Goal: Task Accomplishment & Management: Manage account settings

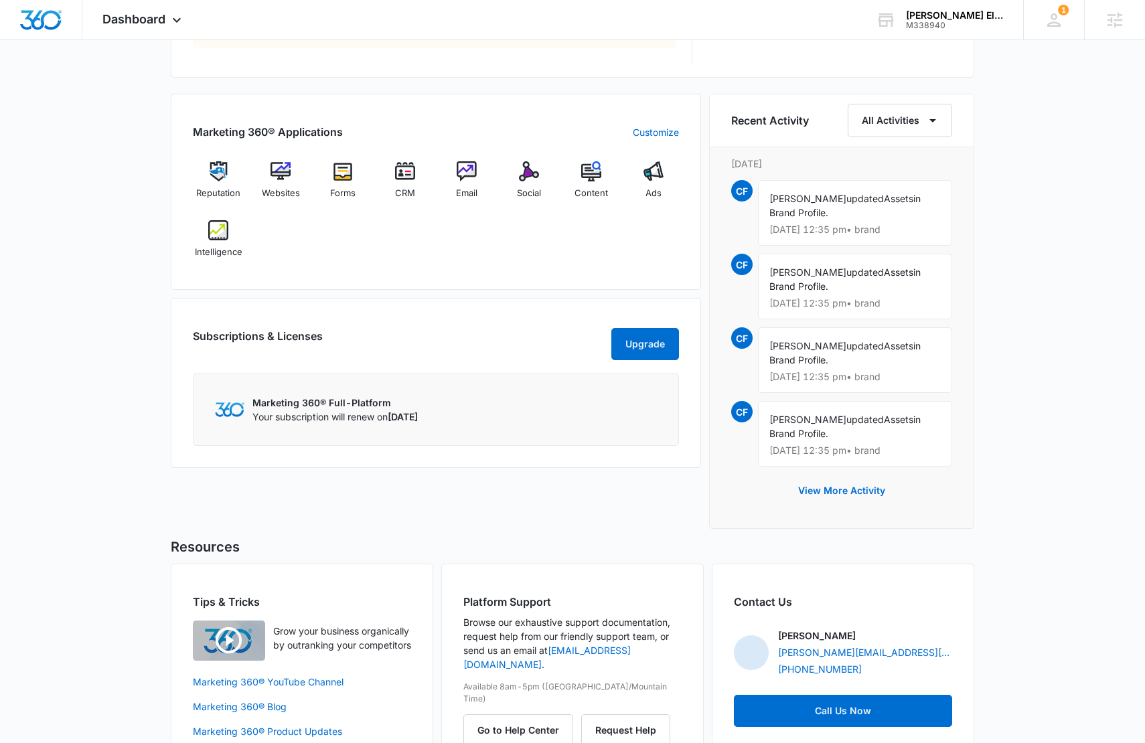
scroll to position [822, 0]
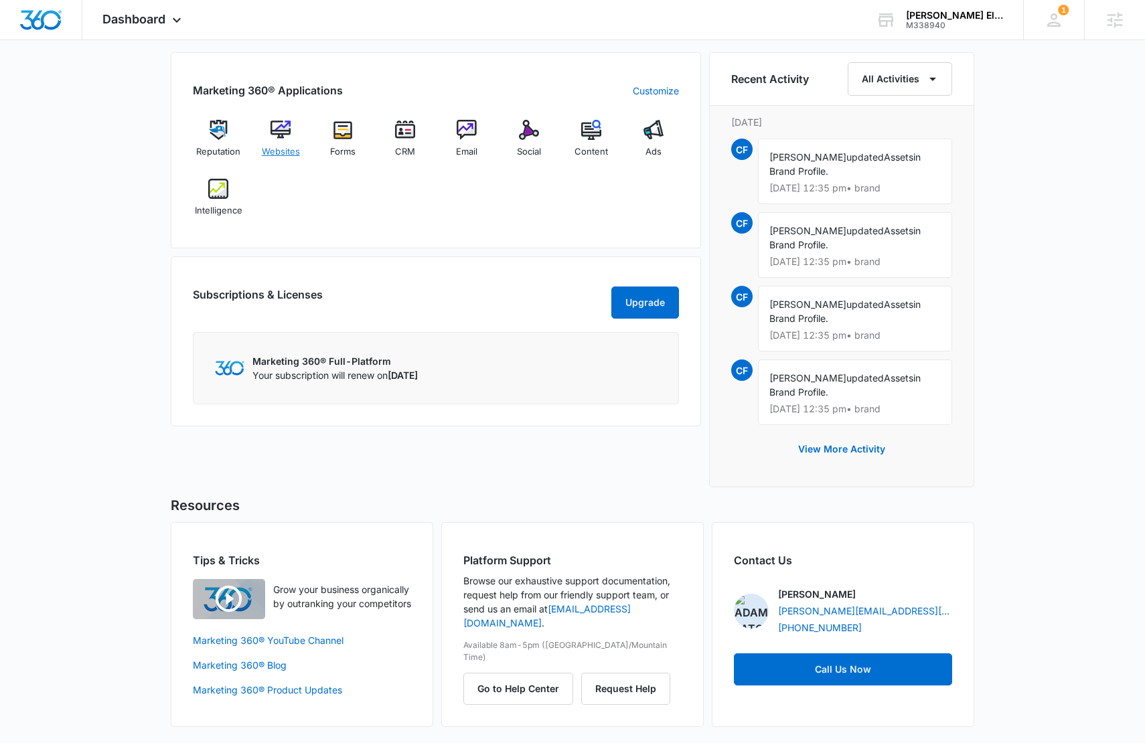
click at [275, 139] on img at bounding box center [280, 130] width 20 height 20
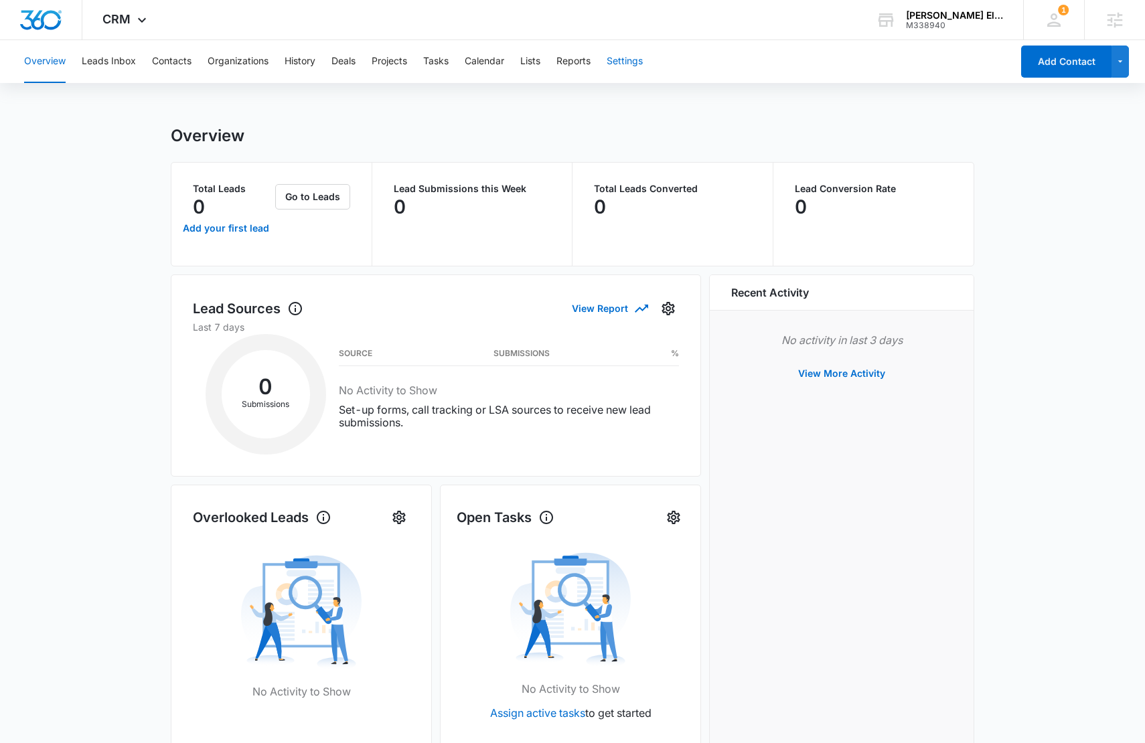
click at [623, 62] on button "Settings" at bounding box center [625, 61] width 36 height 43
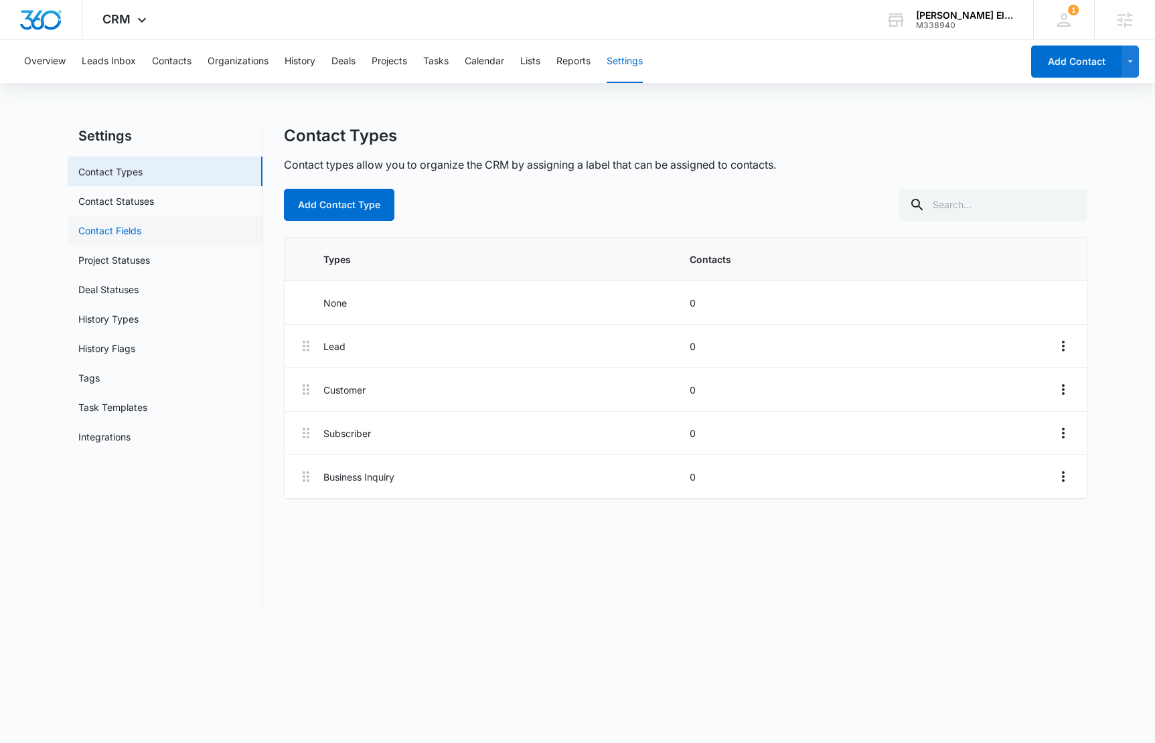
click at [141, 232] on link "Contact Fields" at bounding box center [109, 231] width 63 height 14
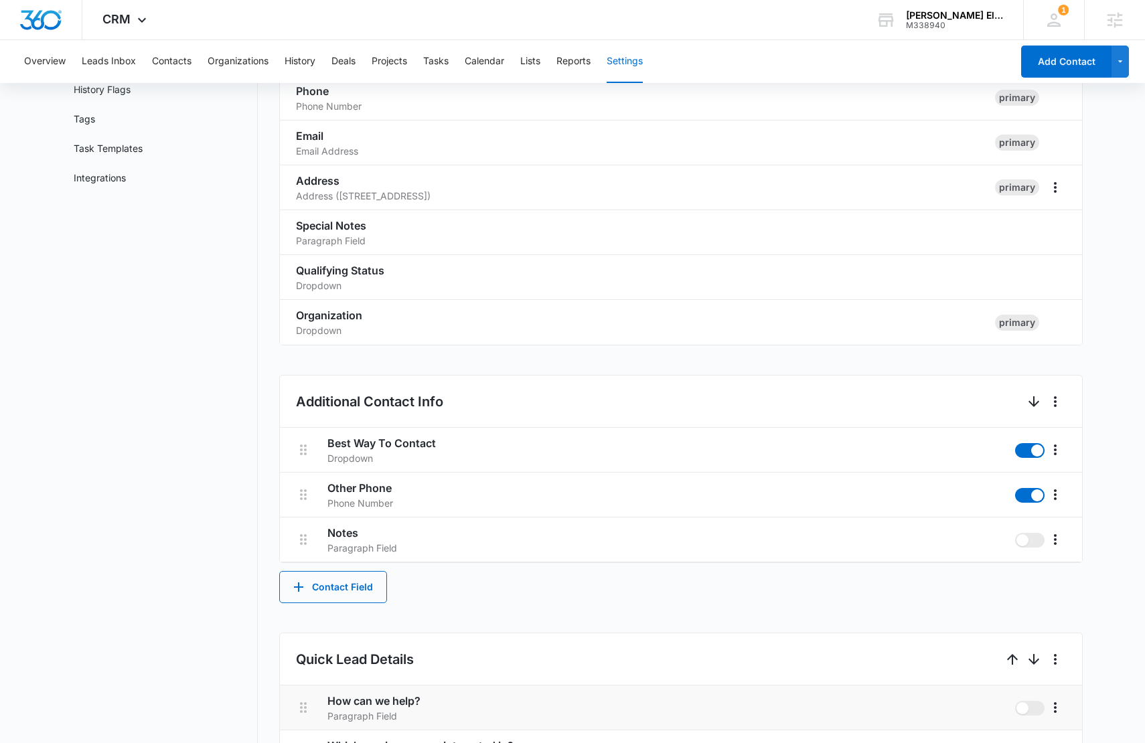
scroll to position [534, 0]
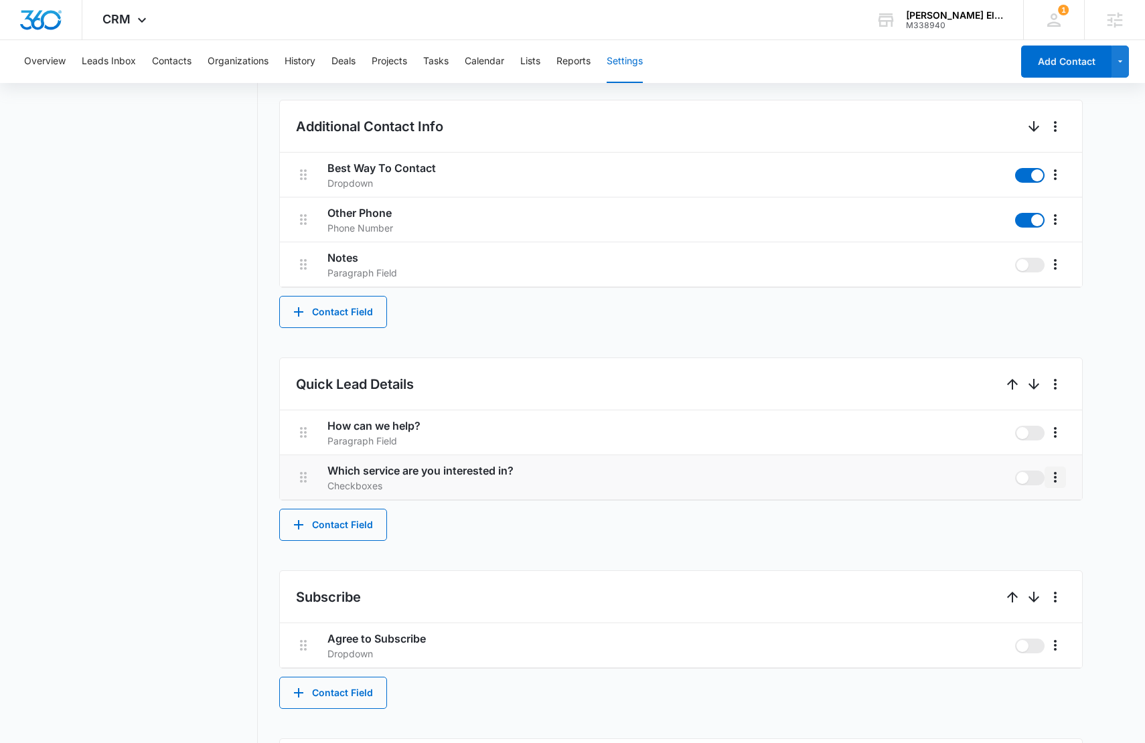
click at [1057, 475] on icon "More" at bounding box center [1055, 477] width 16 height 16
click at [1061, 510] on div "Edit" at bounding box center [1075, 514] width 28 height 9
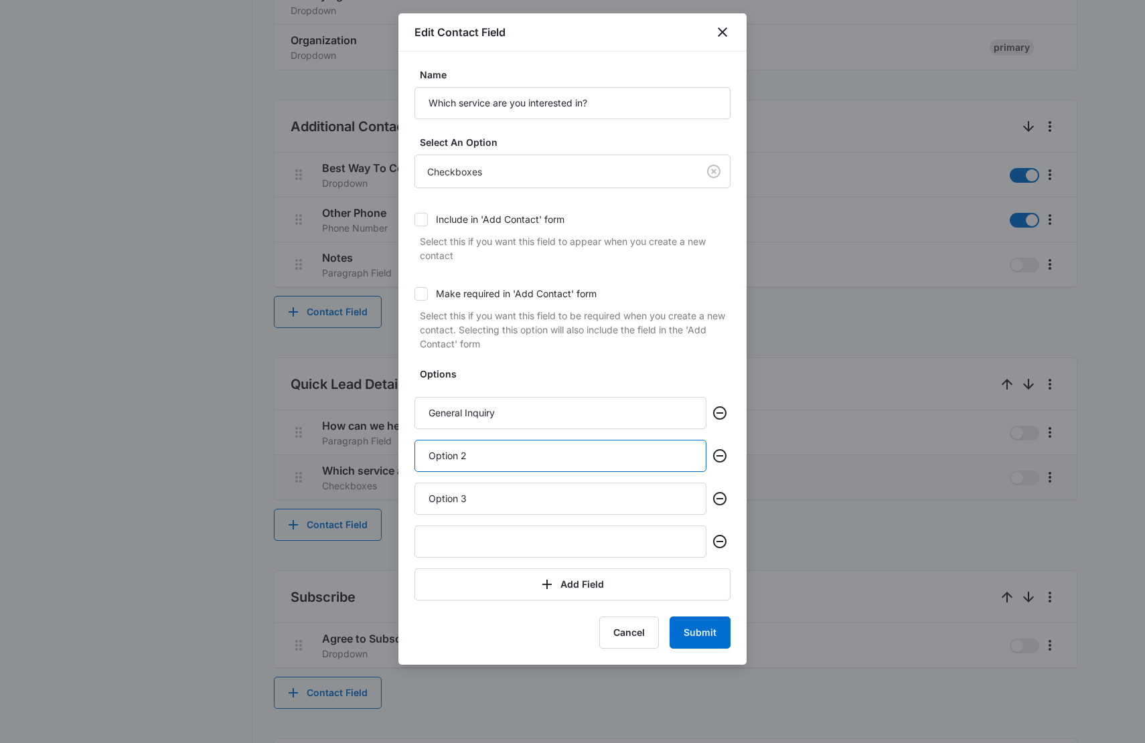
click at [499, 459] on input "Option 2" at bounding box center [560, 456] width 292 height 32
click at [498, 459] on input "Option 2" at bounding box center [560, 456] width 292 height 32
type input "Commercial"
paste input "Medical / Healthcare"
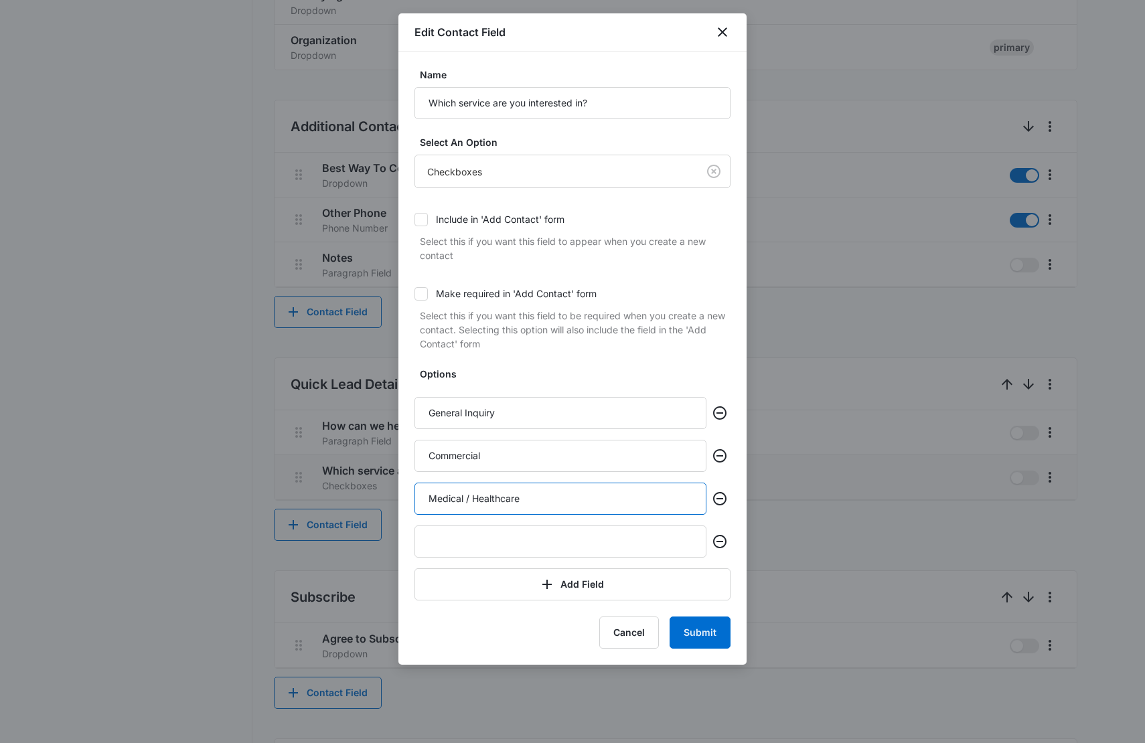
type input "Medical / Healthcare"
click at [538, 548] on input "text" at bounding box center [560, 542] width 292 height 32
paste input "Telecommunication"
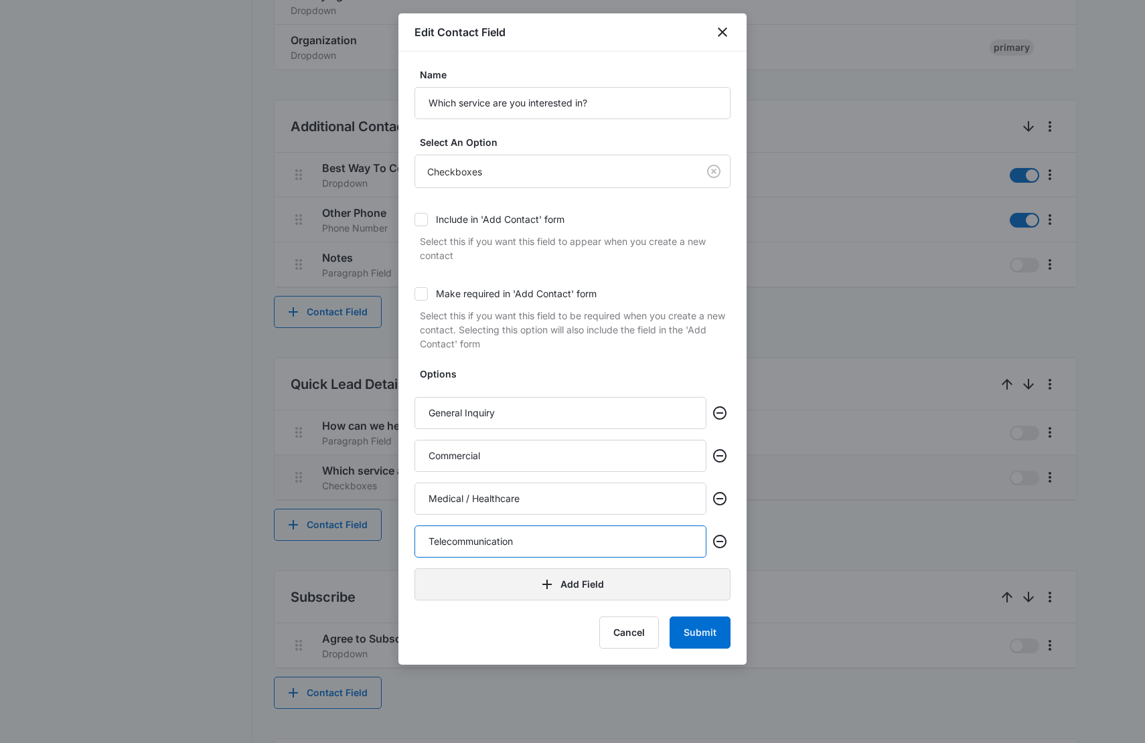
type input "Telecommunication"
click at [543, 586] on icon "button" at bounding box center [547, 584] width 16 height 16
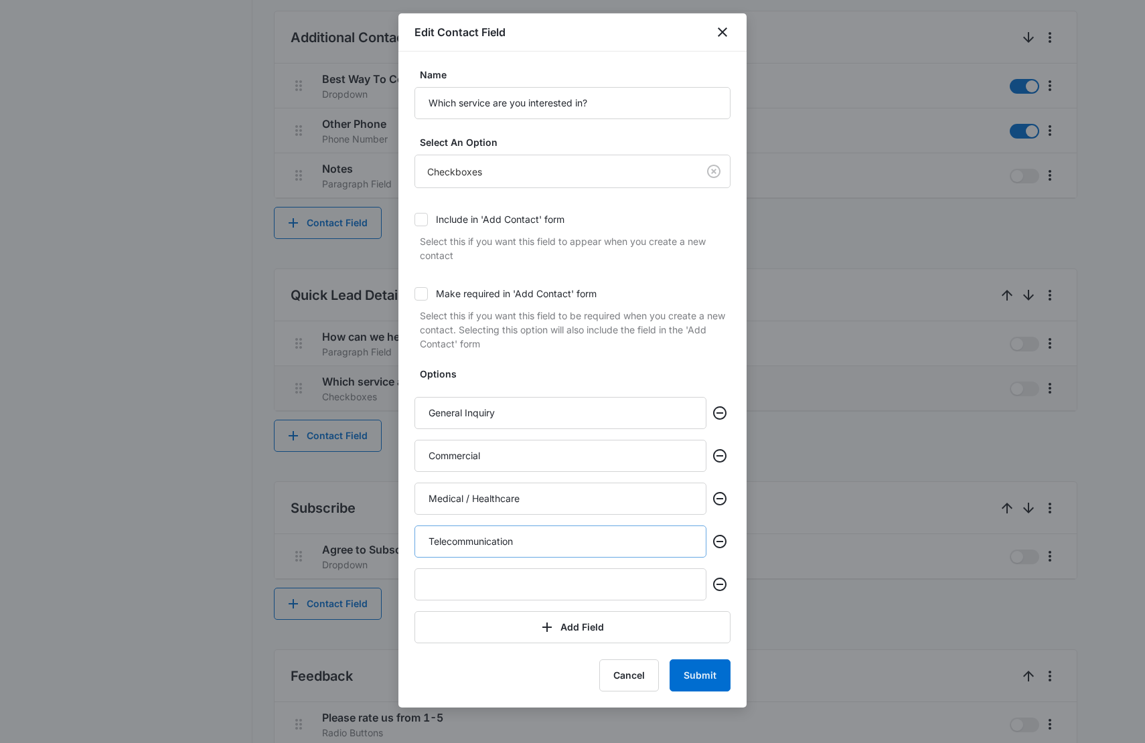
scroll to position [629, 0]
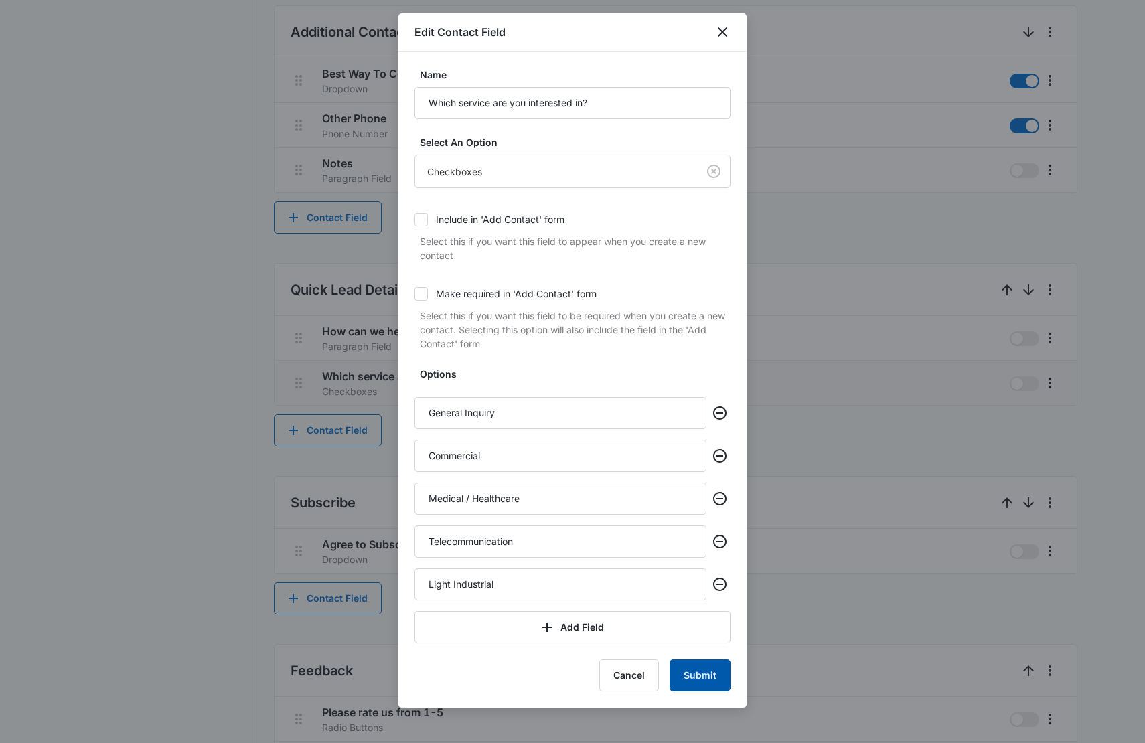
type input "Light Industrial"
click at [708, 672] on button "Submit" at bounding box center [699, 675] width 61 height 32
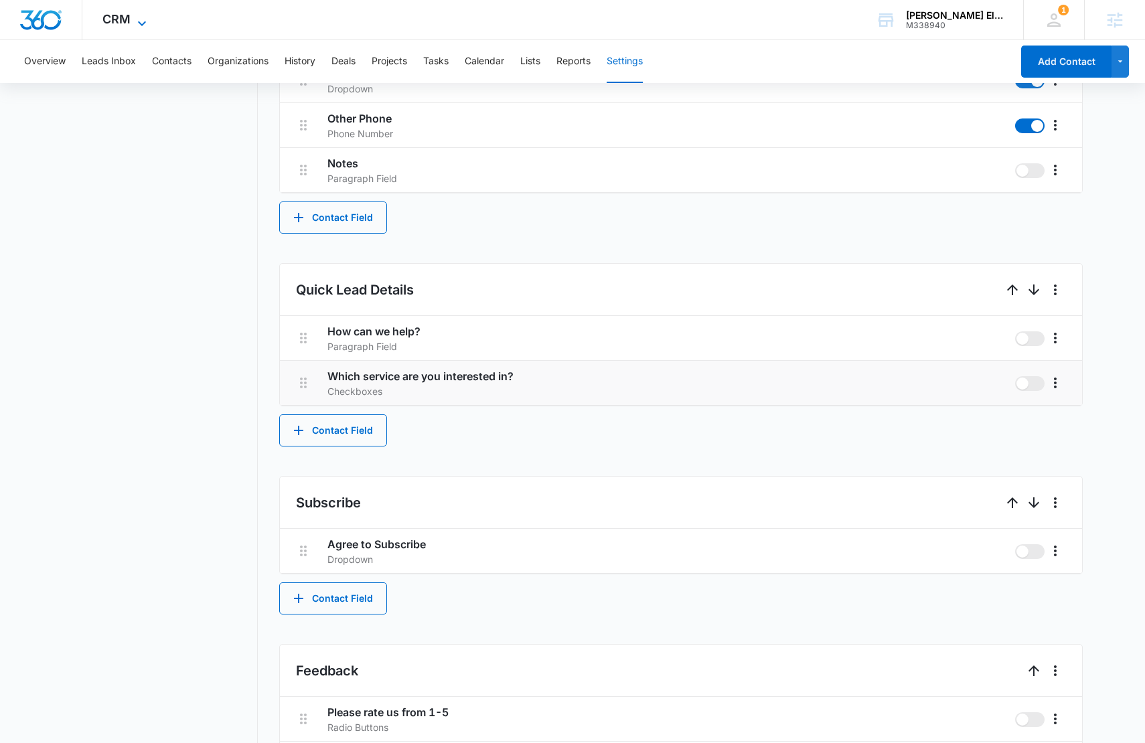
click at [124, 19] on span "CRM" at bounding box center [116, 19] width 28 height 14
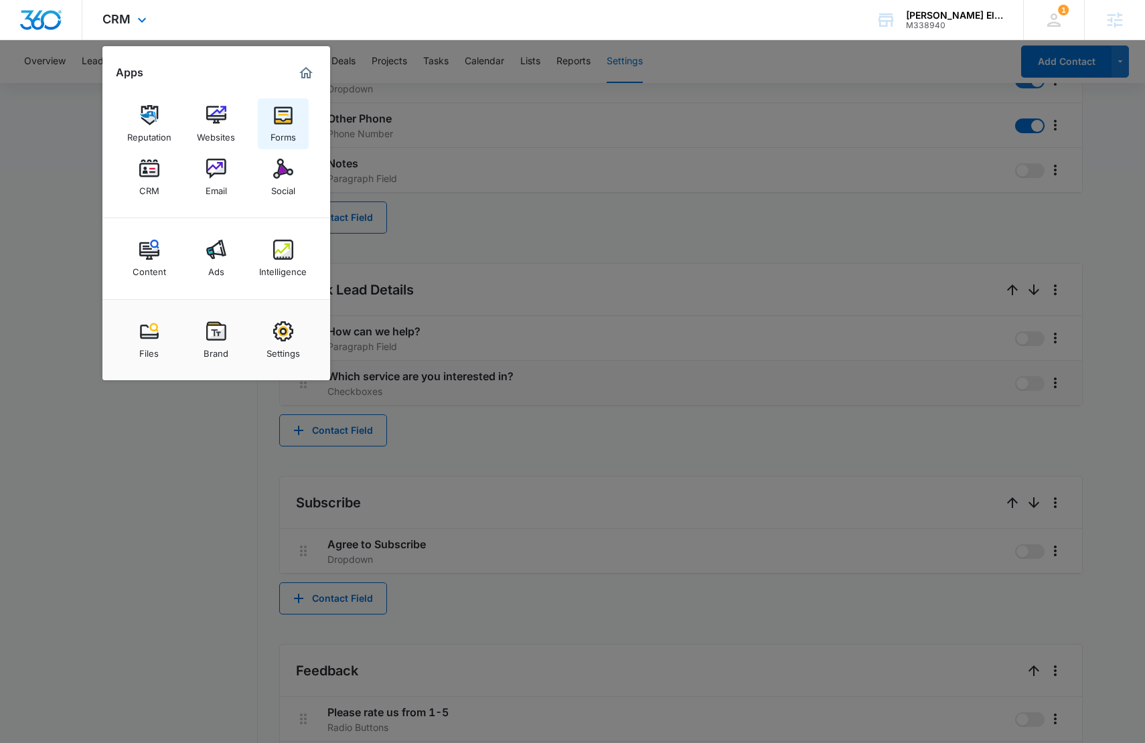
click at [293, 120] on link "Forms" at bounding box center [283, 123] width 51 height 51
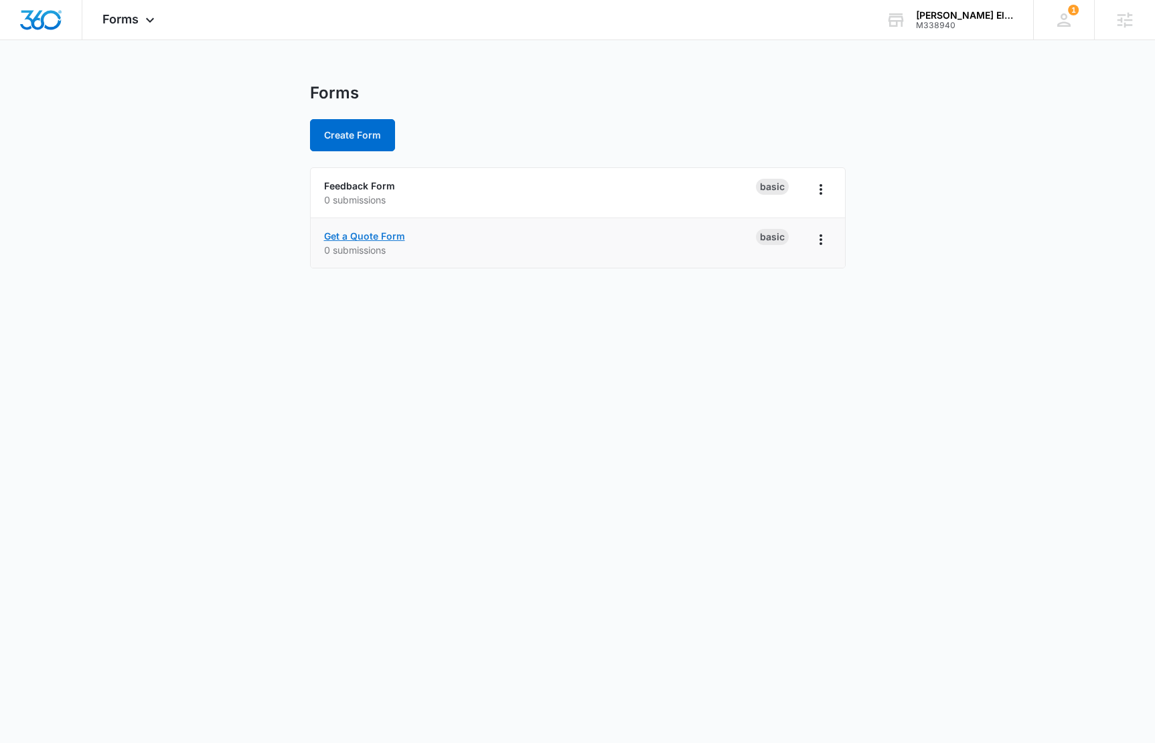
click at [388, 231] on link "Get a Quote Form" at bounding box center [364, 235] width 81 height 11
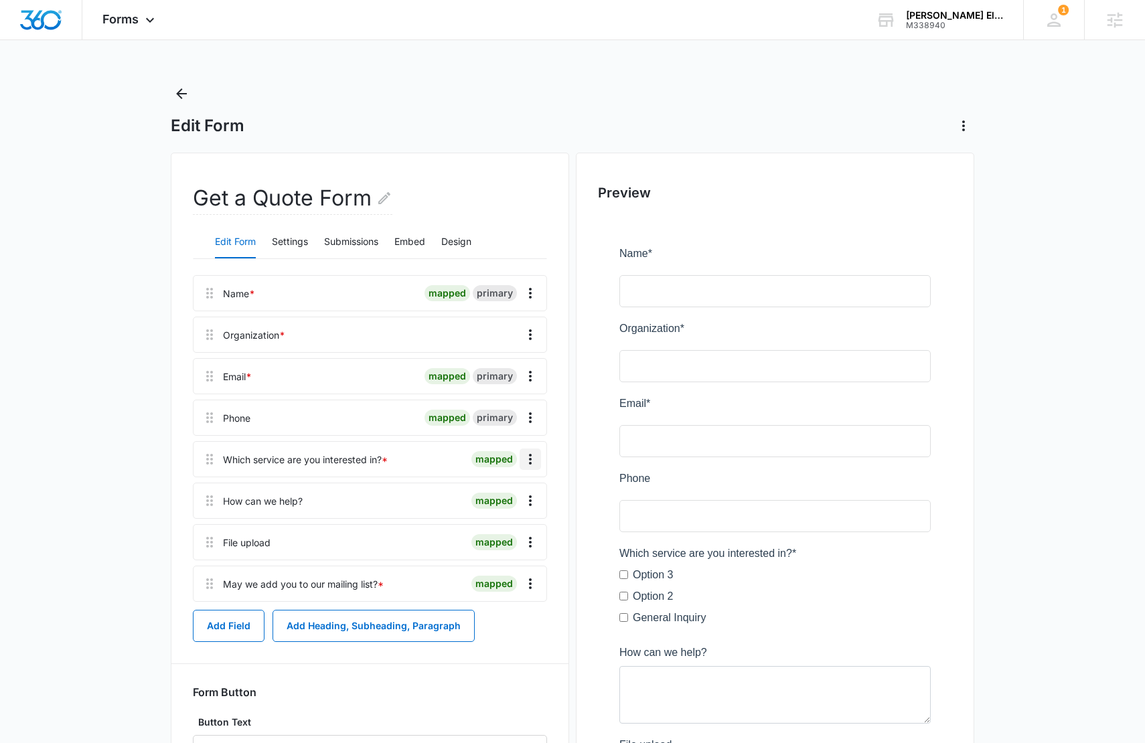
click at [529, 460] on icon "Overflow Menu" at bounding box center [530, 459] width 16 height 16
click at [507, 490] on button "Edit" at bounding box center [502, 497] width 76 height 20
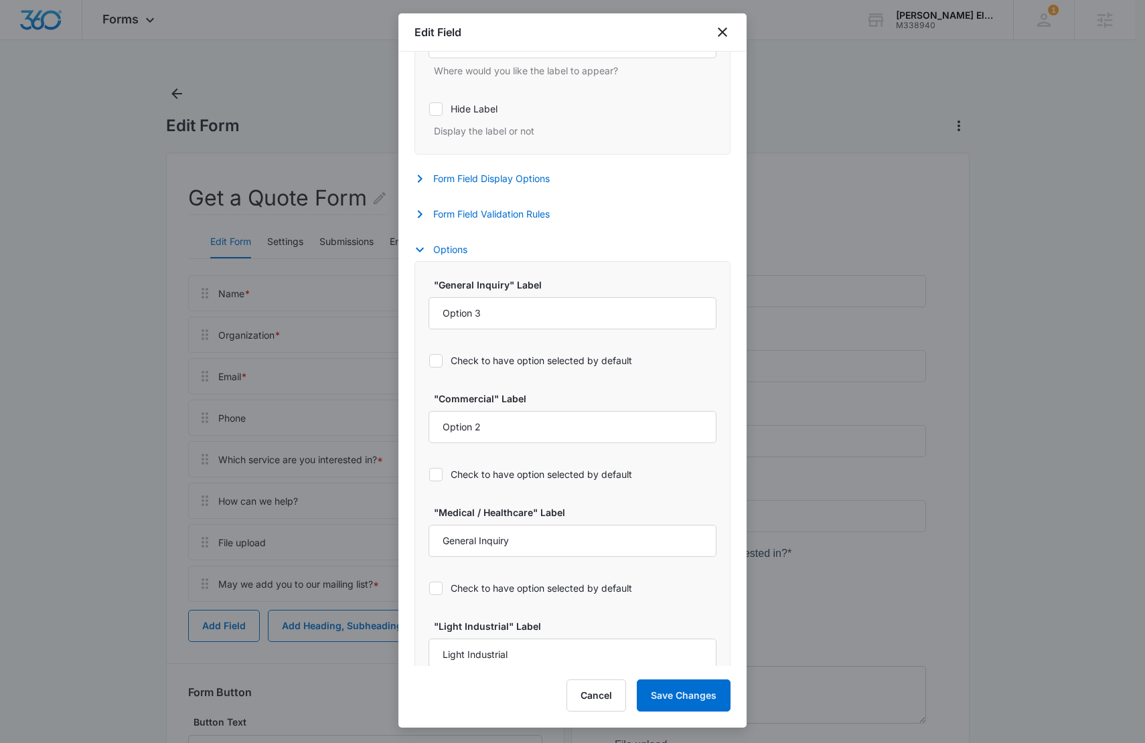
scroll to position [651, 0]
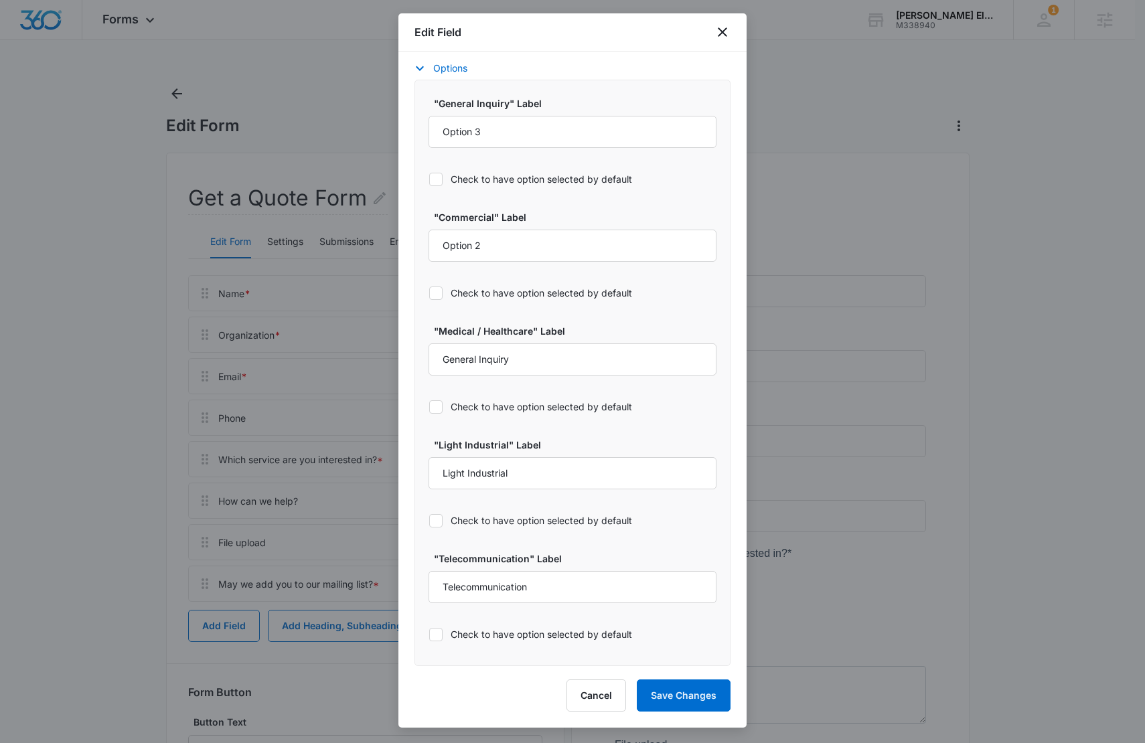
select select "350"
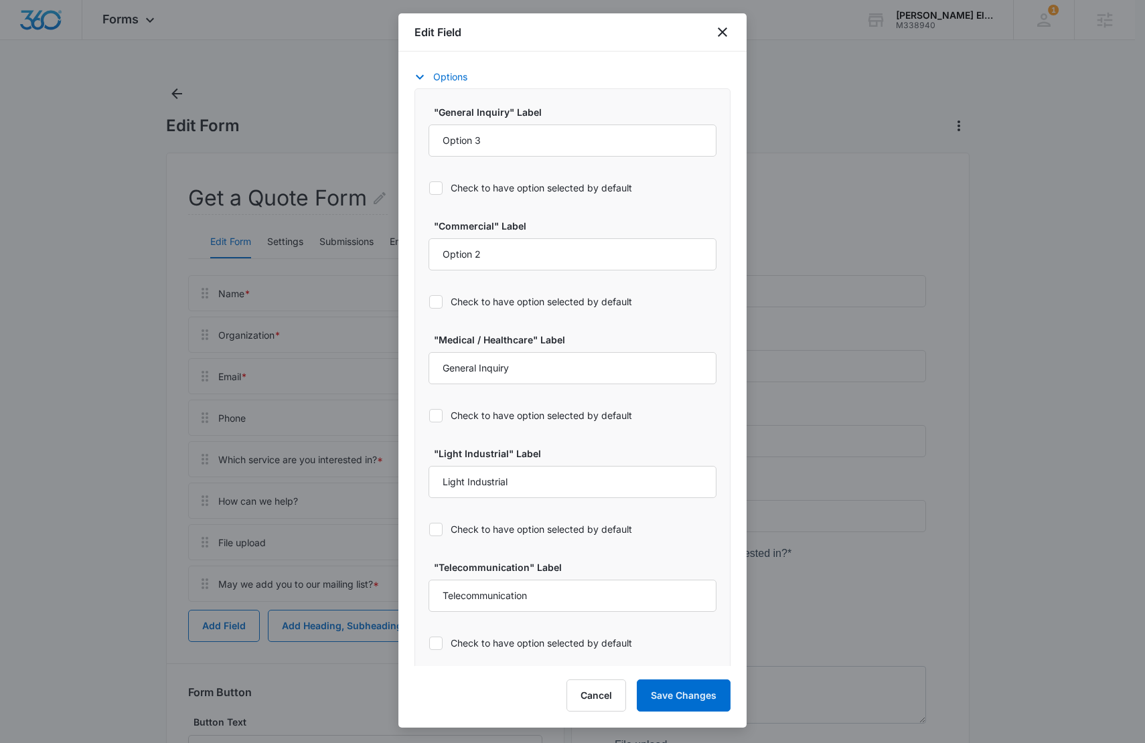
scroll to position [660, 0]
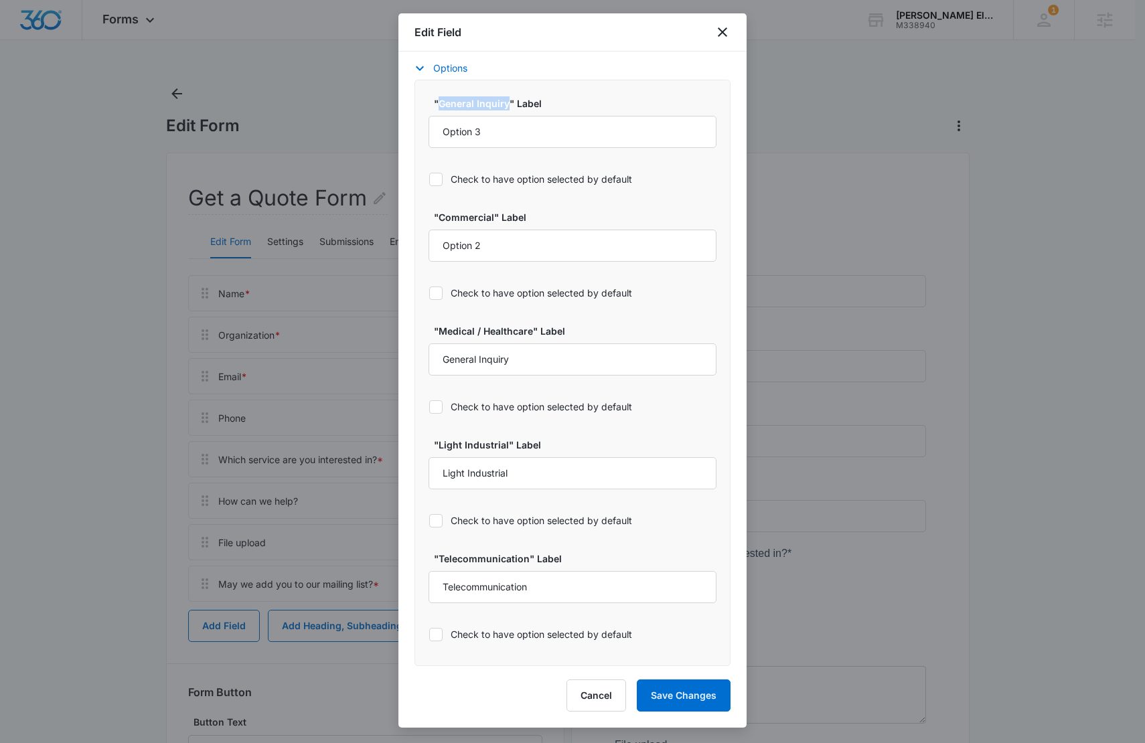
drag, startPoint x: 497, startPoint y: 108, endPoint x: 442, endPoint y: 106, distance: 55.6
click at [442, 106] on label ""General Inquiry" Label" at bounding box center [578, 103] width 288 height 14
copy label "General Inquiry"
click at [469, 132] on input "Option 3" at bounding box center [572, 132] width 288 height 32
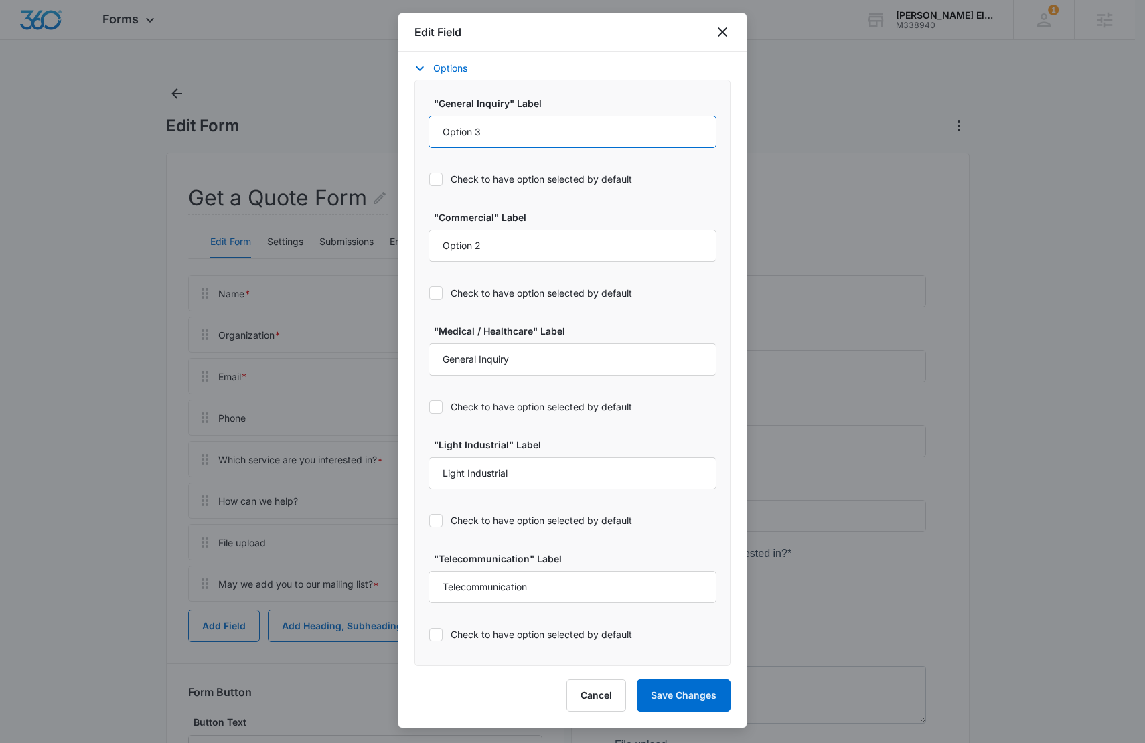
click at [469, 132] on input "Option 3" at bounding box center [572, 132] width 288 height 32
paste input "General Inquiry"
type input "General Inquiry"
drag, startPoint x: 493, startPoint y: 221, endPoint x: 441, endPoint y: 221, distance: 52.9
click at [441, 221] on label ""Commercial" Label" at bounding box center [578, 217] width 288 height 14
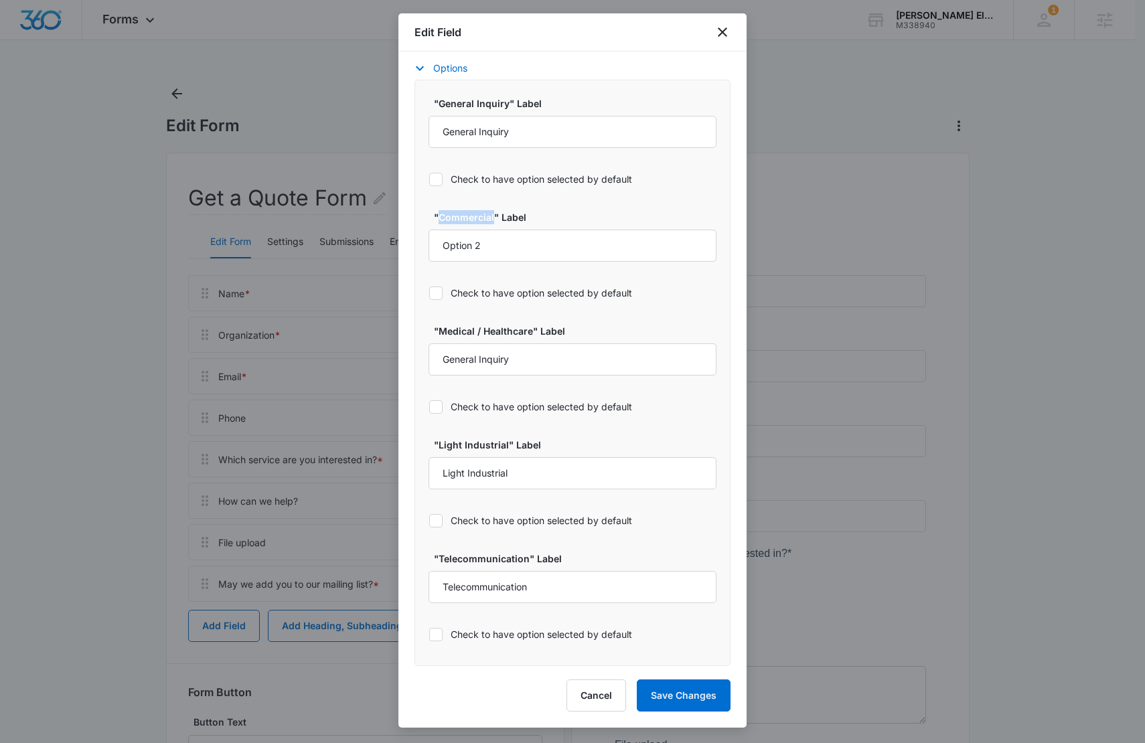
copy label "Commercial"
click at [465, 249] on input "Option 2" at bounding box center [572, 246] width 288 height 32
paste input "Commercial"
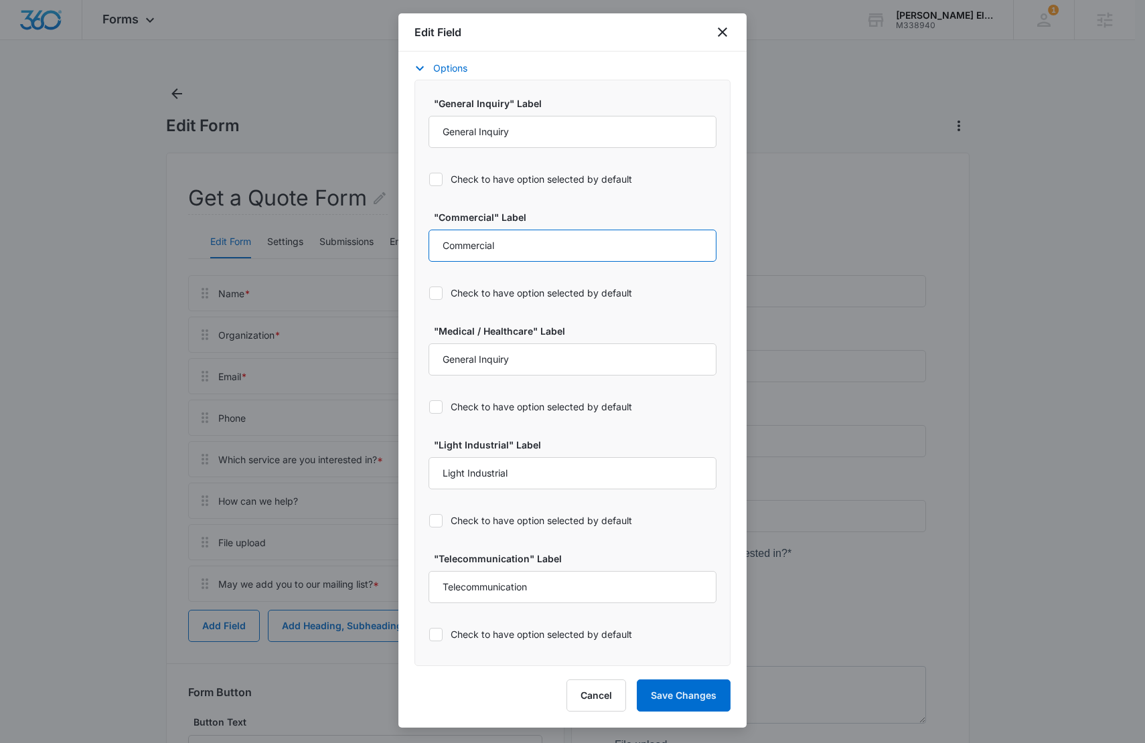
type input "Commercial"
click at [538, 341] on div ""Medical / Healthcare" Label General Inquiry" at bounding box center [572, 350] width 288 height 52
drag, startPoint x: 522, startPoint y: 333, endPoint x: 439, endPoint y: 333, distance: 83.7
click at [439, 333] on label ""Medical / Healthcare" Label" at bounding box center [578, 331] width 288 height 14
copy label "Medical / Healthcare"
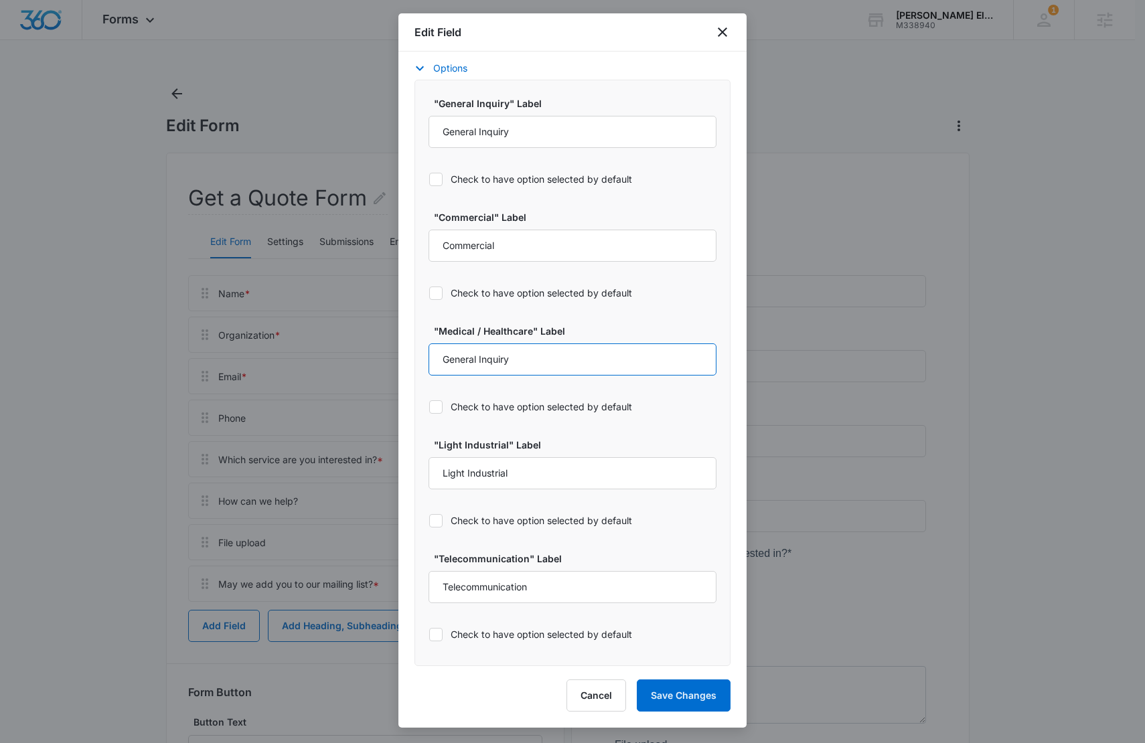
click at [461, 361] on input "General Inquiry" at bounding box center [572, 359] width 288 height 32
paste input "Medical / Healthcare"
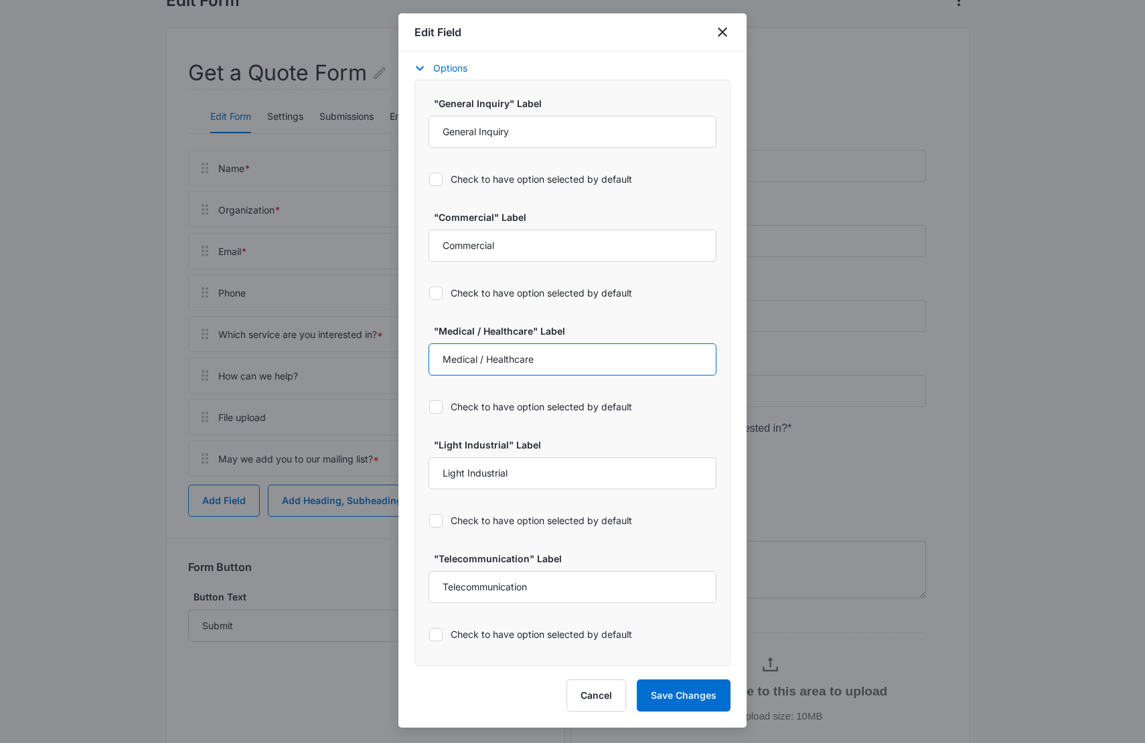
scroll to position [331, 0]
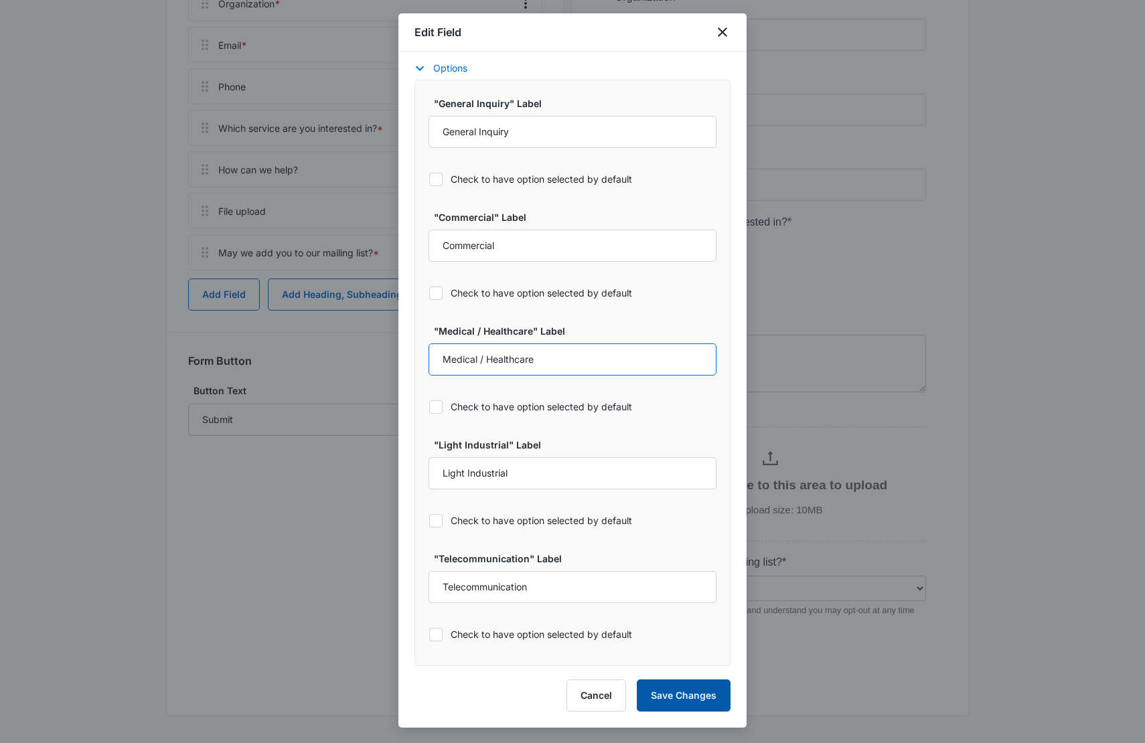
type input "Medical / Healthcare"
click at [684, 688] on button "Save Changes" at bounding box center [684, 696] width 94 height 32
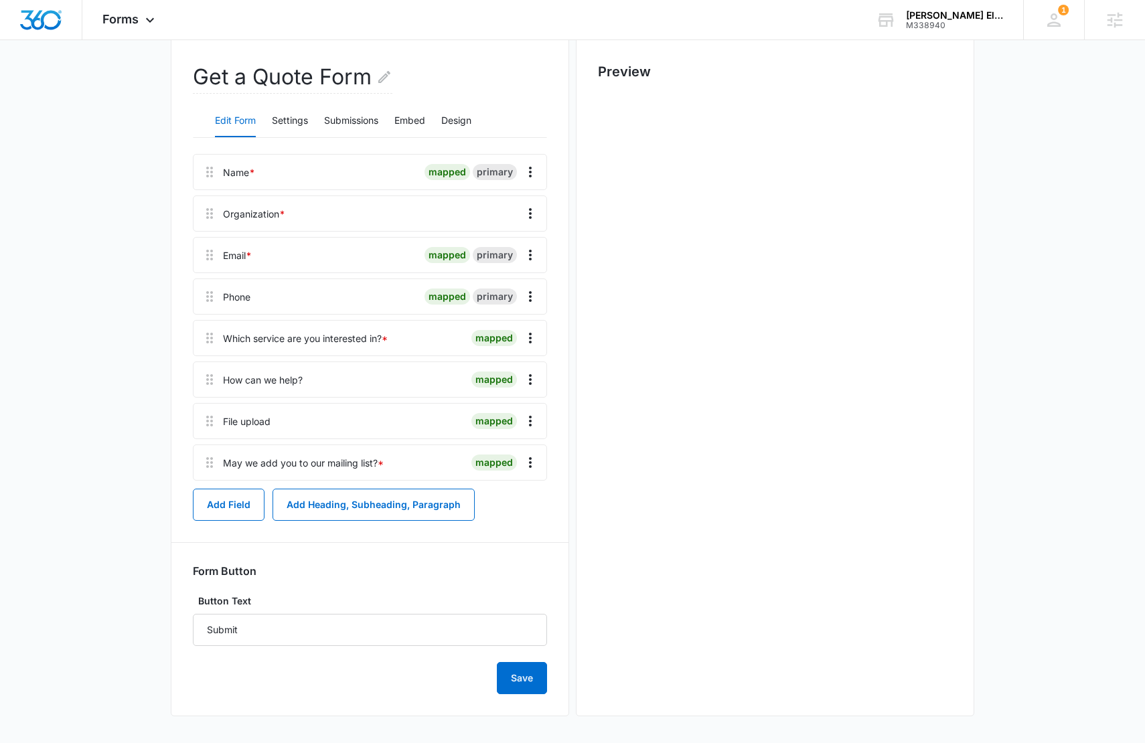
scroll to position [0, 0]
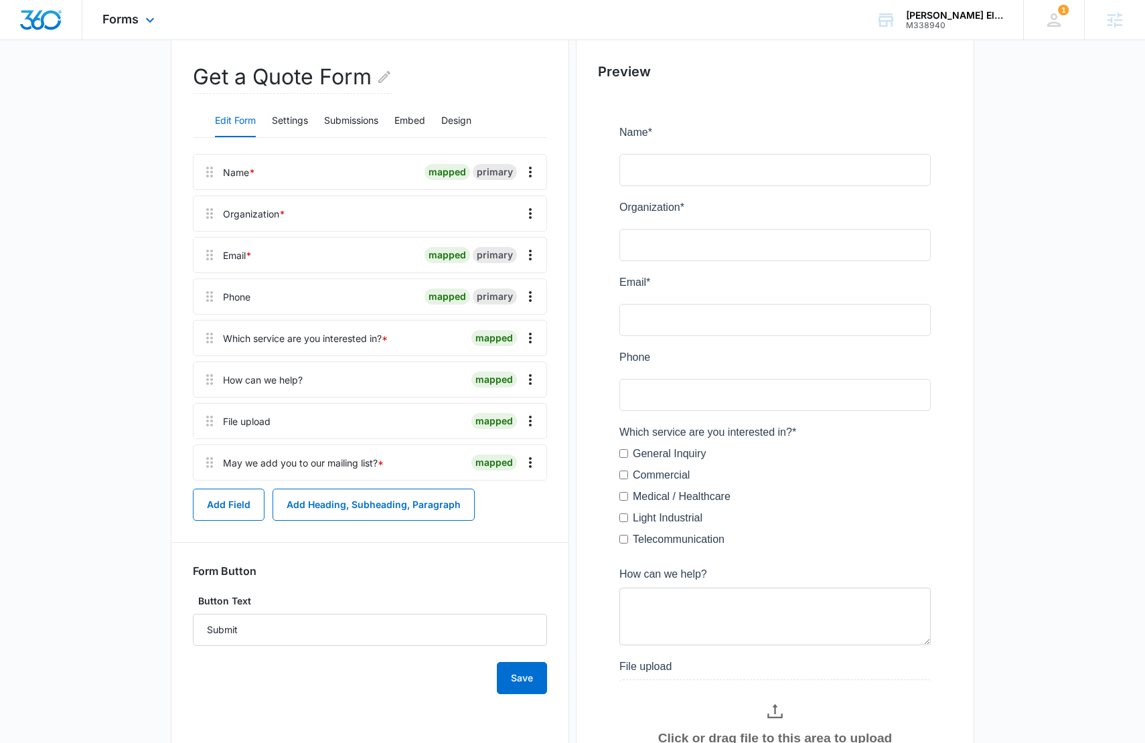
click at [140, 21] on div "Forms Apps Reputation Websites Forms CRM Email Social Content Ads Intelligence …" at bounding box center [130, 19] width 96 height 39
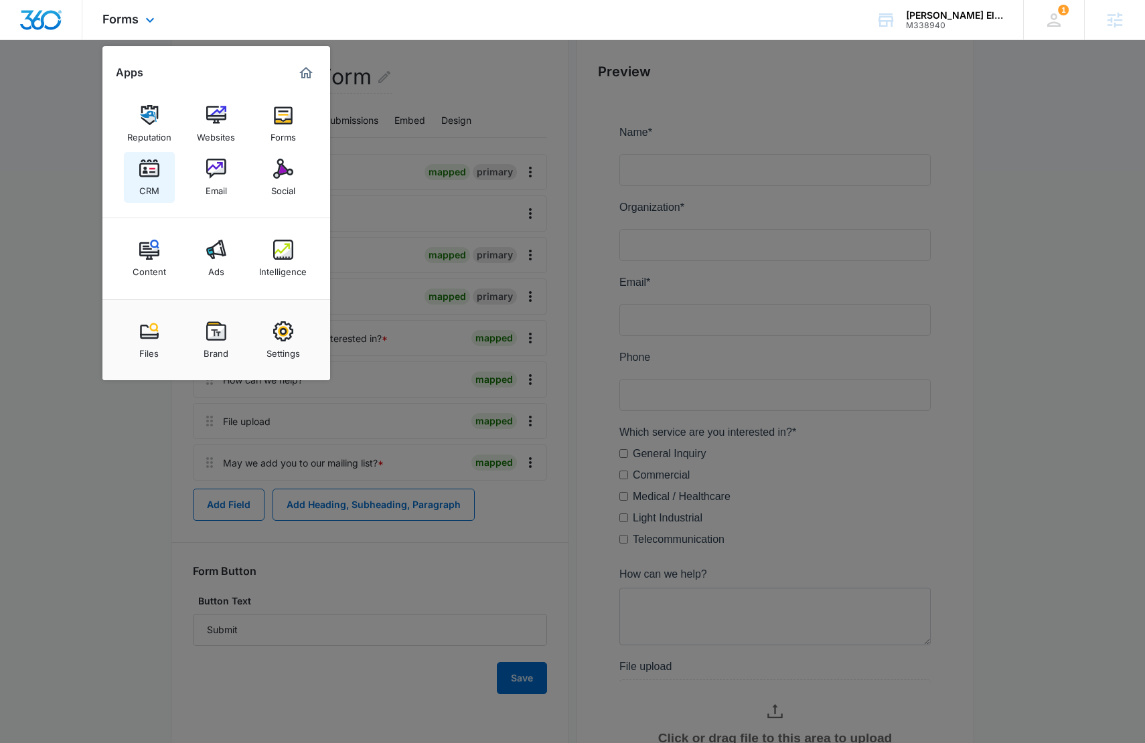
click at [158, 178] on img at bounding box center [149, 169] width 20 height 20
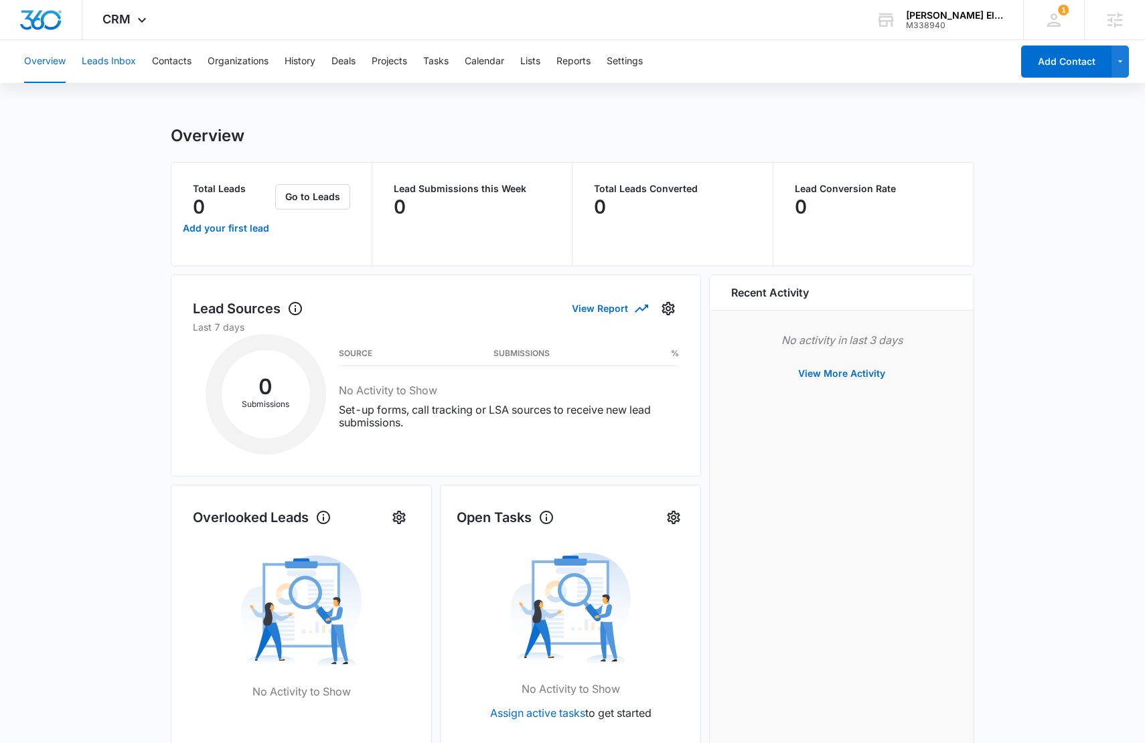
click at [123, 60] on button "Leads Inbox" at bounding box center [109, 61] width 54 height 43
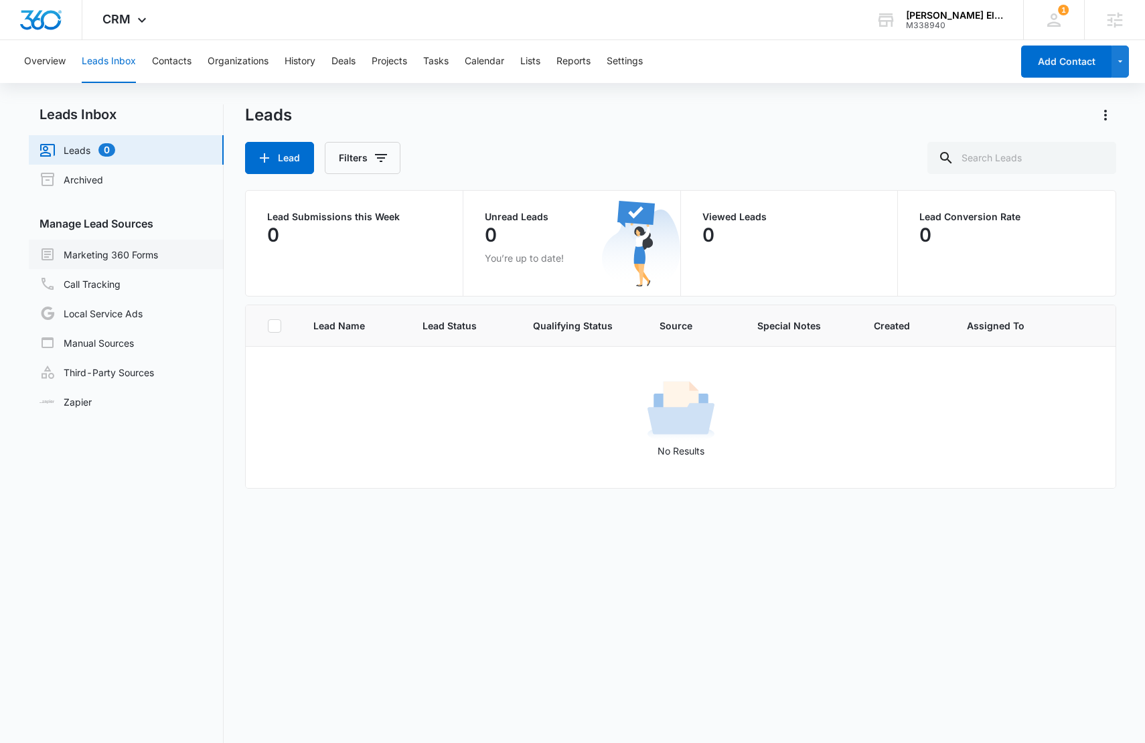
click at [145, 254] on link "Marketing 360 Forms" at bounding box center [98, 254] width 118 height 16
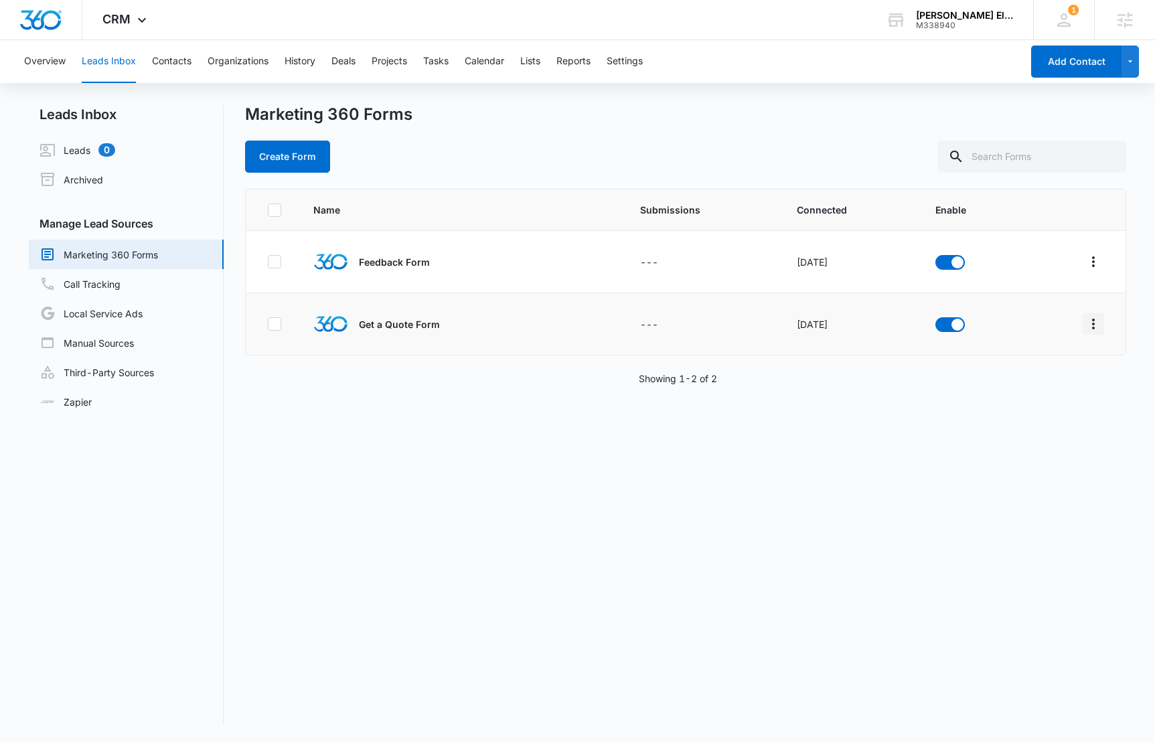
click at [1085, 322] on icon "Overflow Menu" at bounding box center [1093, 324] width 16 height 16
click at [1034, 406] on div "Field Mapping" at bounding box center [1023, 401] width 76 height 9
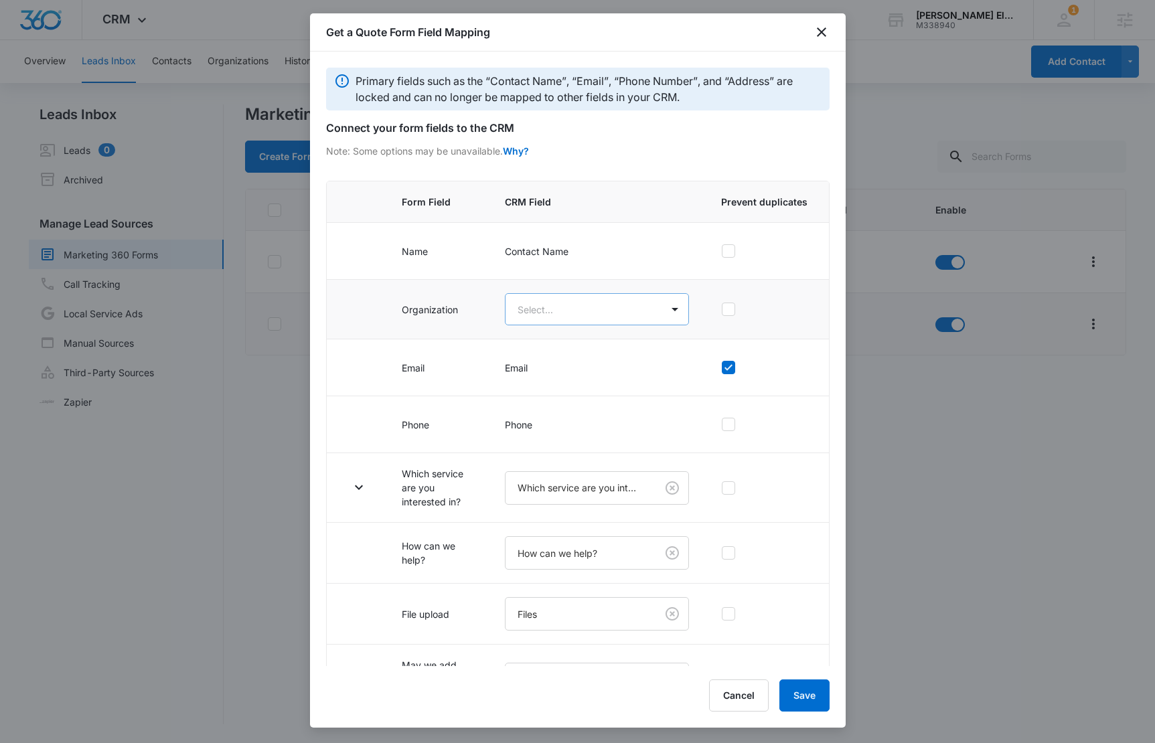
click at [601, 305] on body "CRM Apps Reputation Websites Forms CRM Email Social Content Ads Intelligence Fi…" at bounding box center [577, 371] width 1155 height 743
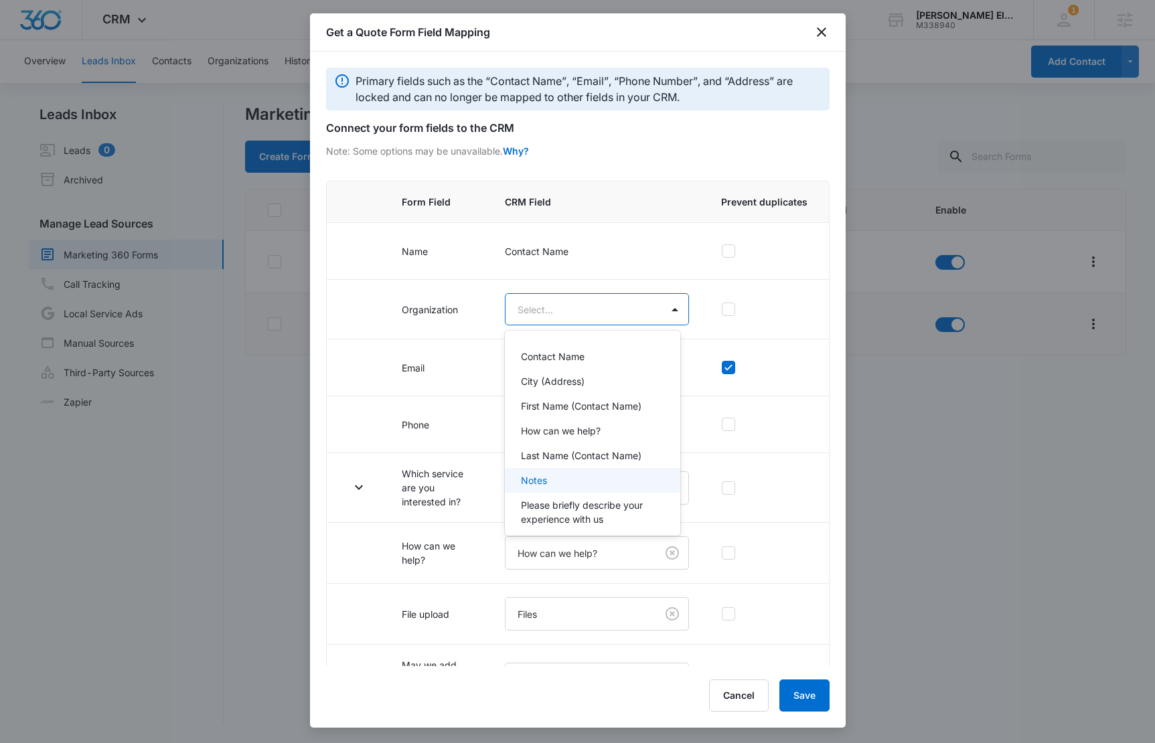
scroll to position [108, 0]
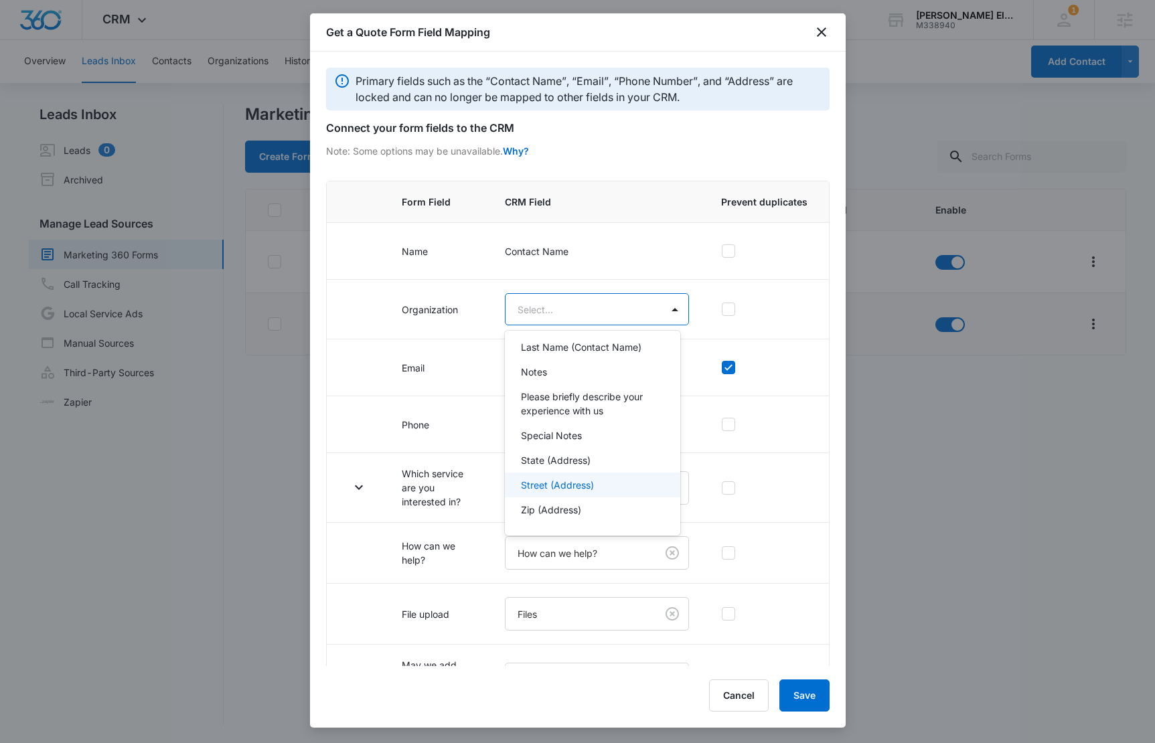
click at [364, 484] on div at bounding box center [577, 371] width 1155 height 743
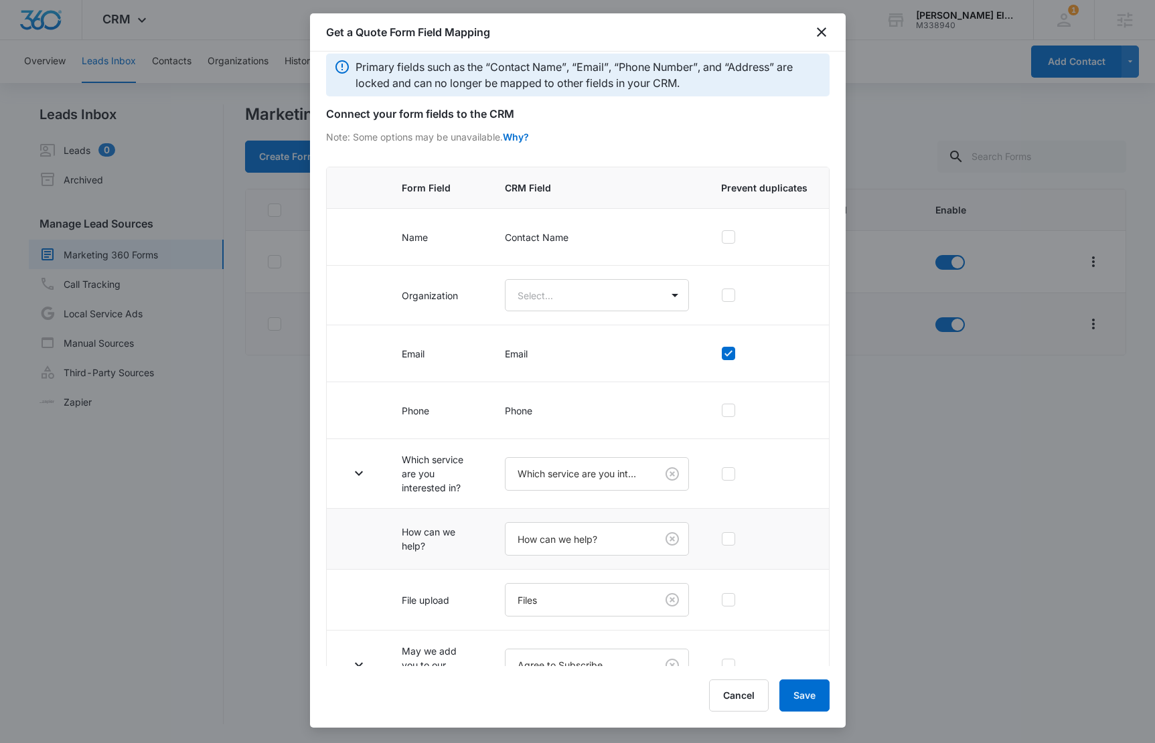
scroll to position [48, 0]
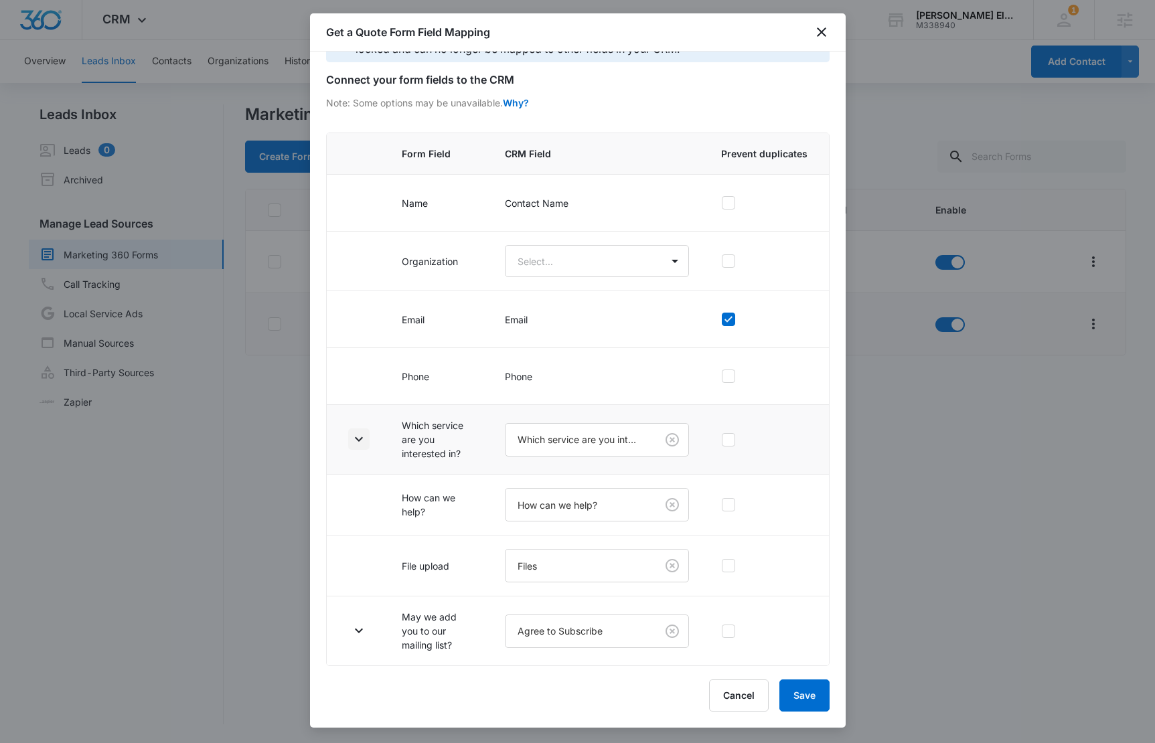
click at [366, 434] on button "button" at bounding box center [358, 438] width 21 height 21
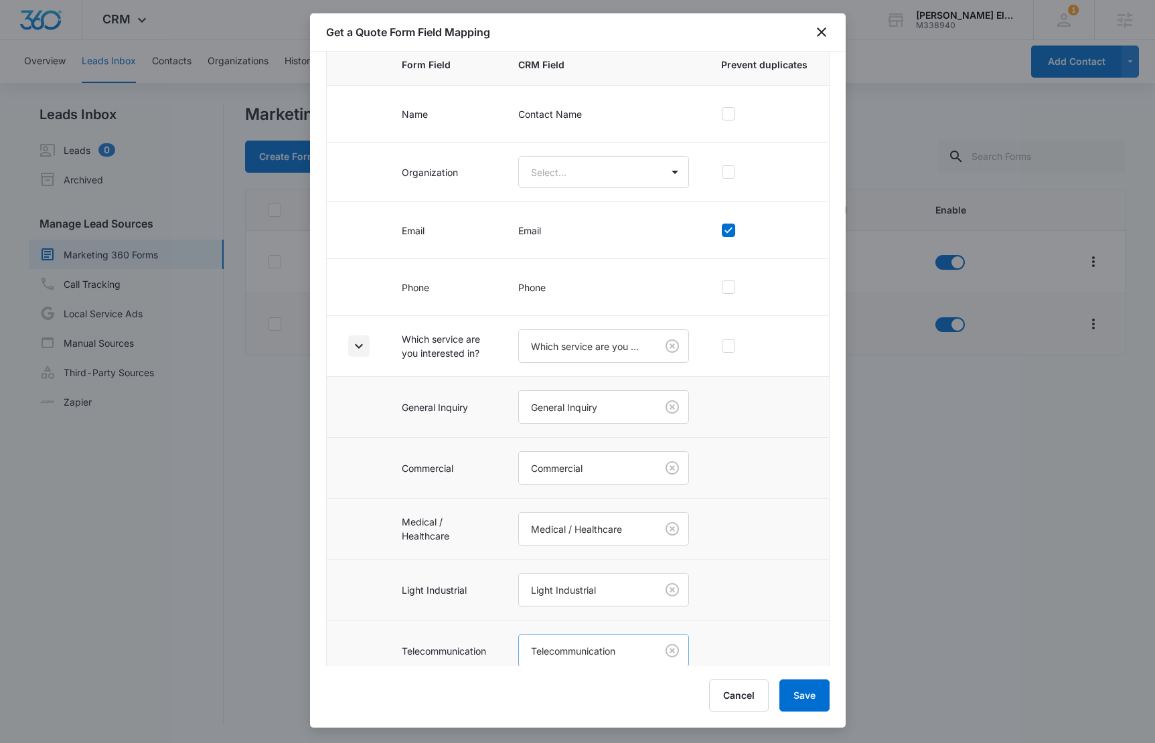
scroll to position [335, 0]
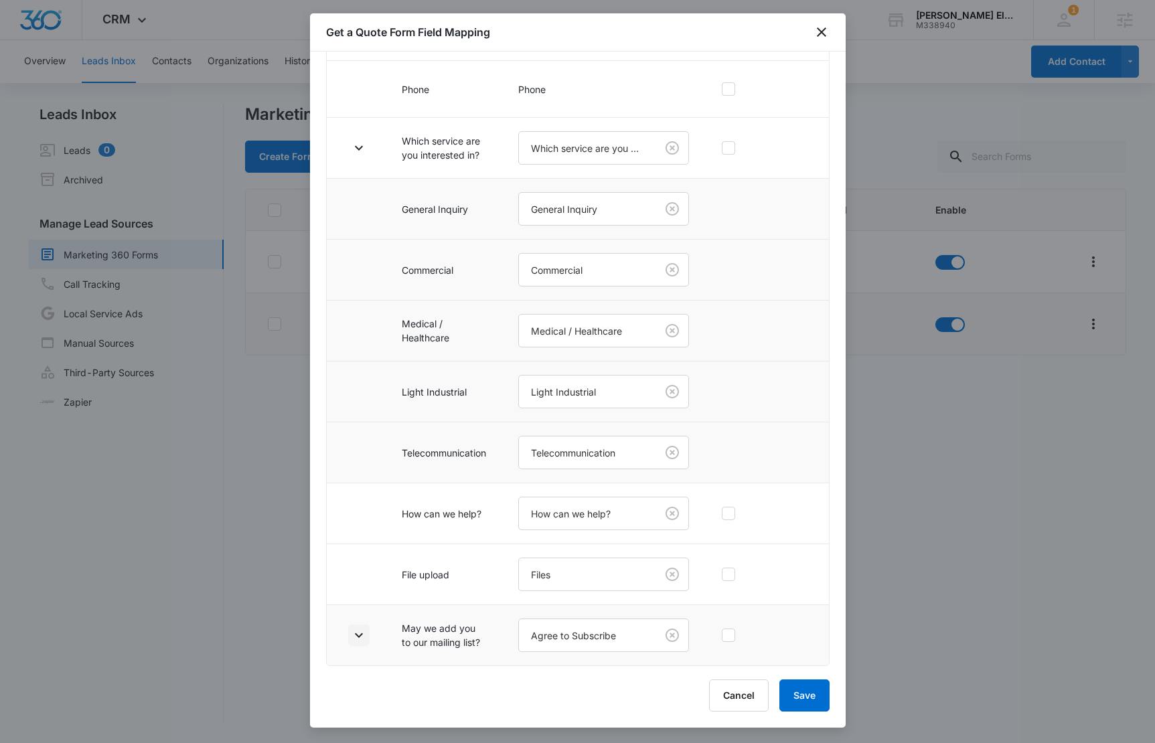
click at [357, 633] on icon "button" at bounding box center [359, 635] width 16 height 16
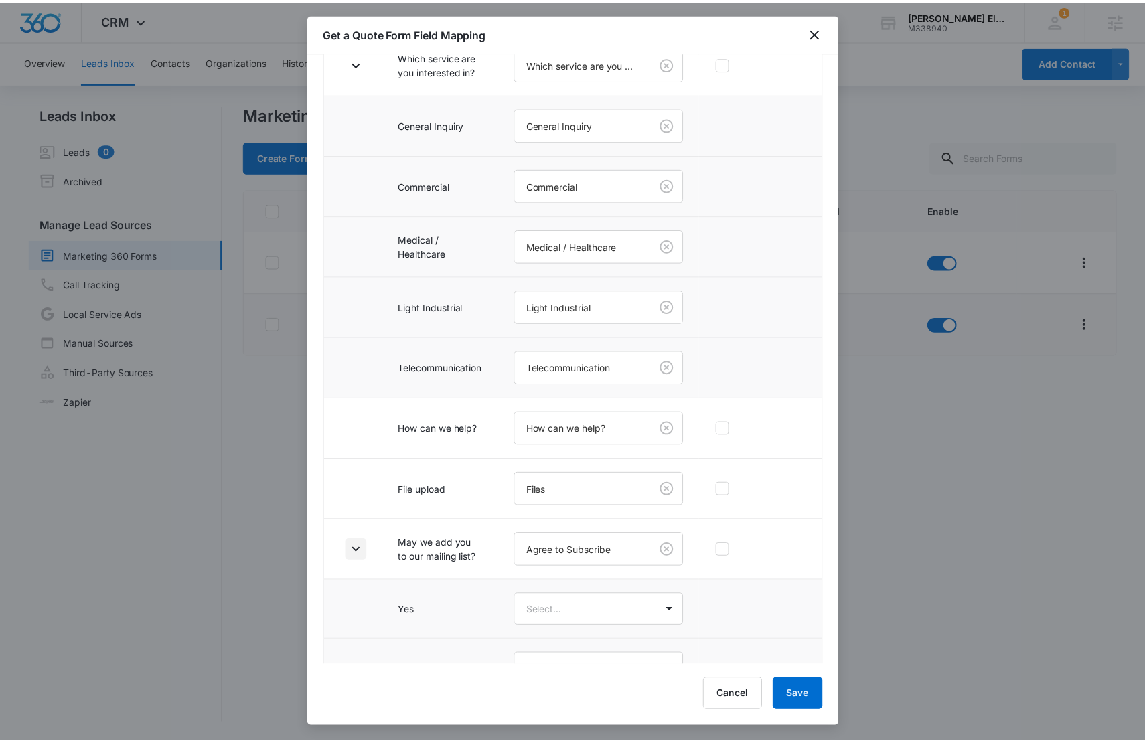
scroll to position [455, 0]
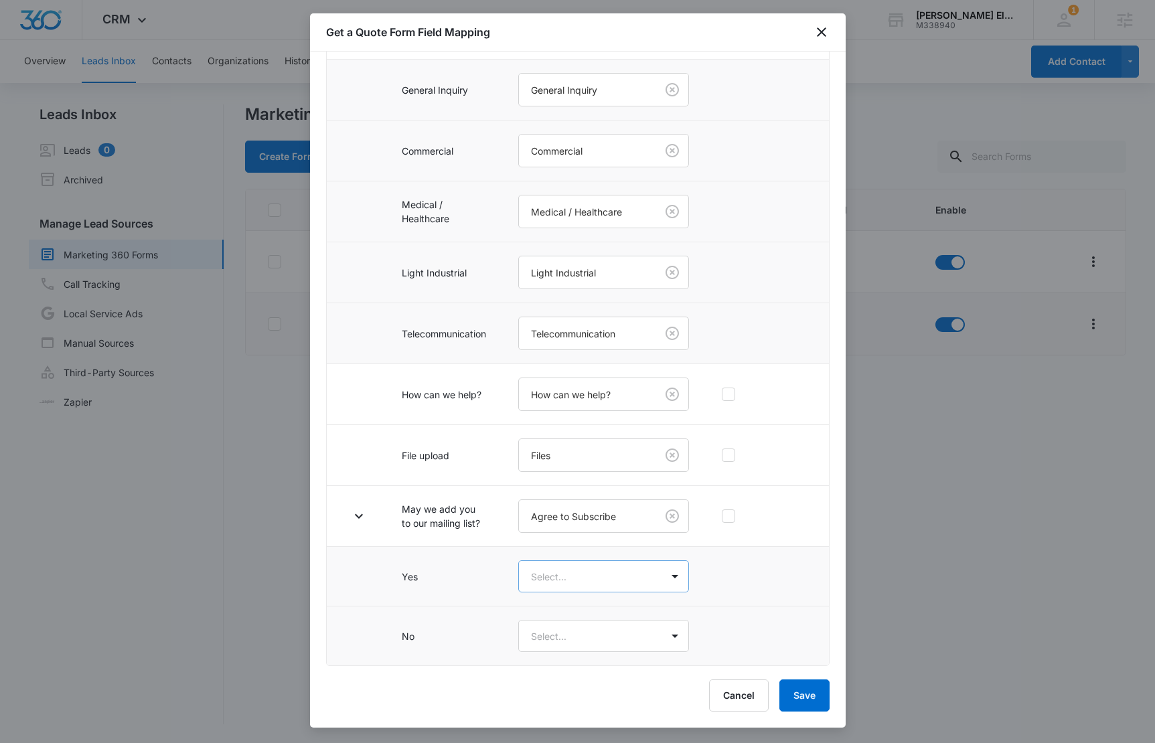
click at [594, 583] on body "CRM Apps Reputation Websites Forms CRM Email Social Content Ads Intelligence Fi…" at bounding box center [577, 371] width 1155 height 743
click at [577, 624] on div "Yes" at bounding box center [599, 624] width 126 height 14
click at [583, 647] on body "CRM Apps Reputation Websites Forms CRM Email Social Content Ads Intelligence Fi…" at bounding box center [577, 371] width 1155 height 743
click at [570, 712] on div "No" at bounding box center [599, 709] width 126 height 14
click at [805, 700] on button "Save" at bounding box center [804, 696] width 50 height 32
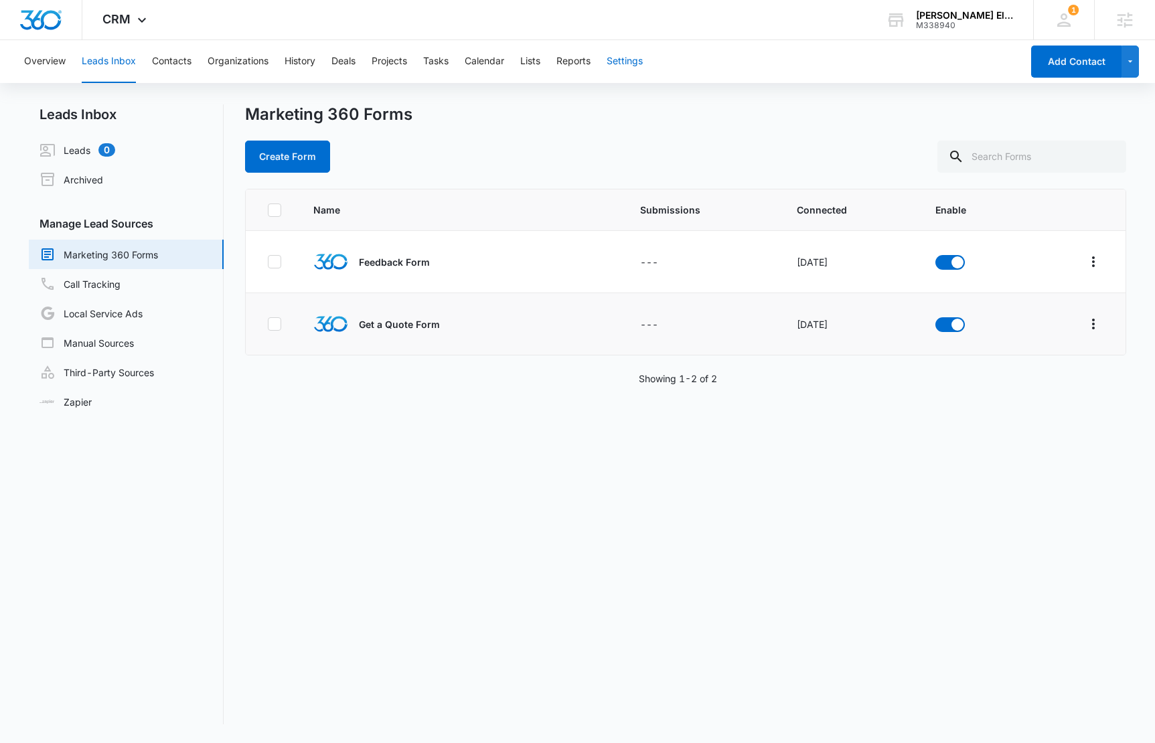
click at [638, 63] on button "Settings" at bounding box center [625, 61] width 36 height 43
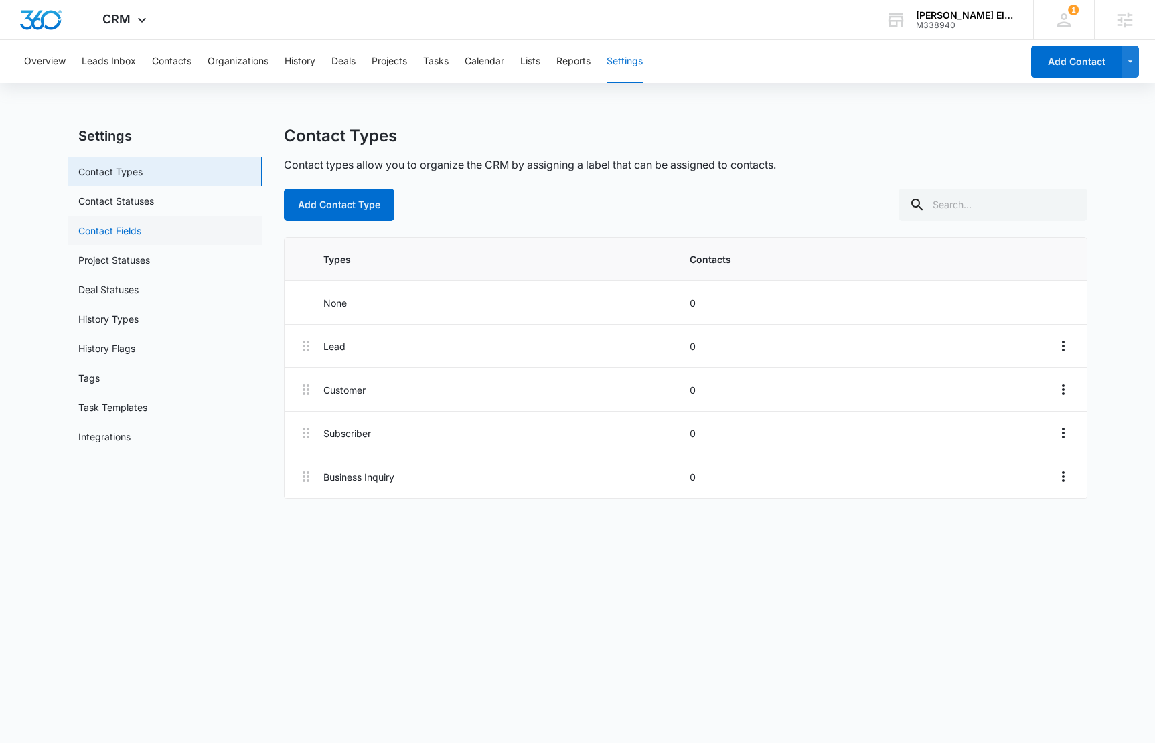
click at [141, 234] on link "Contact Fields" at bounding box center [109, 231] width 63 height 14
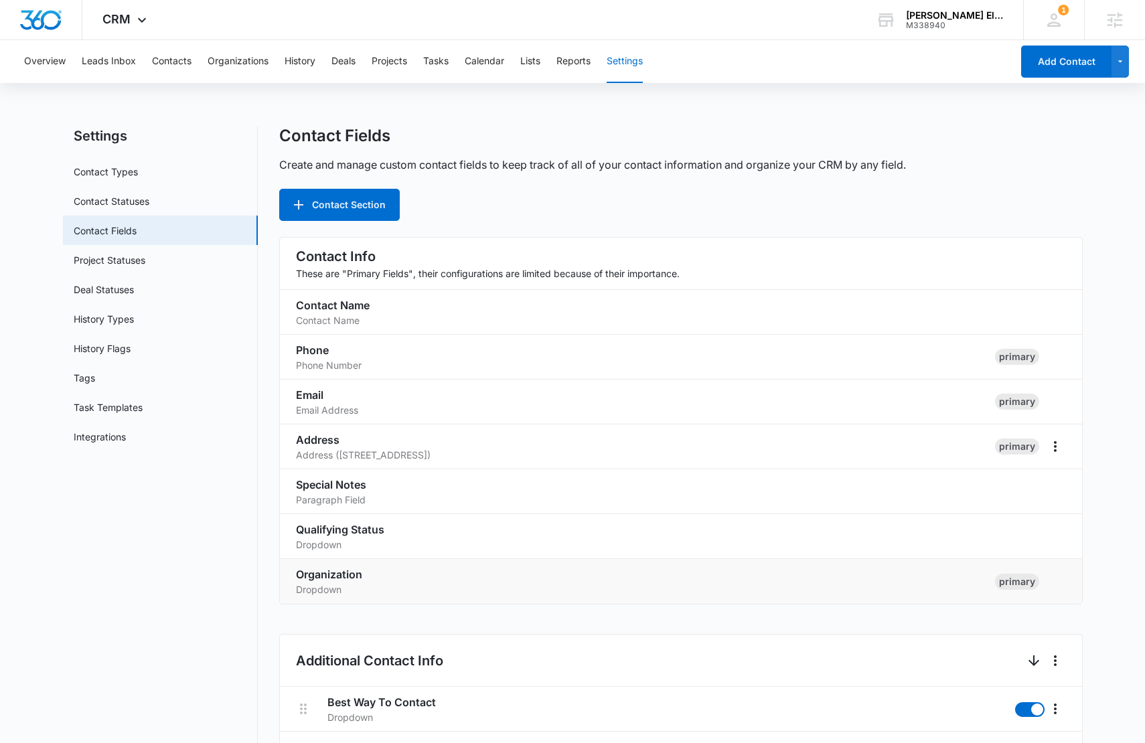
click at [378, 578] on h3 "Organization" at bounding box center [640, 574] width 688 height 16
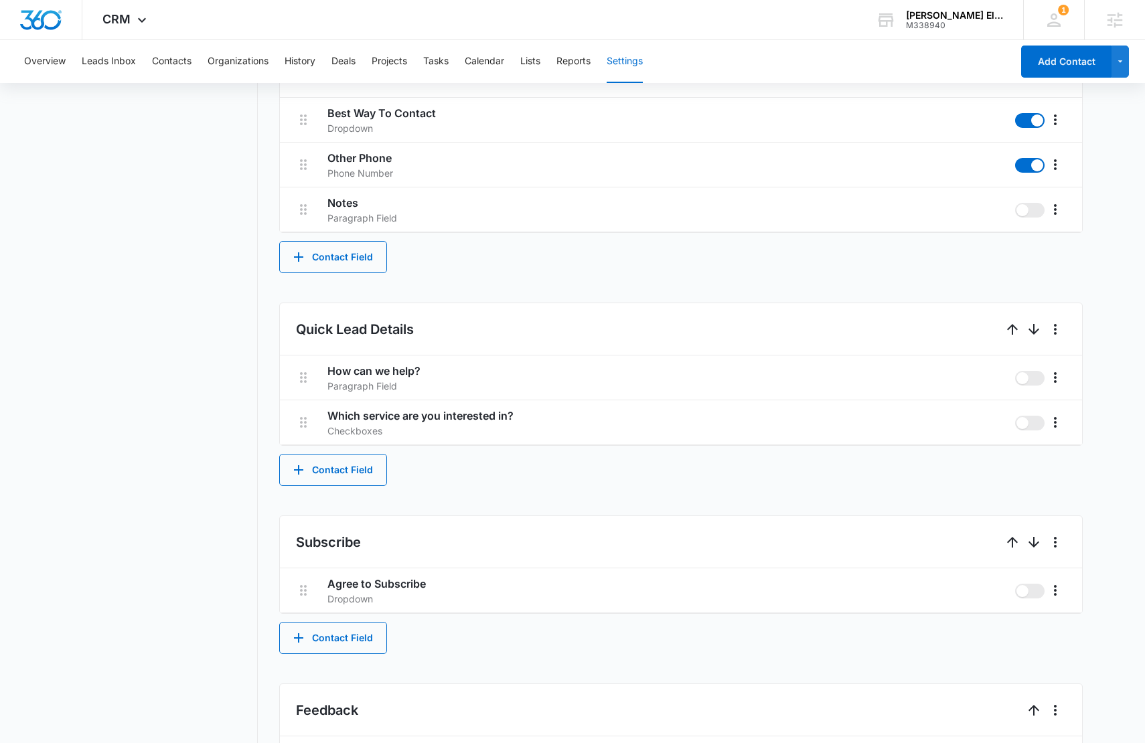
scroll to position [133, 0]
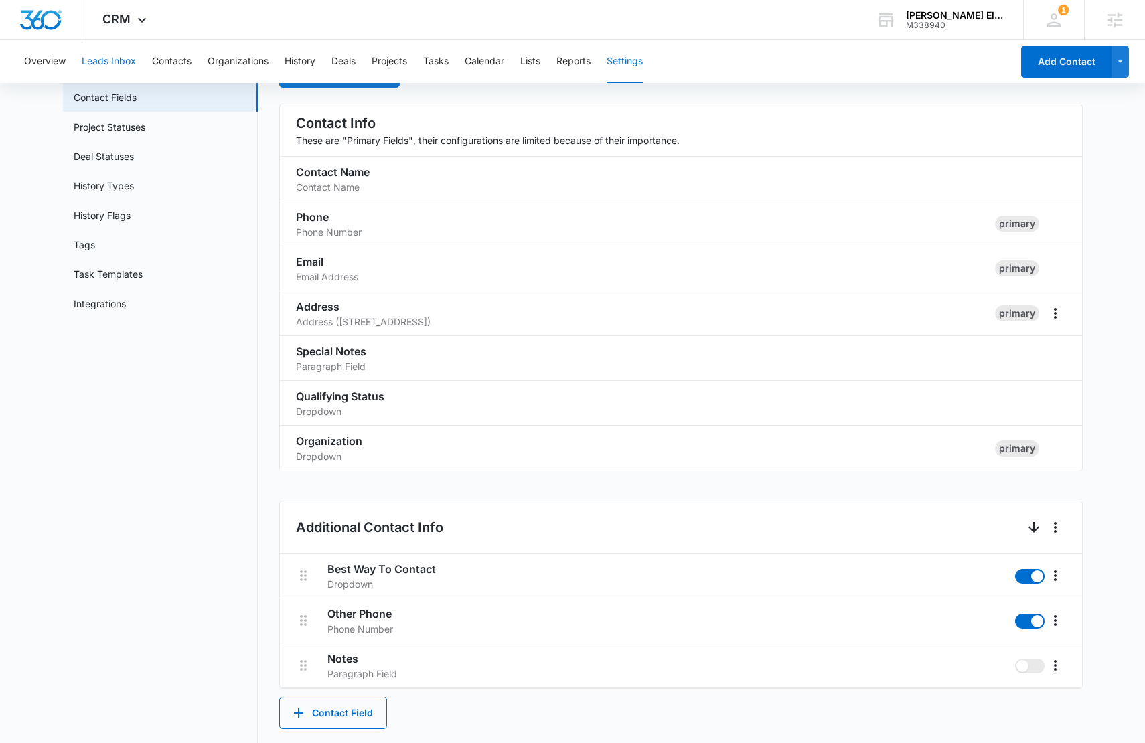
click at [101, 57] on button "Leads Inbox" at bounding box center [109, 61] width 54 height 43
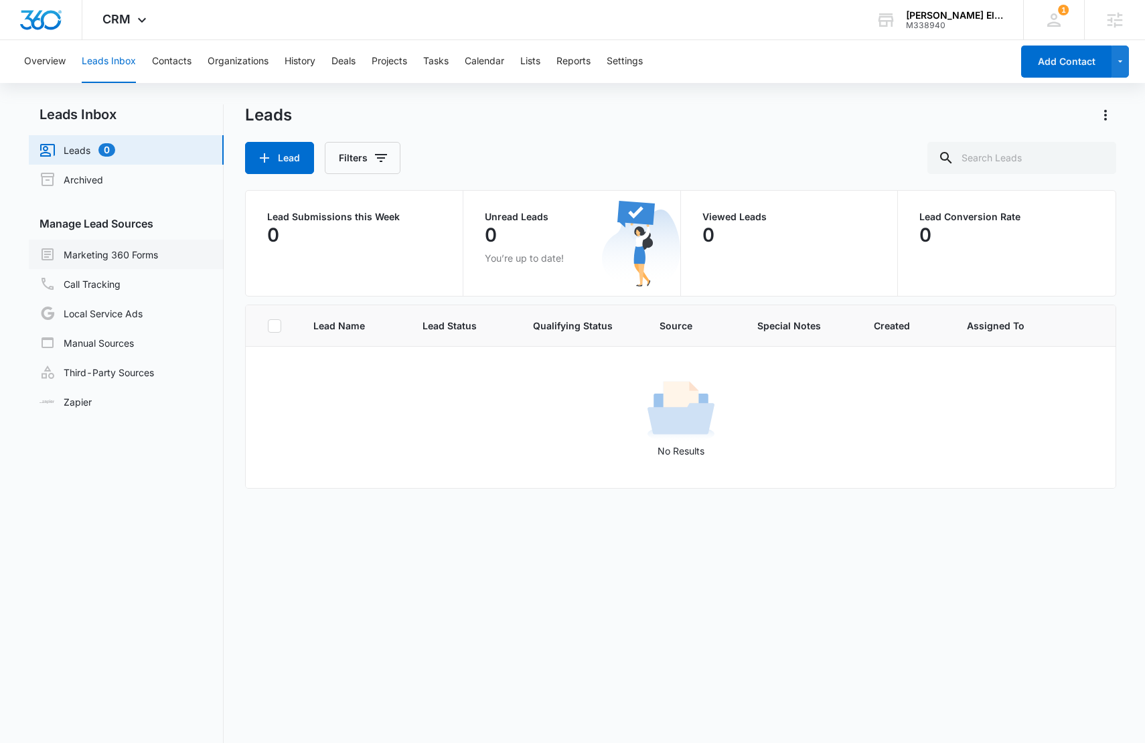
click at [114, 253] on link "Marketing 360 Forms" at bounding box center [98, 254] width 118 height 16
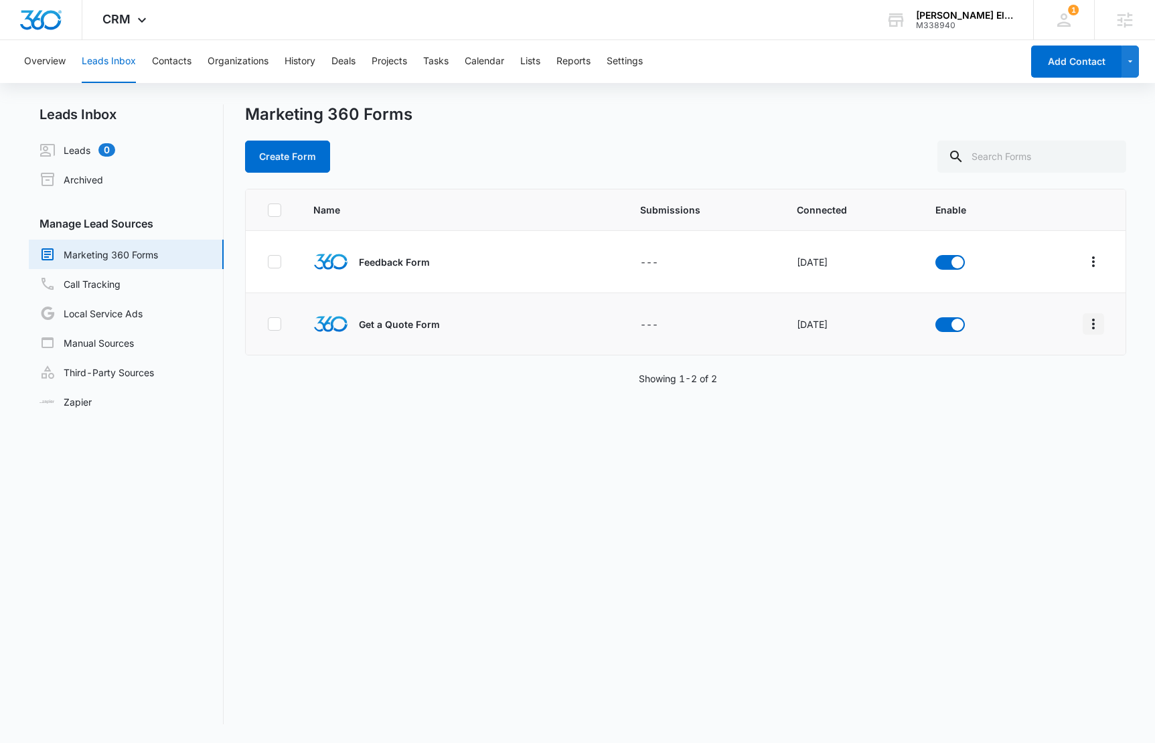
click at [1085, 330] on icon "Overflow Menu" at bounding box center [1093, 324] width 16 height 16
click at [1036, 400] on div "Field Mapping" at bounding box center [1023, 401] width 76 height 9
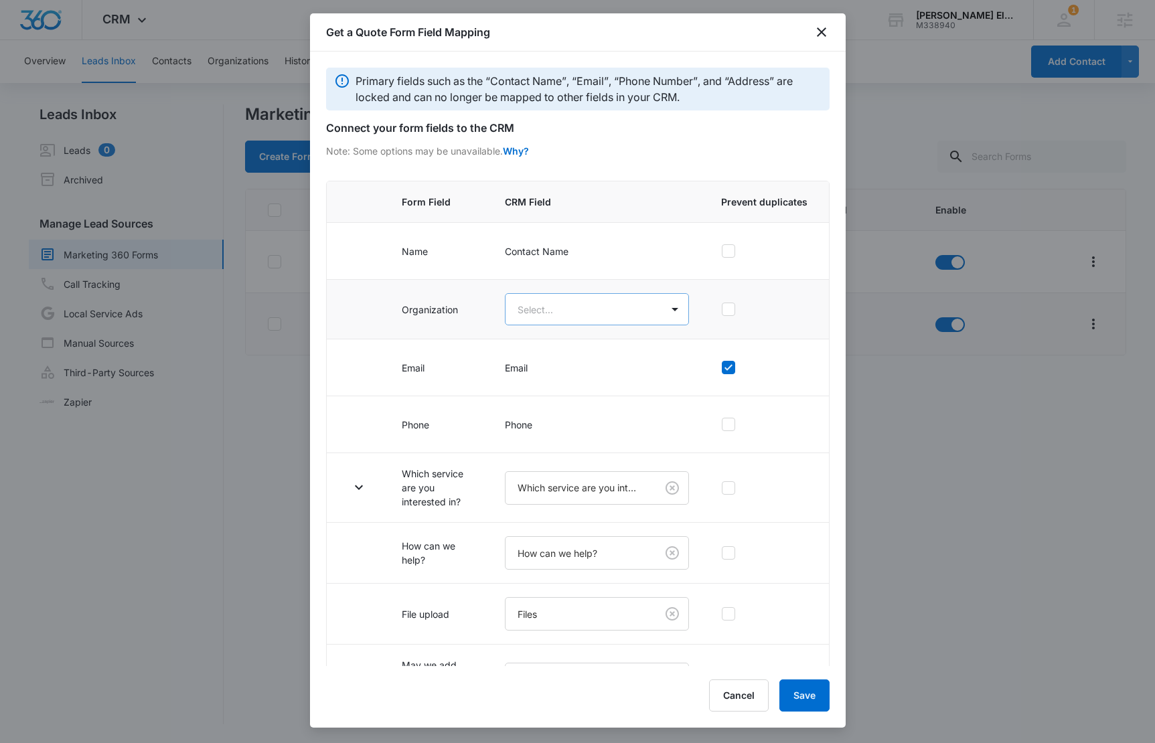
click at [647, 309] on body "CRM Apps Reputation Websites Forms CRM Email Social Content Ads Intelligence Fi…" at bounding box center [577, 371] width 1155 height 743
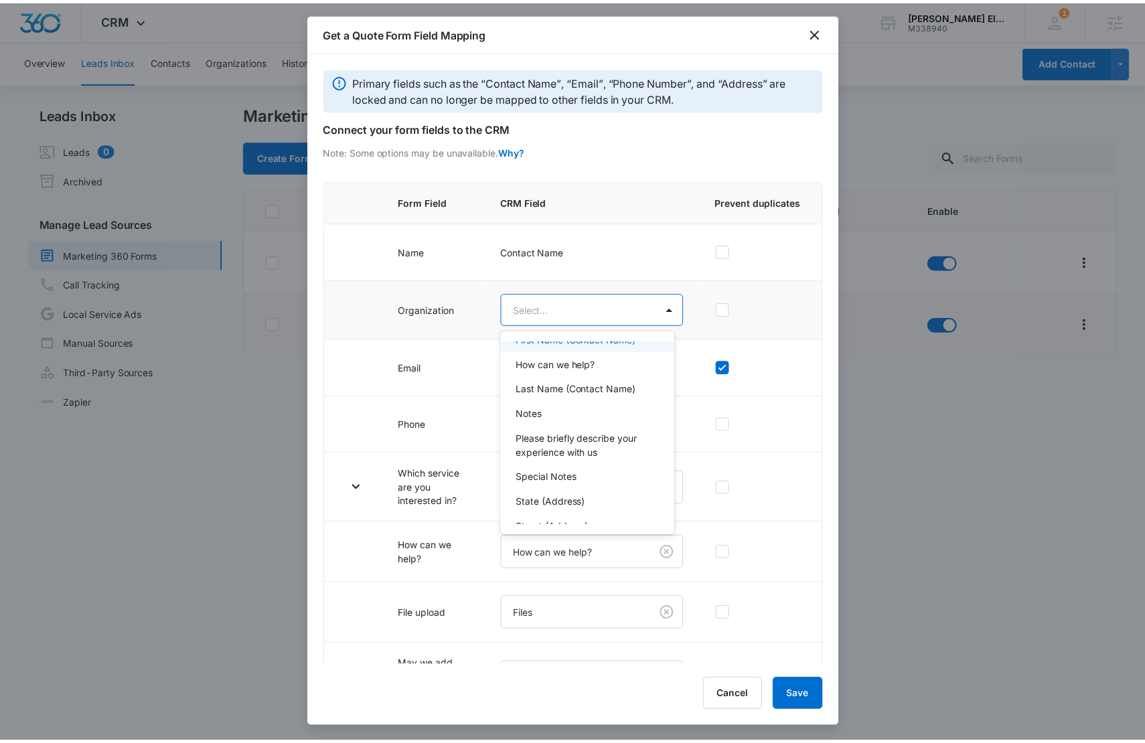
scroll to position [108, 0]
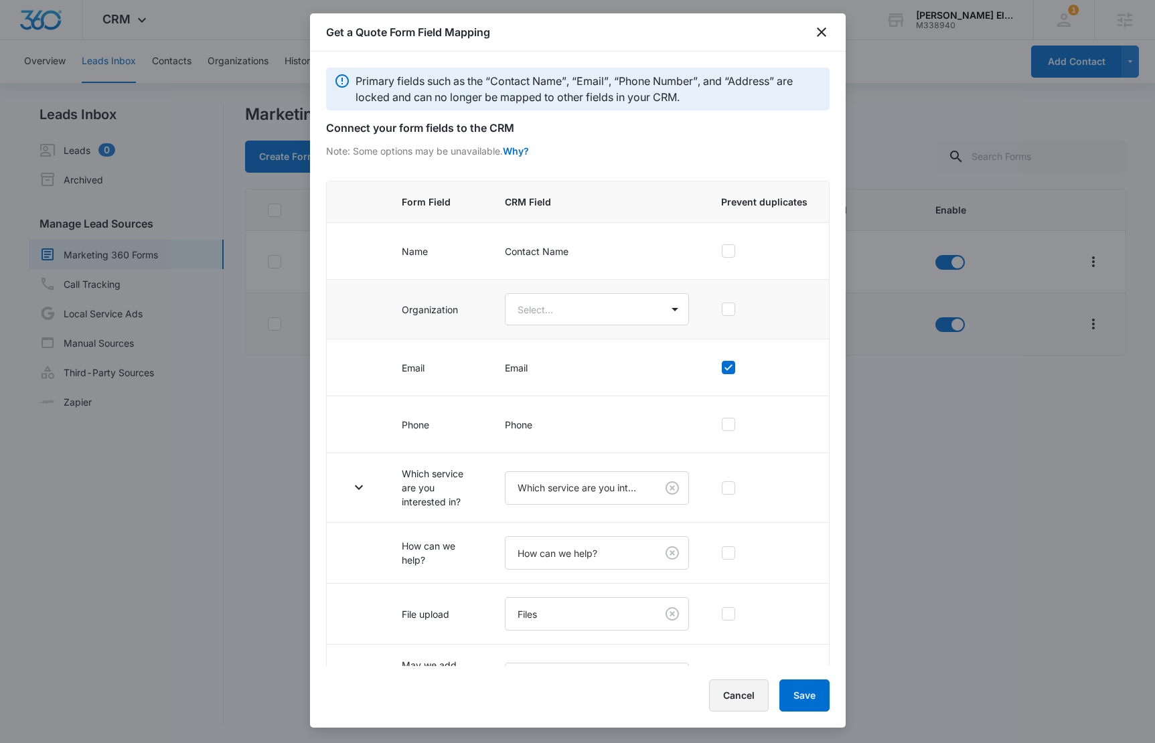
click at [744, 687] on button "Cancel" at bounding box center [739, 696] width 60 height 32
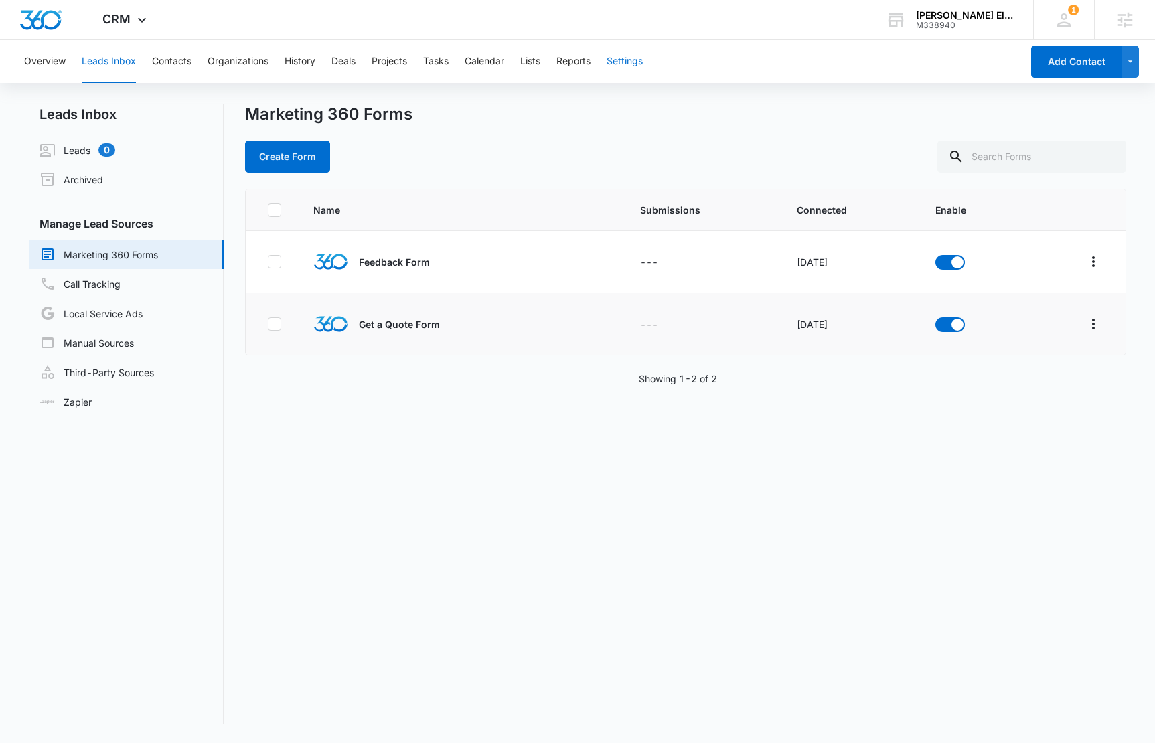
click at [633, 66] on button "Settings" at bounding box center [625, 61] width 36 height 43
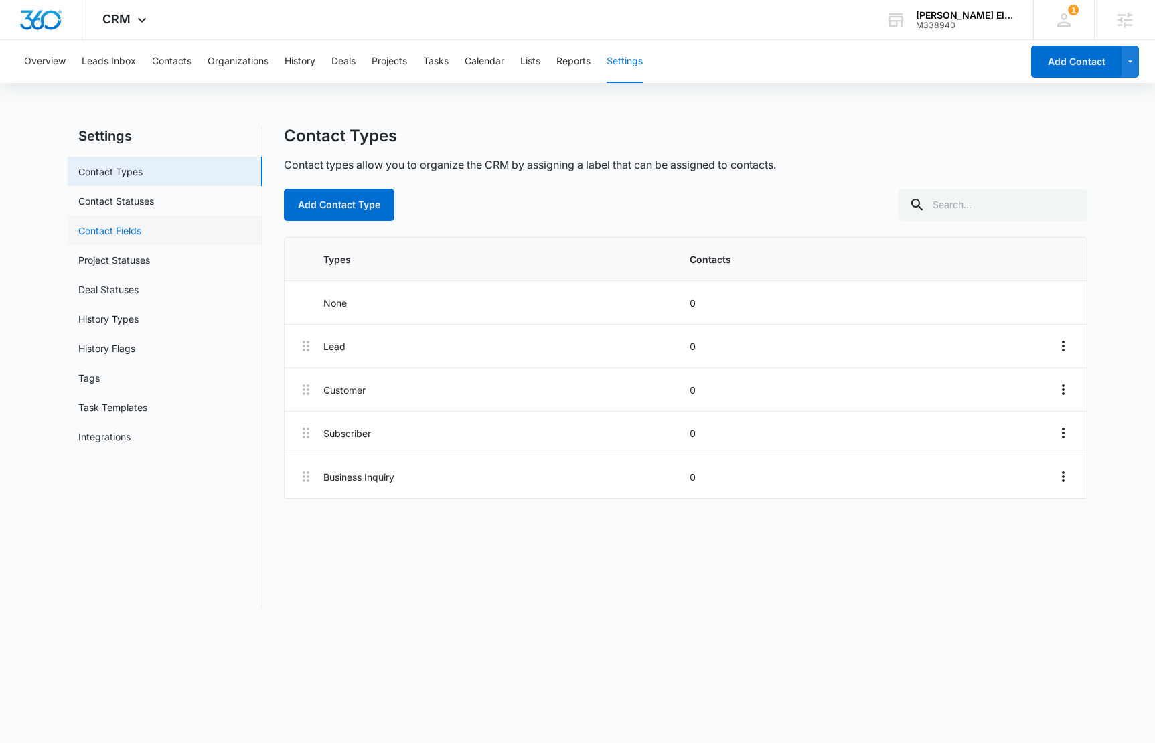
click at [141, 227] on link "Contact Fields" at bounding box center [109, 231] width 63 height 14
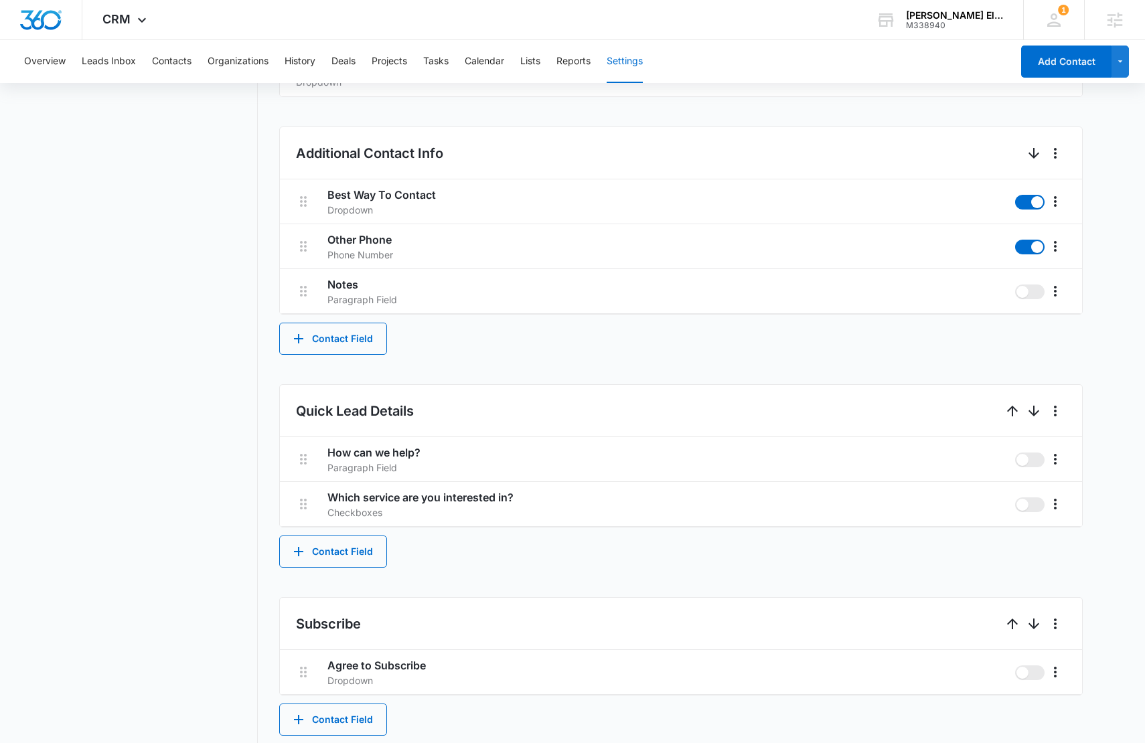
scroll to position [774, 0]
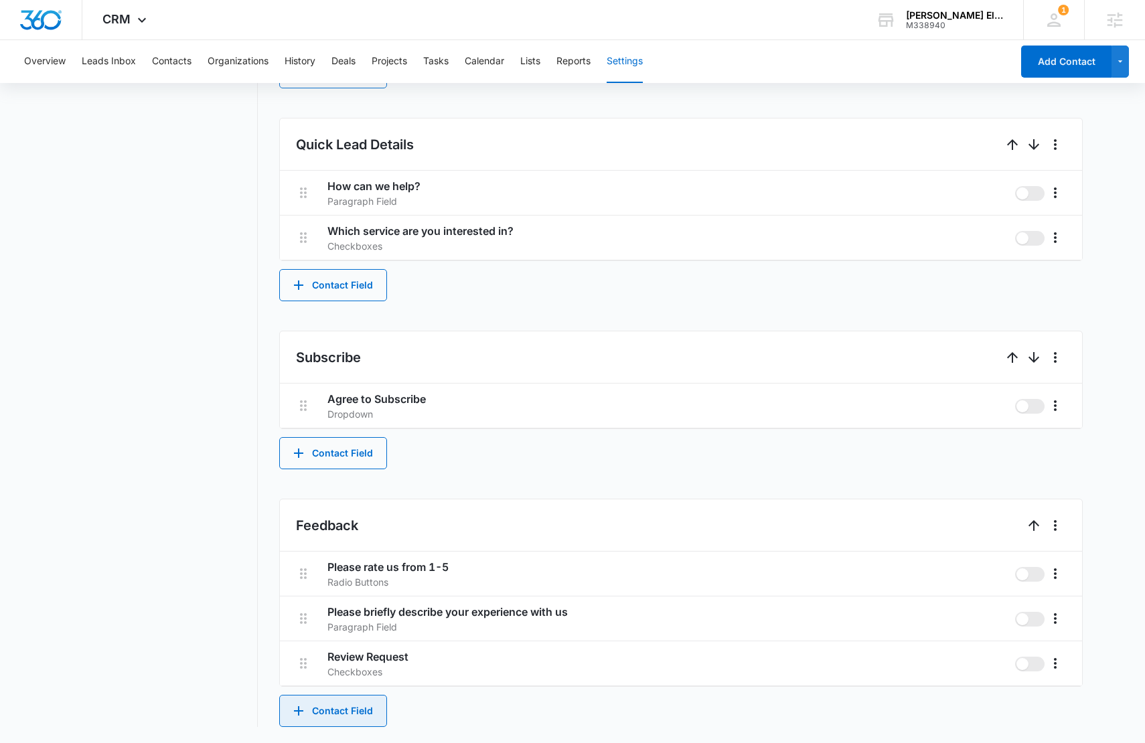
click at [355, 696] on button "Contact Field" at bounding box center [333, 711] width 108 height 32
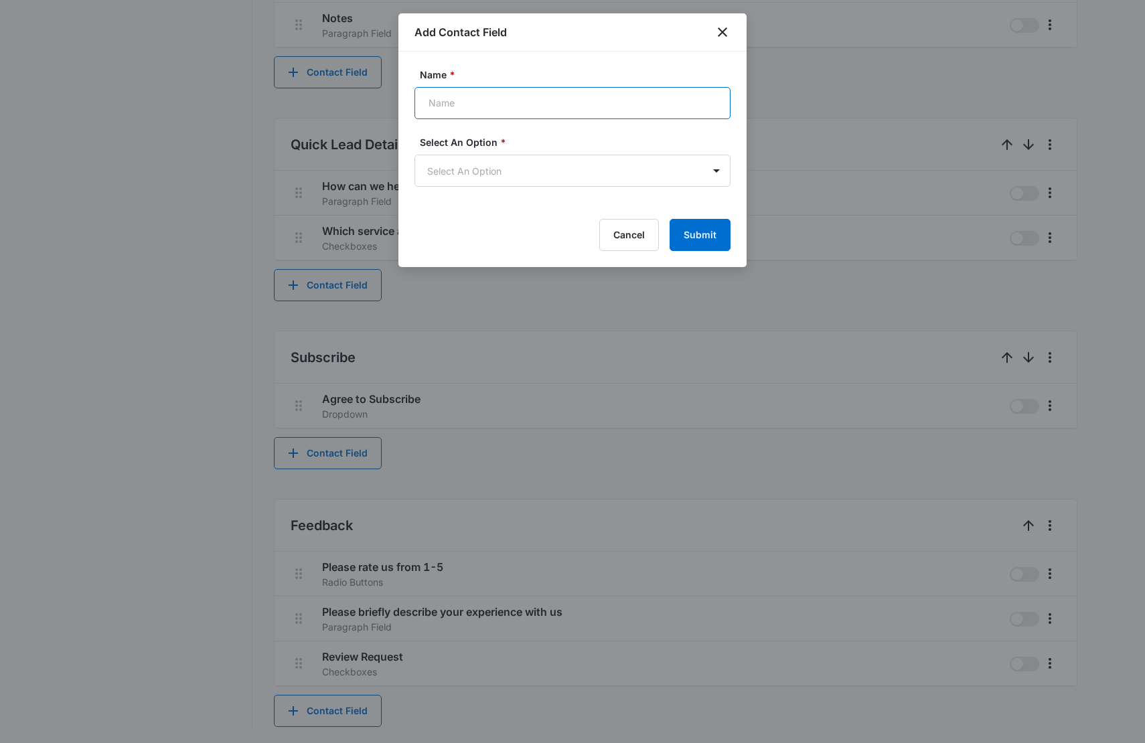
click at [498, 107] on input "Name *" at bounding box center [572, 103] width 316 height 32
type input "Organization"
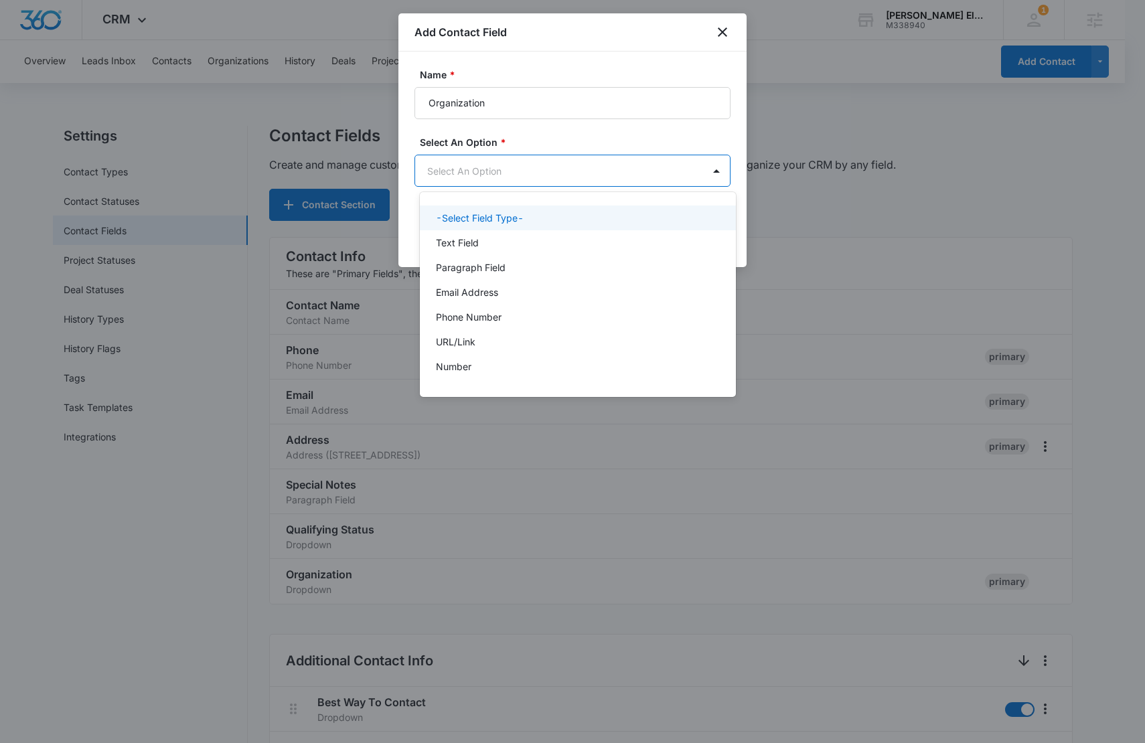
scroll to position [0, 0]
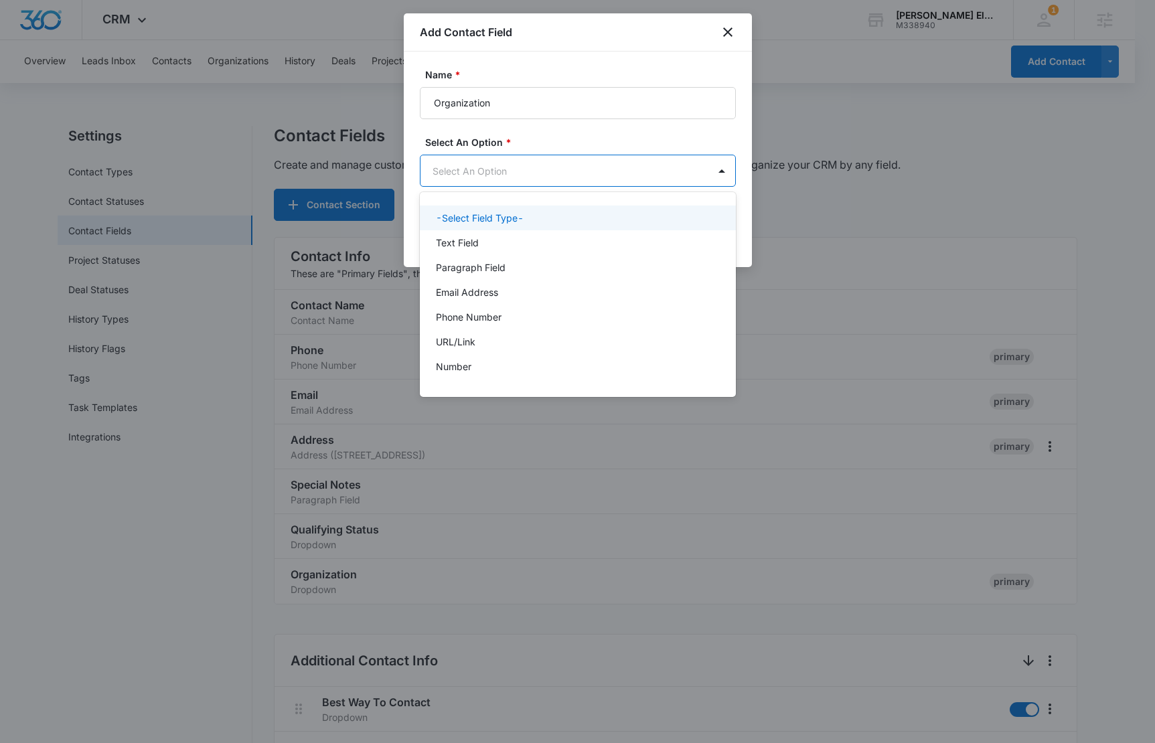
click at [532, 174] on body "CRM Apps Reputation Websites Forms CRM Email Social Content Ads Intelligence Fi…" at bounding box center [577, 371] width 1155 height 743
click at [507, 238] on div "Text Field" at bounding box center [576, 243] width 281 height 14
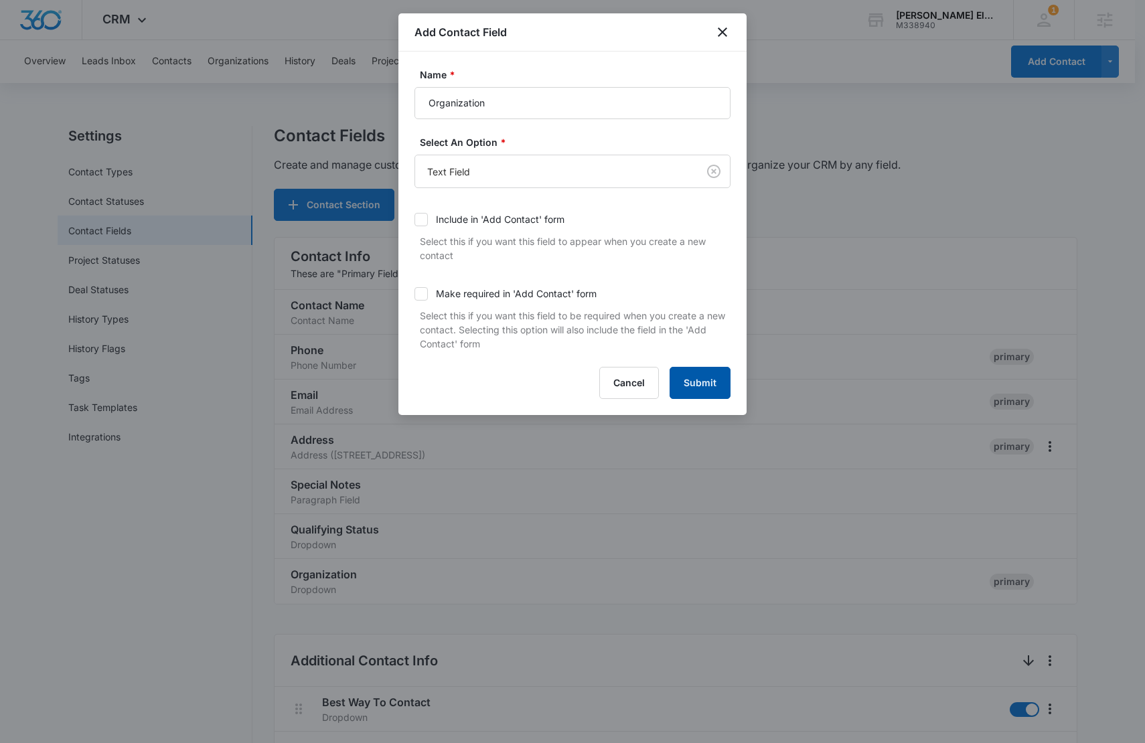
click at [699, 380] on button "Submit" at bounding box center [699, 383] width 61 height 32
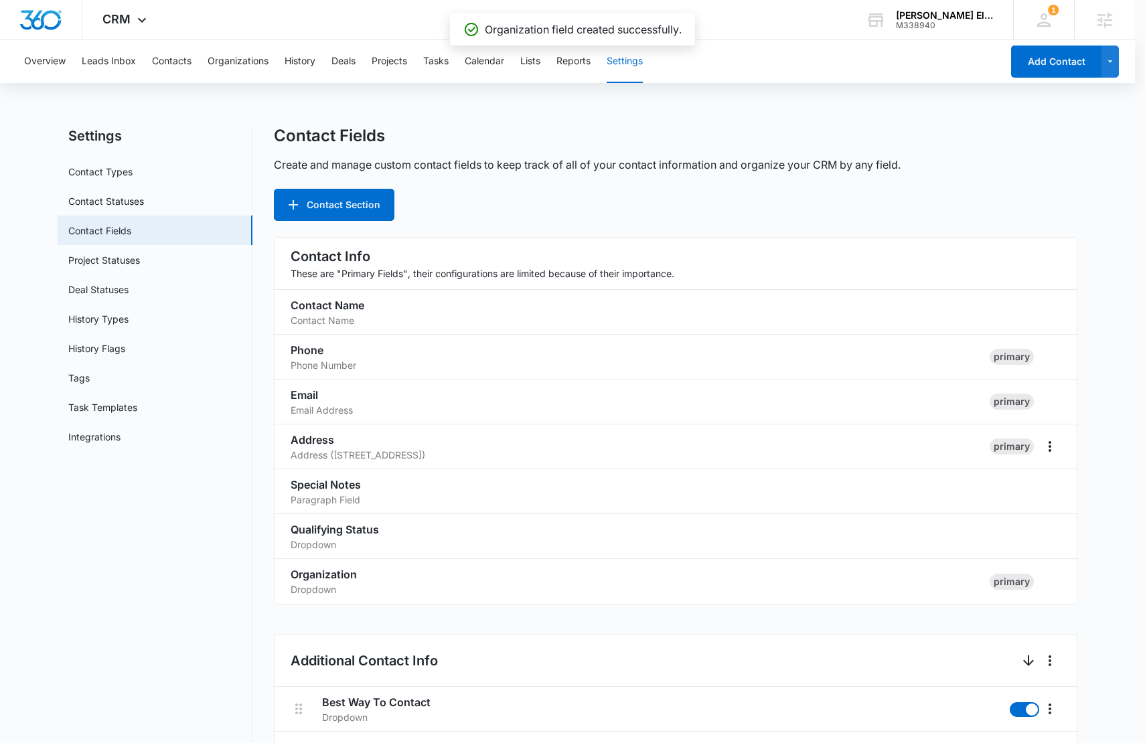
scroll to position [819, 0]
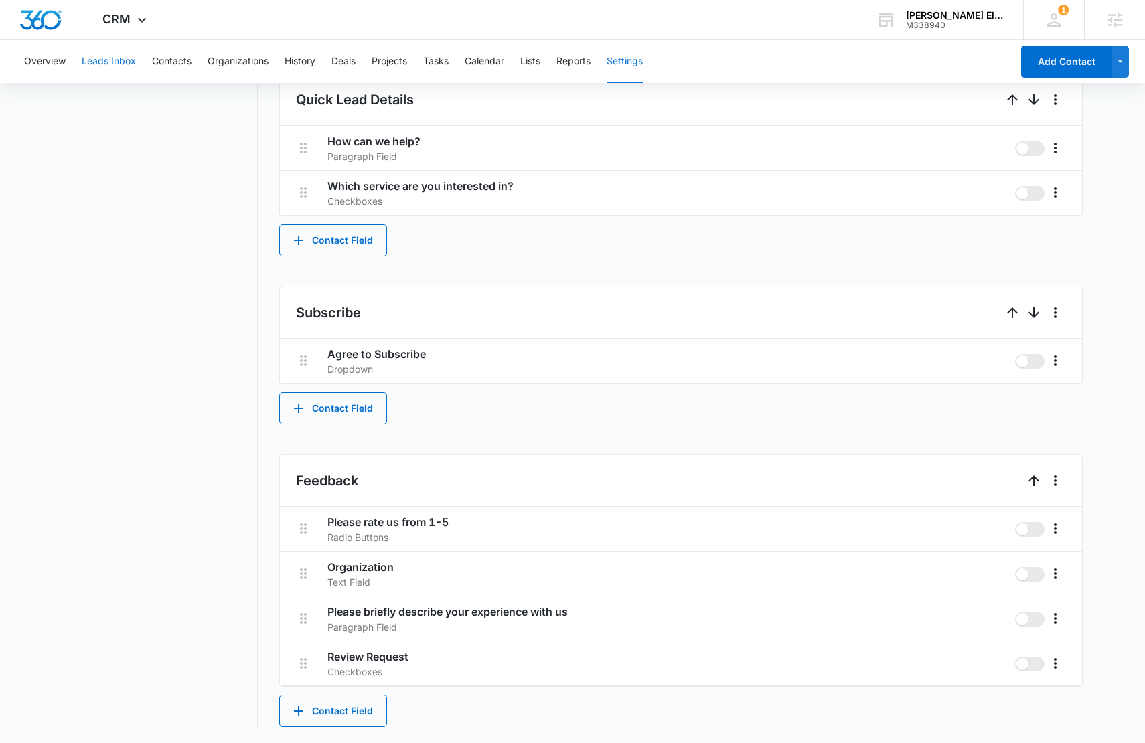
click at [127, 64] on button "Leads Inbox" at bounding box center [109, 61] width 54 height 43
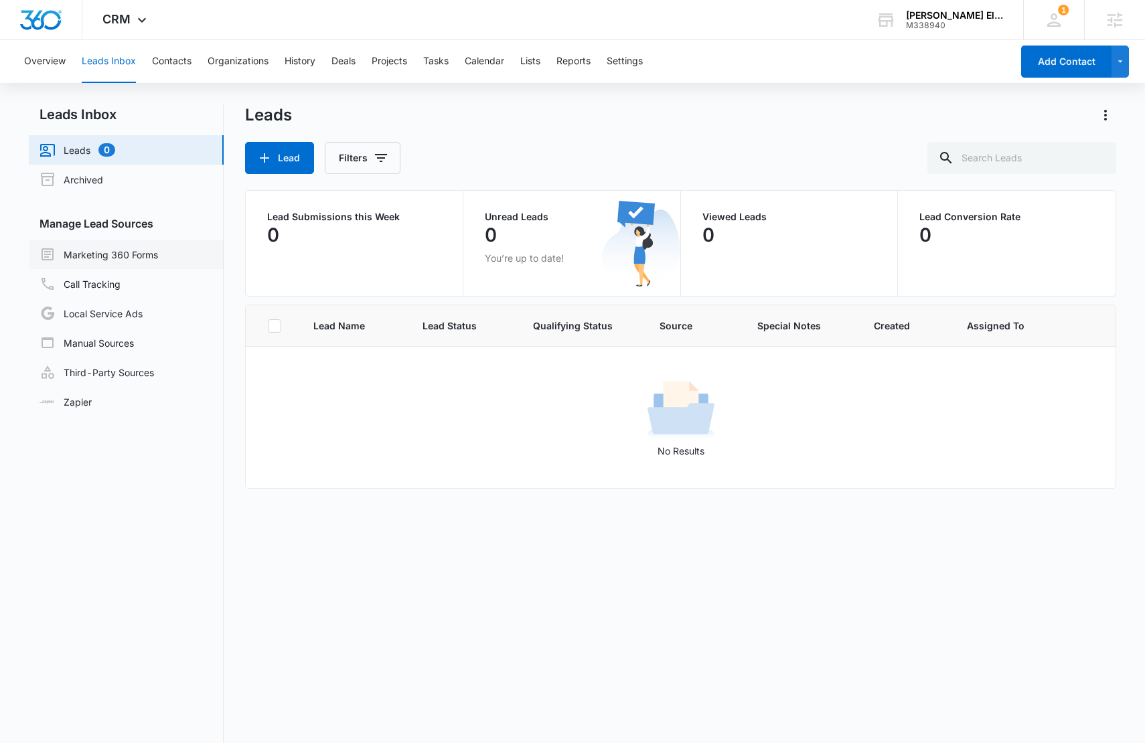
click at [128, 256] on link "Marketing 360 Forms" at bounding box center [98, 254] width 118 height 16
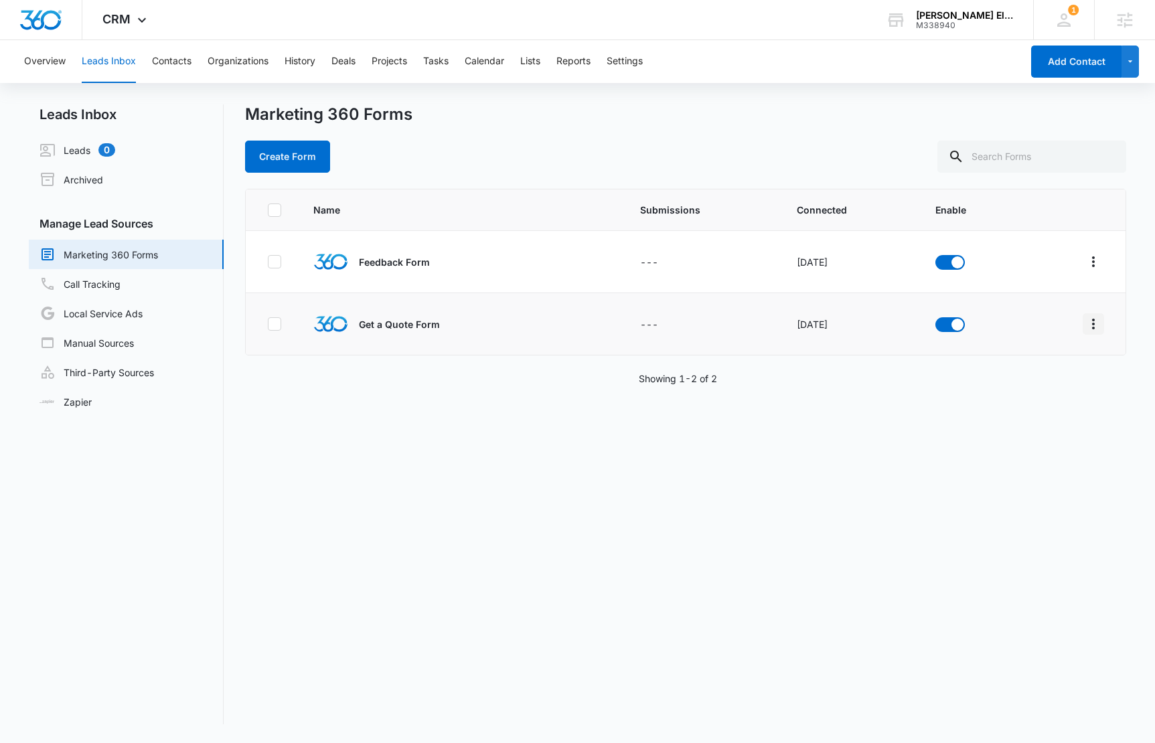
click at [1086, 320] on icon "Overflow Menu" at bounding box center [1093, 324] width 16 height 16
click at [1047, 400] on div "Field Mapping" at bounding box center [1023, 401] width 76 height 9
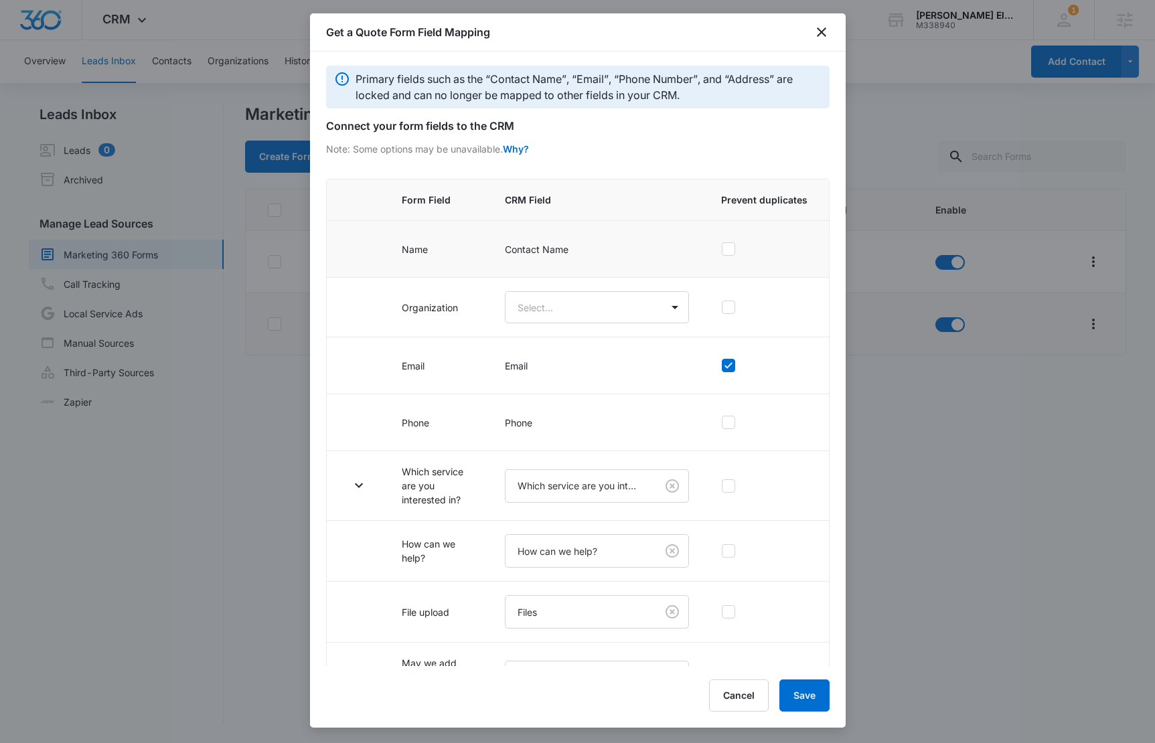
scroll to position [3, 0]
click at [571, 309] on body "CRM Apps Reputation Websites Forms CRM Email Social Content Ads Intelligence Fi…" at bounding box center [577, 371] width 1155 height 743
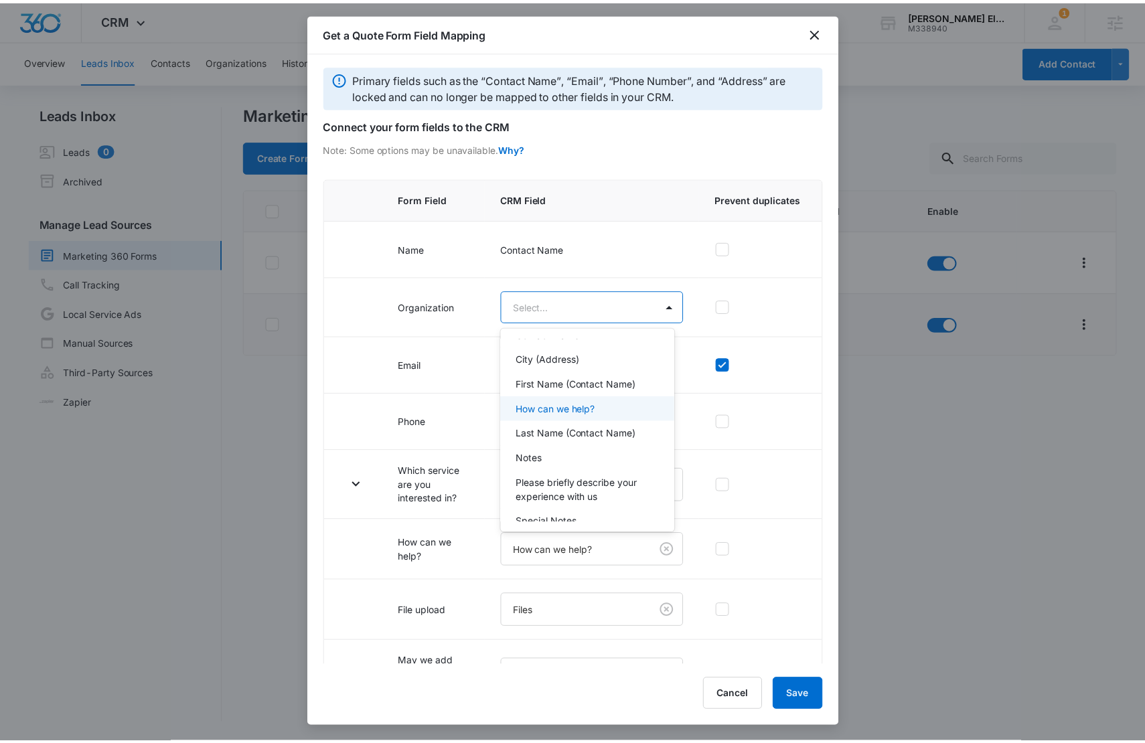
scroll to position [108, 0]
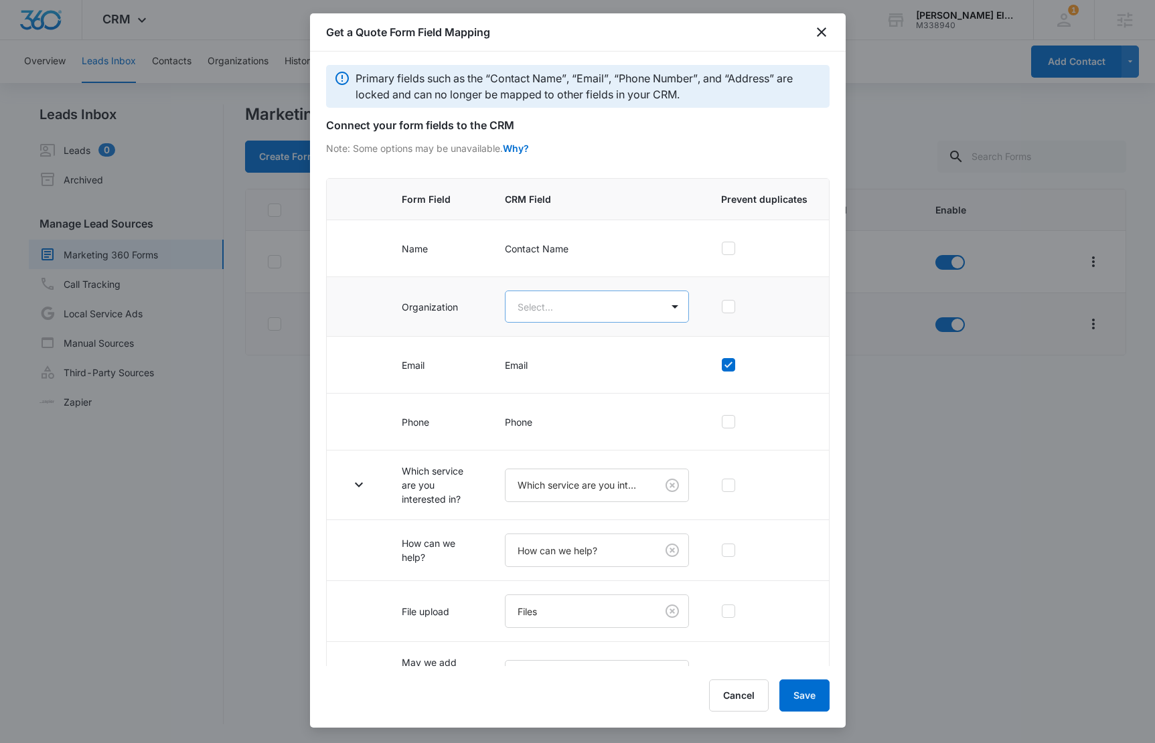
click at [556, 309] on body "CRM Apps Reputation Websites Forms CRM Email Social Content Ads Intelligence Fi…" at bounding box center [577, 371] width 1155 height 743
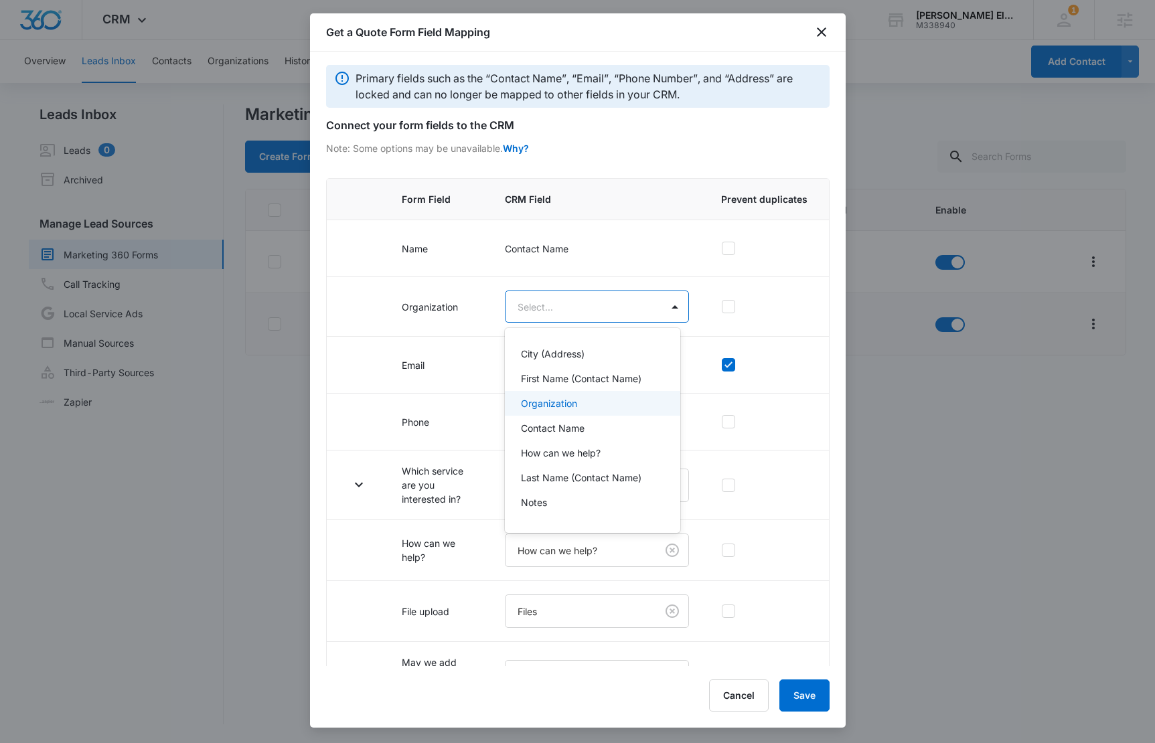
click at [574, 405] on p "Organization" at bounding box center [549, 403] width 56 height 14
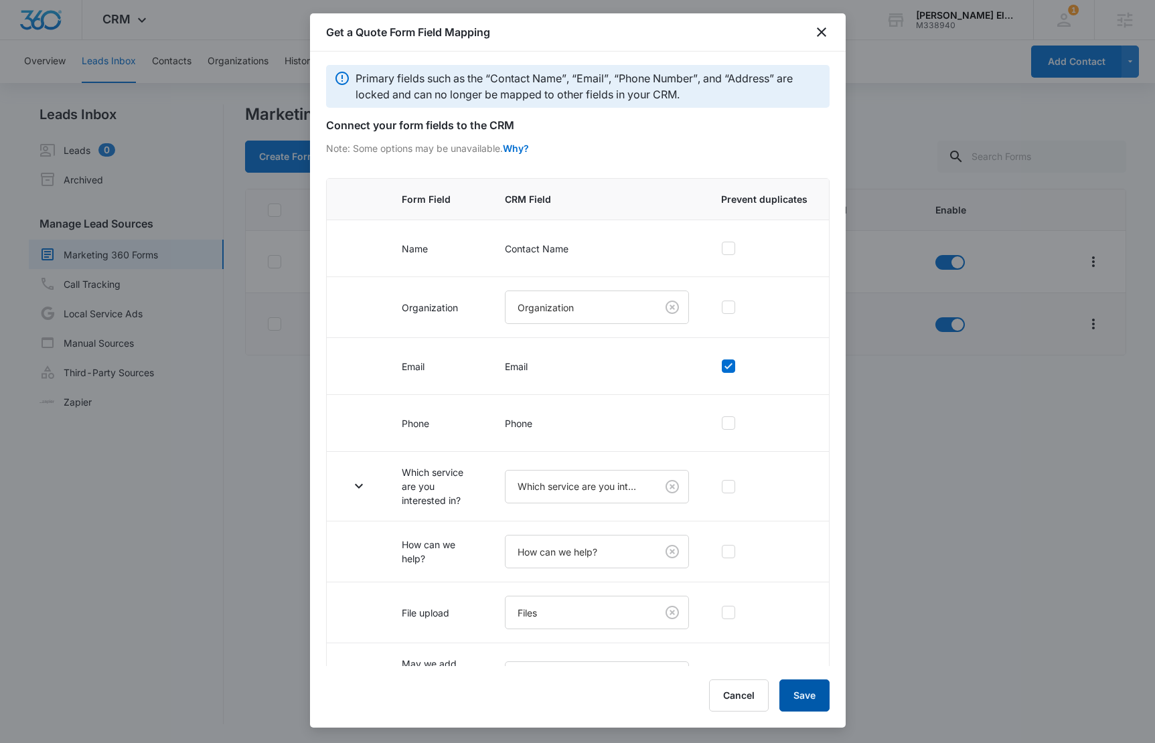
click at [816, 691] on button "Save" at bounding box center [804, 696] width 50 height 32
click at [821, 32] on icon "close" at bounding box center [821, 32] width 16 height 16
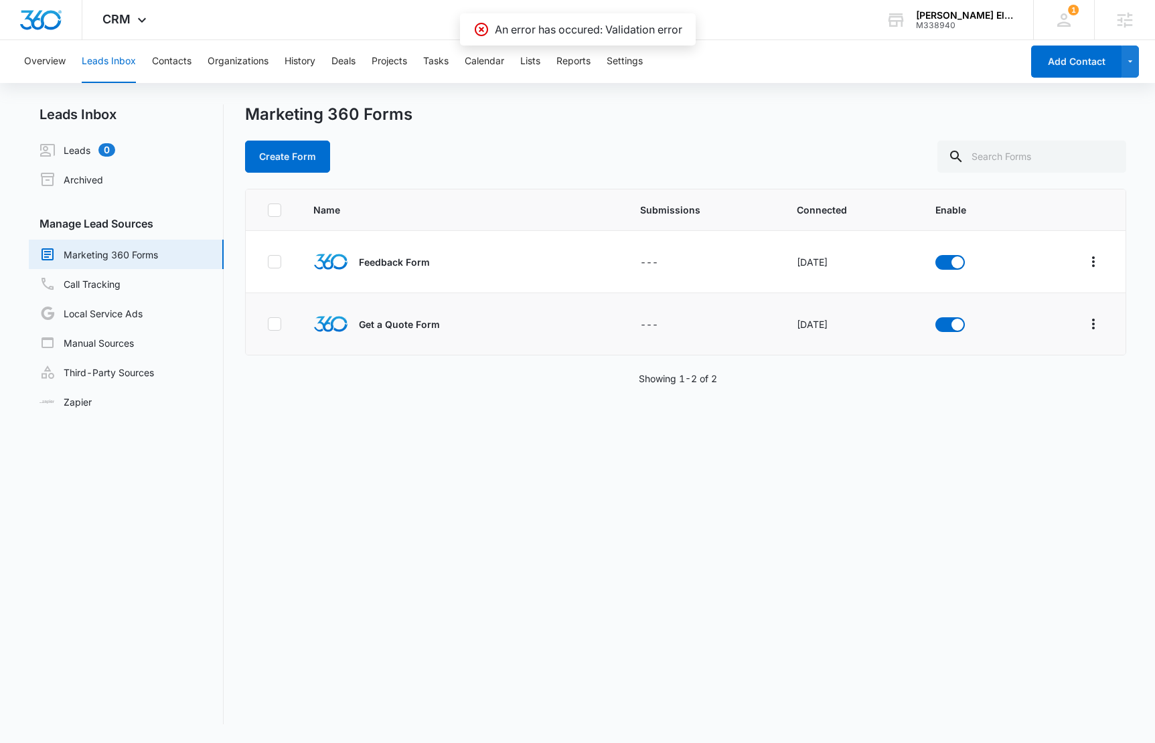
click at [748, 430] on div "Name Submissions Connected Enable Feedback Form --- Oct 12, 2022 Get a Quote Fo…" at bounding box center [685, 457] width 881 height 536
click at [58, 27] on img "Dashboard" at bounding box center [40, 20] width 43 height 20
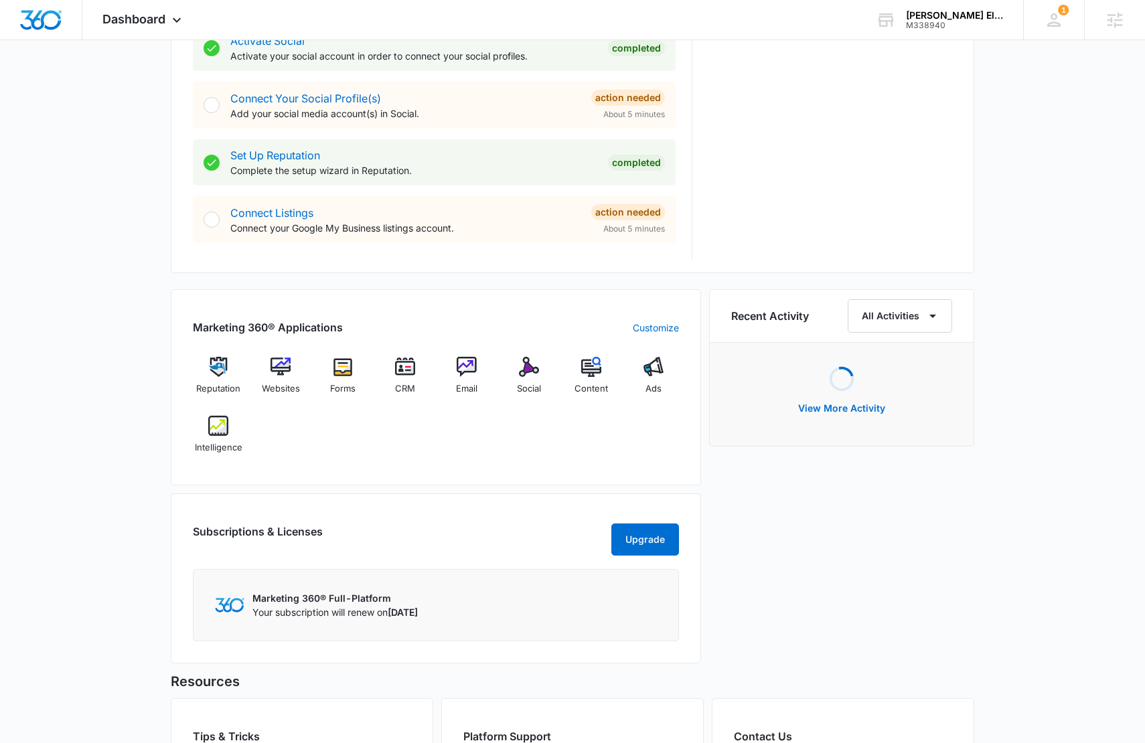
scroll to position [761, 0]
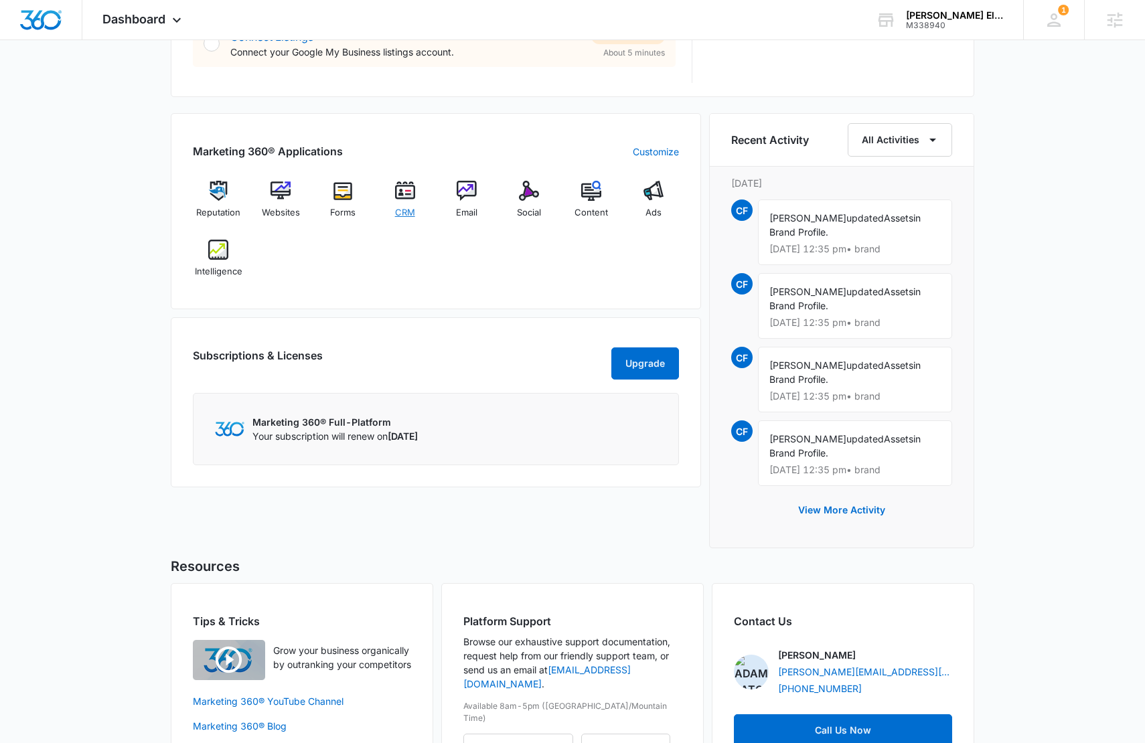
click at [406, 187] on img at bounding box center [405, 191] width 20 height 20
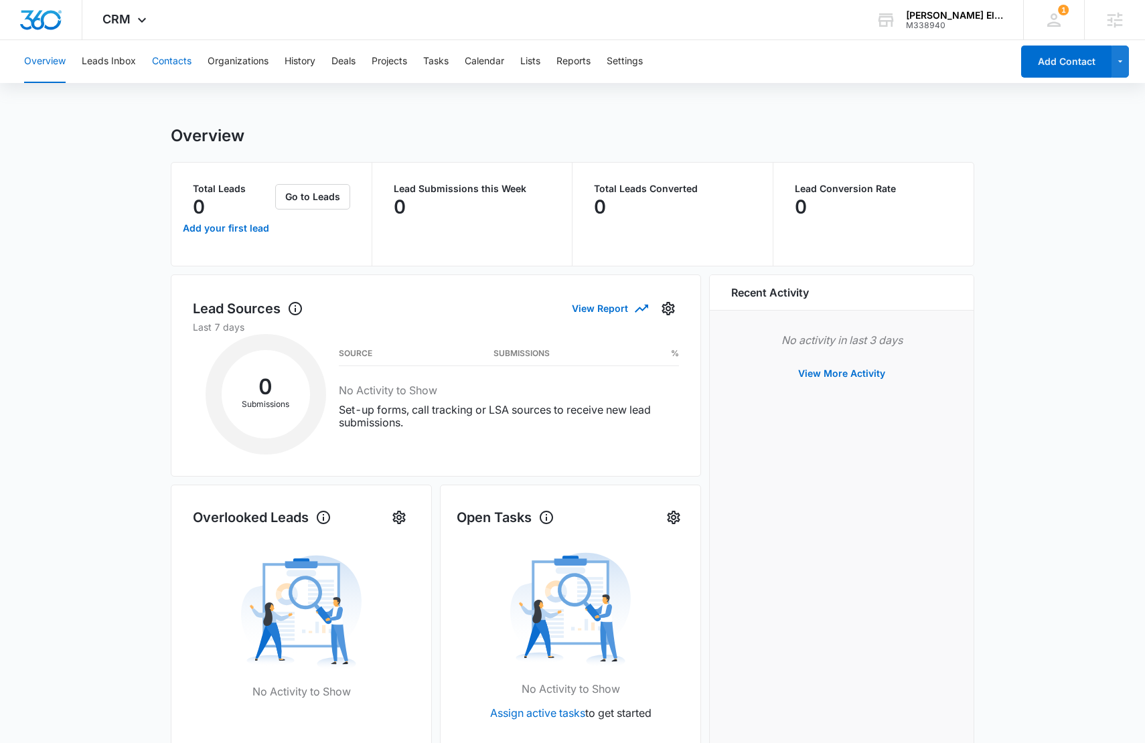
click at [175, 64] on button "Contacts" at bounding box center [171, 61] width 39 height 43
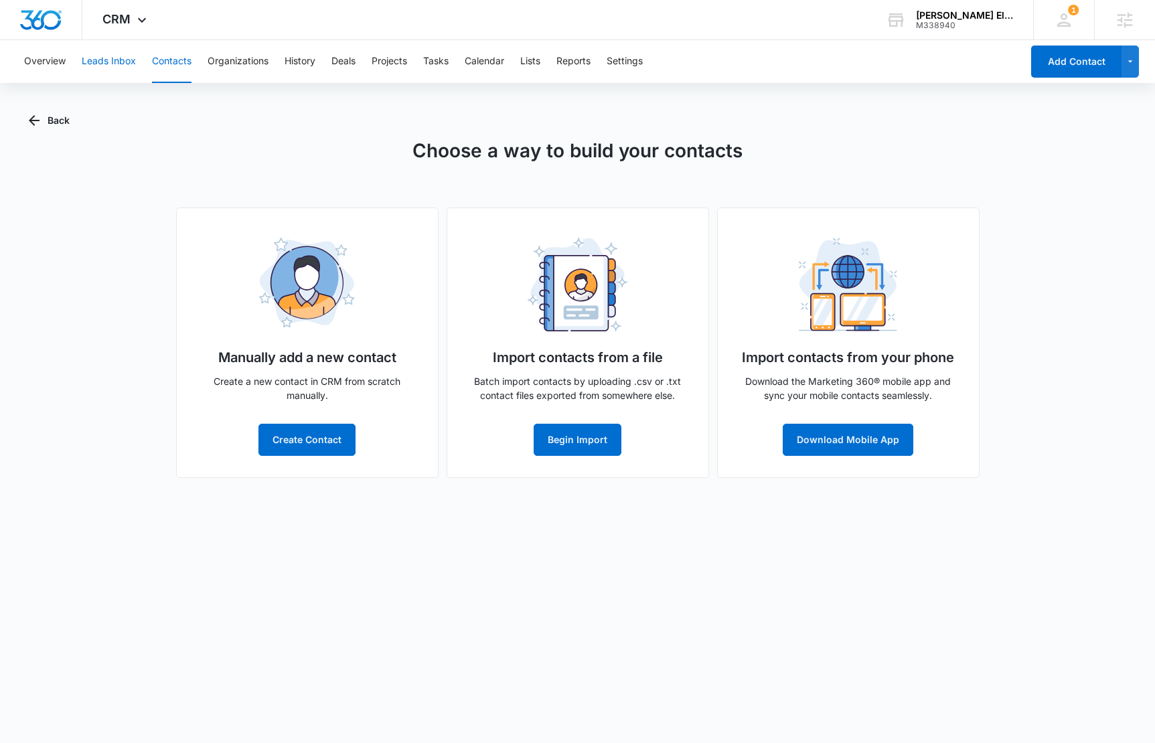
click at [124, 57] on button "Leads Inbox" at bounding box center [109, 61] width 54 height 43
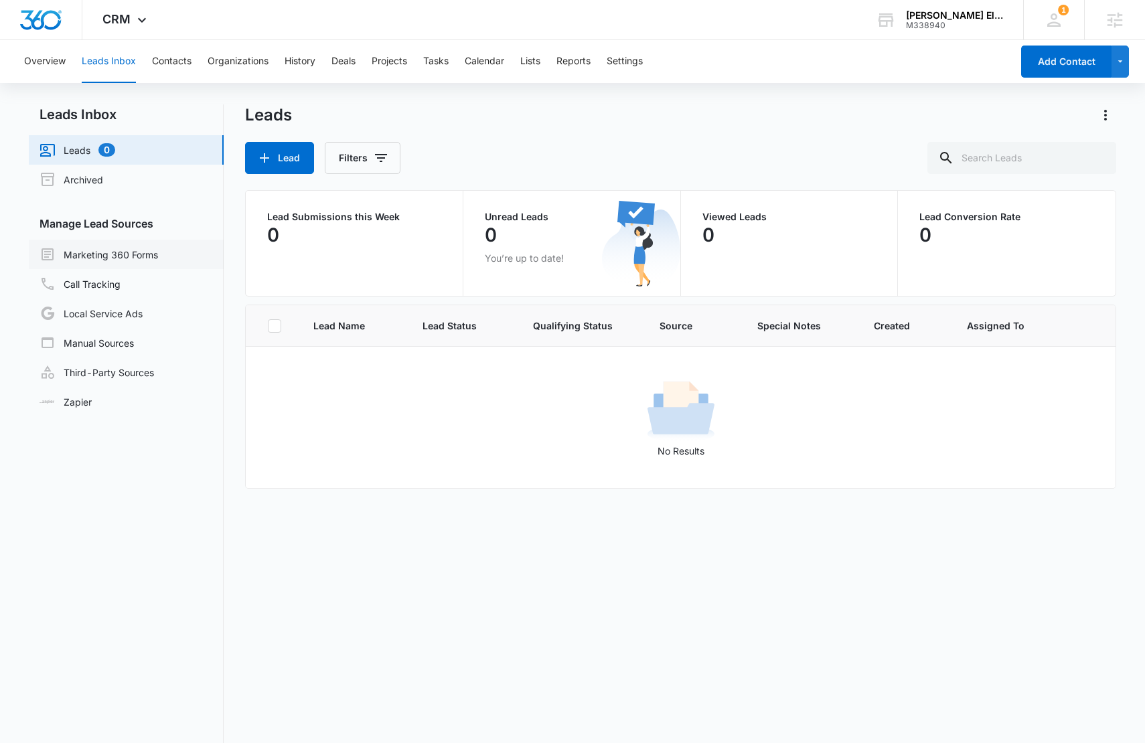
click at [158, 254] on link "Marketing 360 Forms" at bounding box center [98, 254] width 118 height 16
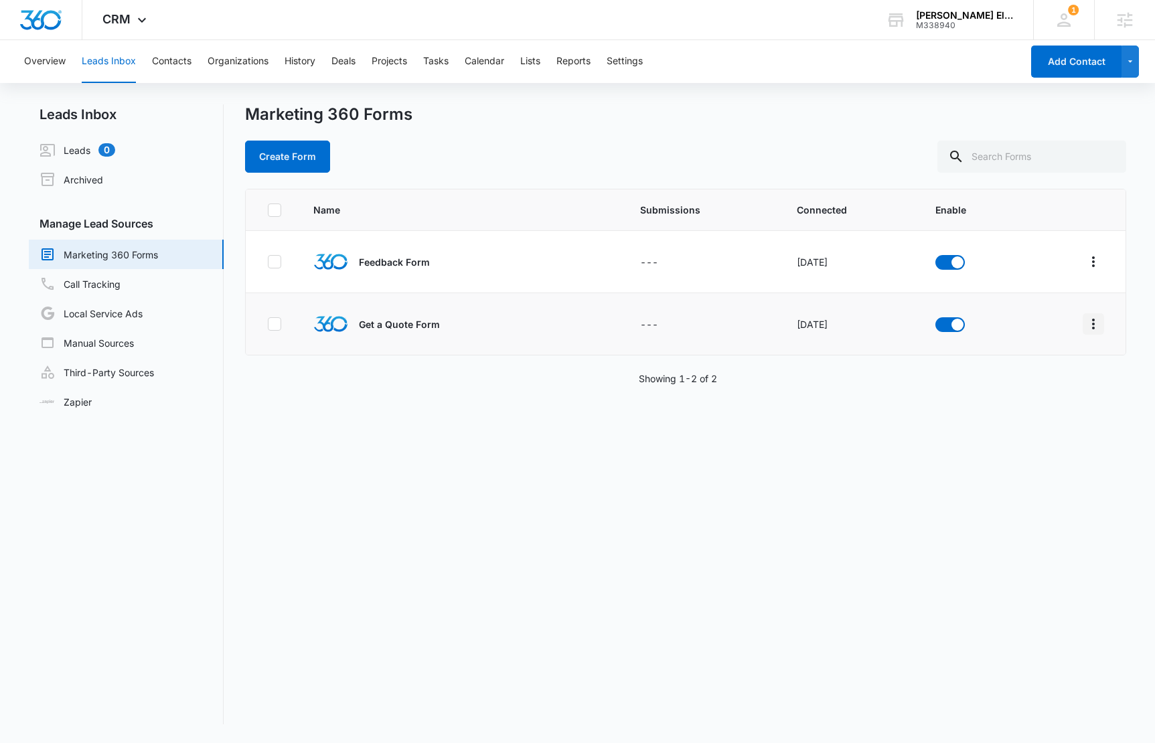
click at [1085, 324] on icon "Overflow Menu" at bounding box center [1093, 324] width 16 height 16
click at [1030, 404] on div "Field Mapping" at bounding box center [1023, 401] width 76 height 9
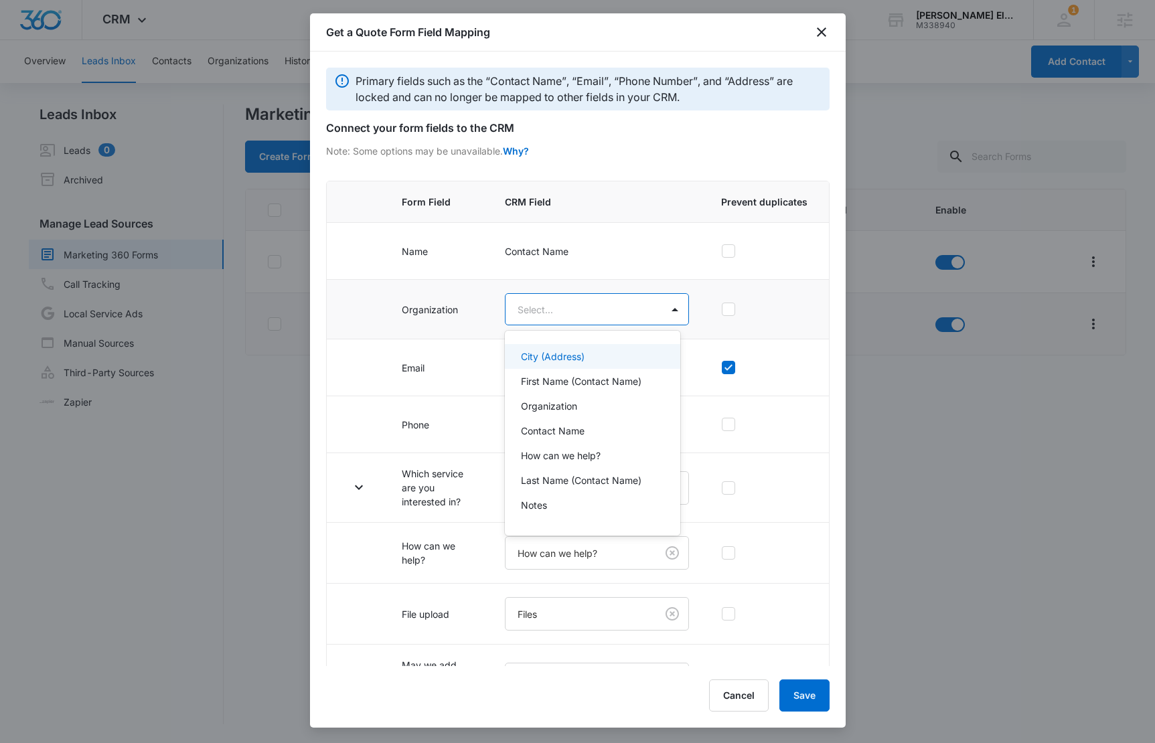
click at [506, 303] on body "CRM Apps Reputation Websites Forms CRM Email Social Content Ads Intelligence Fi…" at bounding box center [577, 371] width 1155 height 743
drag, startPoint x: 552, startPoint y: 304, endPoint x: 557, endPoint y: 353, distance: 49.8
click at [552, 305] on body "CRM Apps Reputation Websites Forms CRM Email Social Content Ads Intelligence Fi…" at bounding box center [577, 371] width 1155 height 743
click at [578, 411] on div "Organization" at bounding box center [591, 406] width 141 height 14
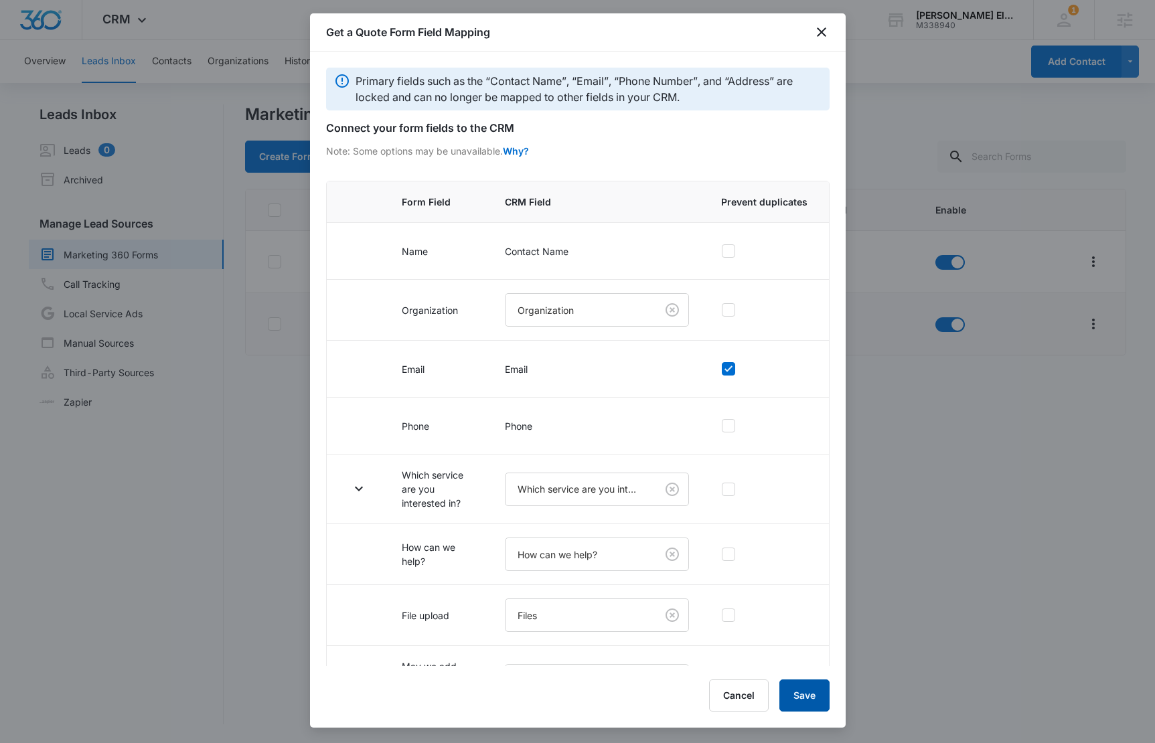
click at [791, 691] on button "Save" at bounding box center [804, 696] width 50 height 32
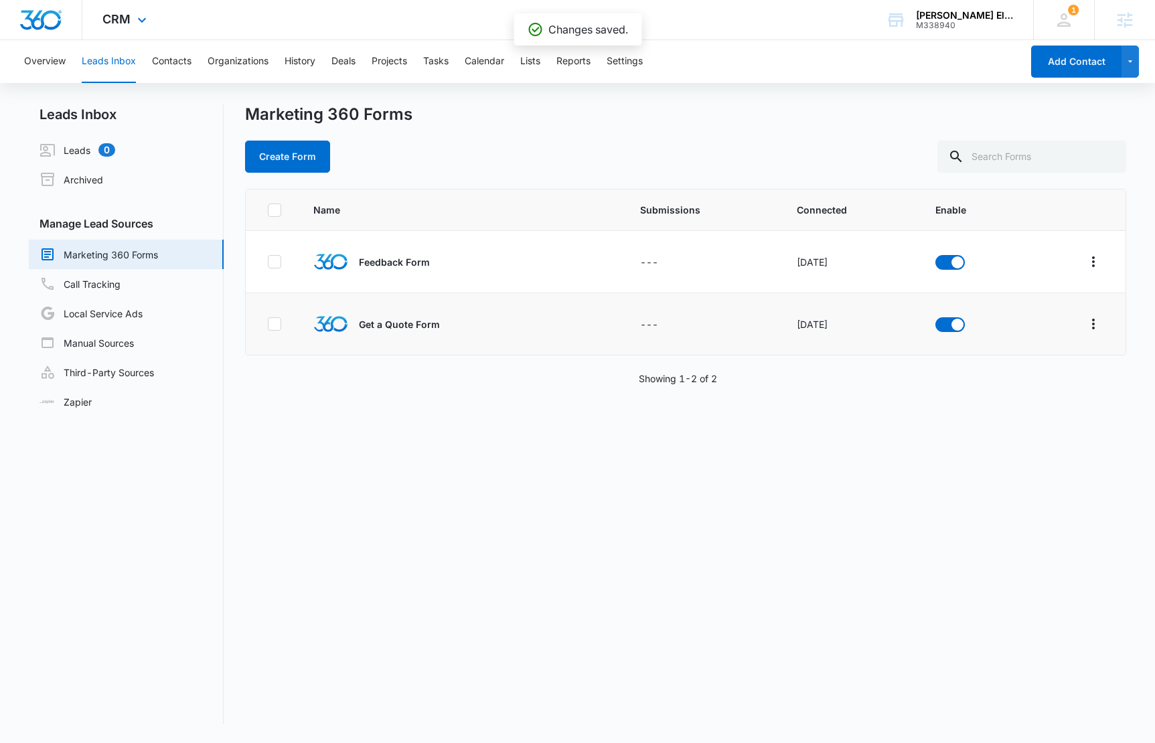
click at [27, 20] on img "Dashboard" at bounding box center [40, 20] width 43 height 20
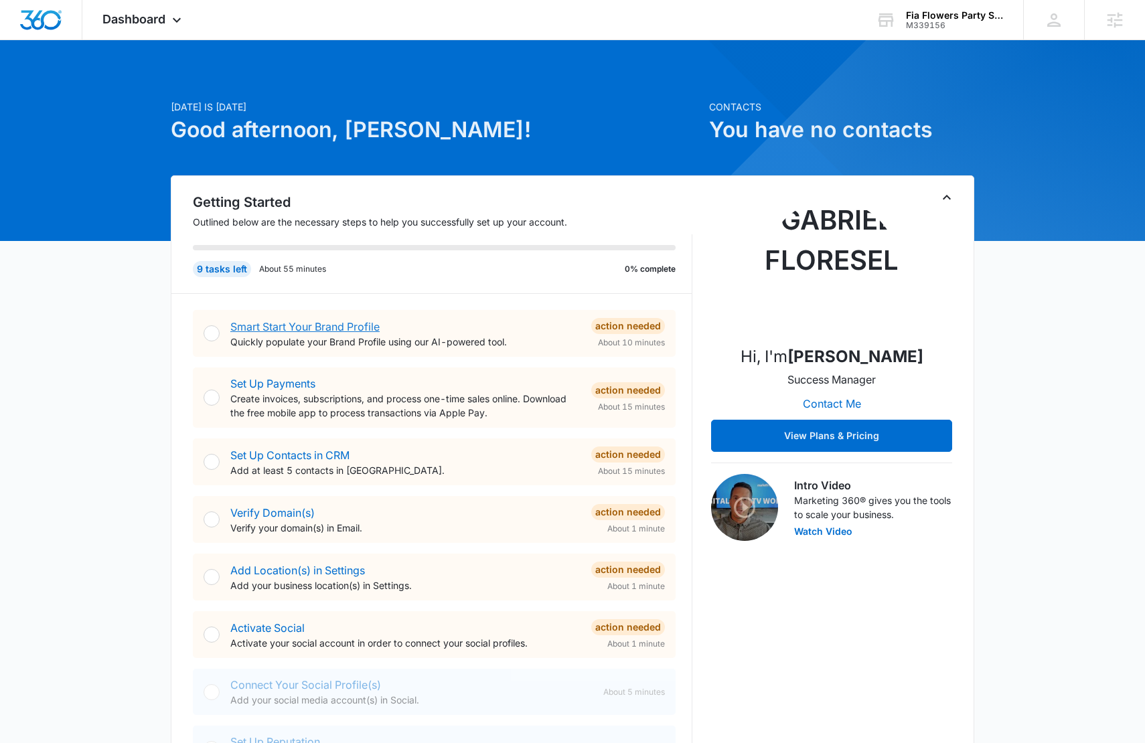
click at [304, 321] on link "Smart Start Your Brand Profile" at bounding box center [304, 326] width 149 height 13
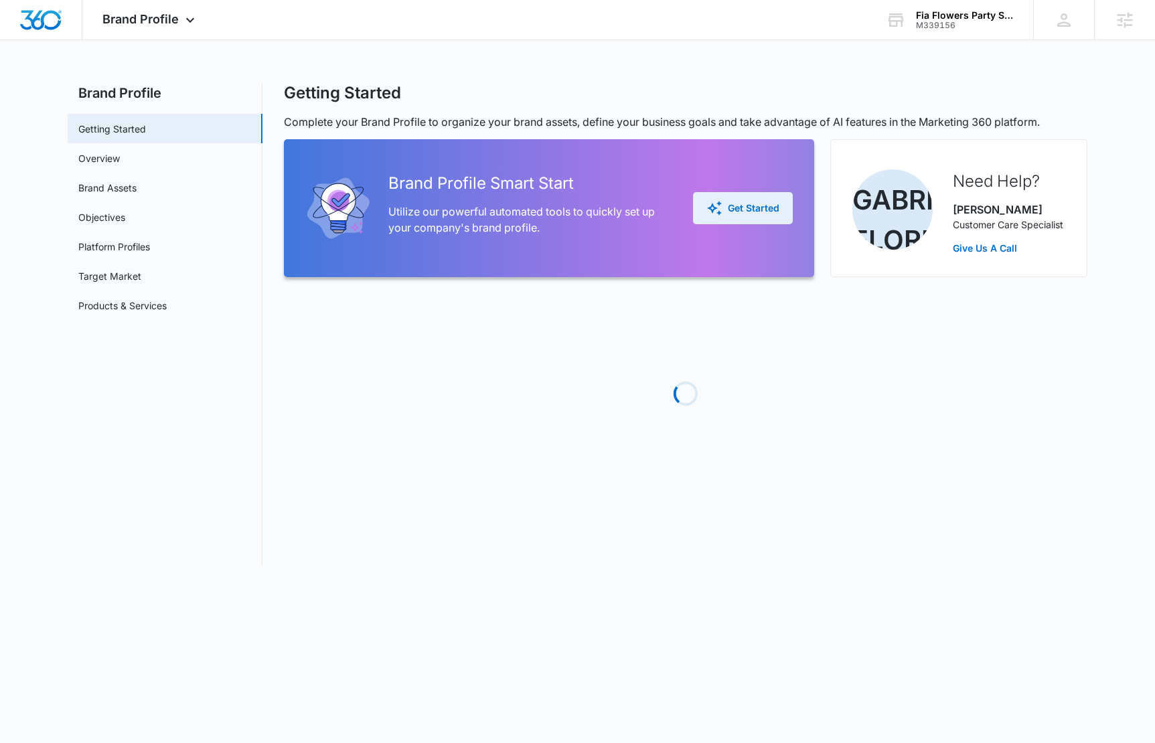
click at [780, 208] on button "Get Started" at bounding box center [743, 208] width 100 height 32
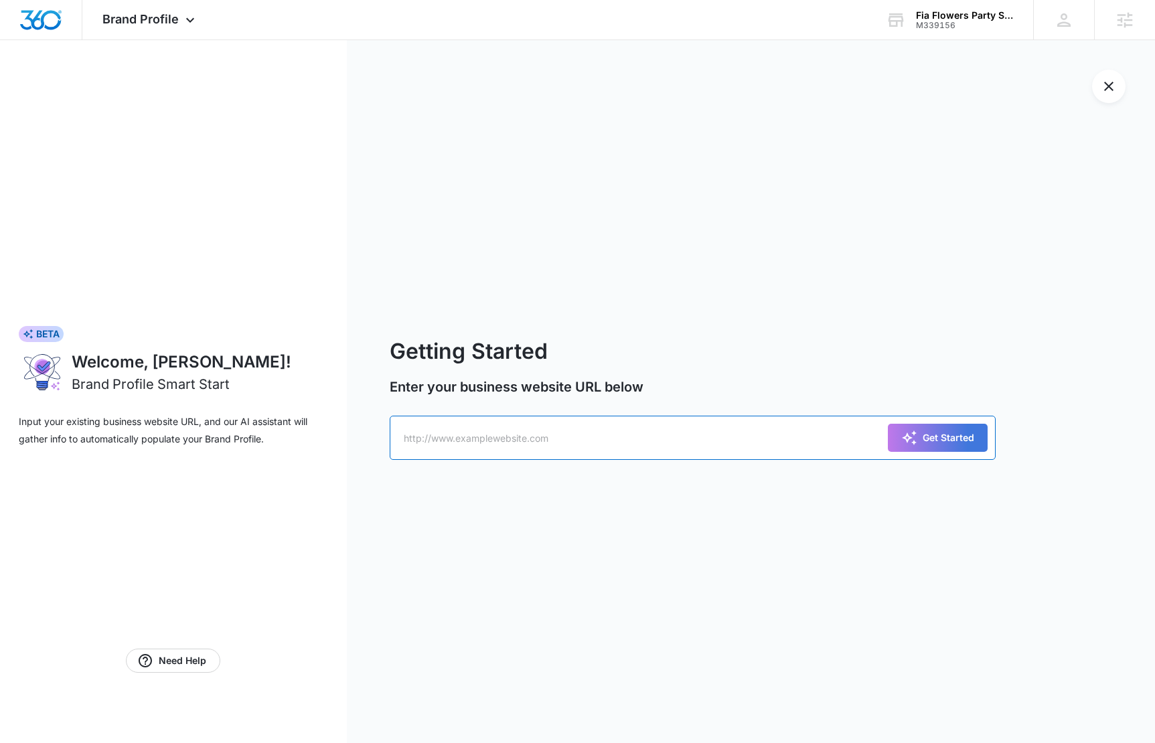
click at [704, 441] on input "text" at bounding box center [693, 438] width 607 height 44
paste input "https://none-fia-flowers-party-services-rei11.zensmb.com/#dm"
type input "https://none-fia-flowers-party-services-rei11.zensmb.com/#dm"
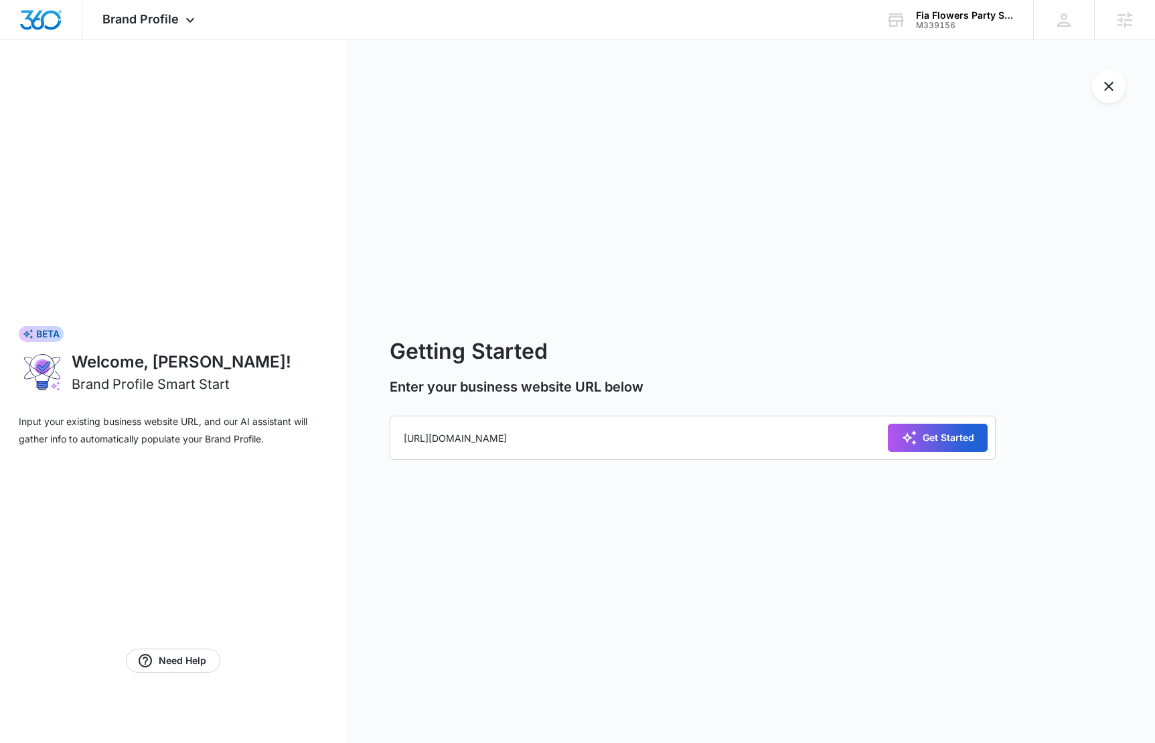
click at [960, 434] on div "Get Started" at bounding box center [937, 438] width 73 height 16
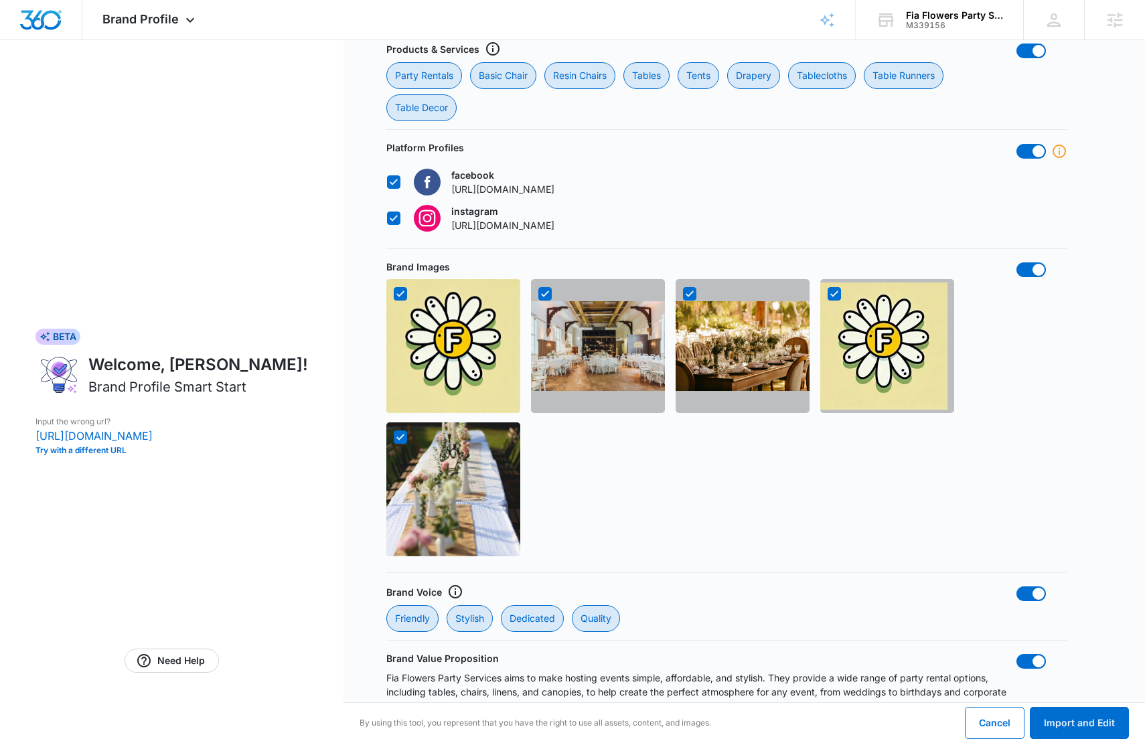
scroll to position [1068, 0]
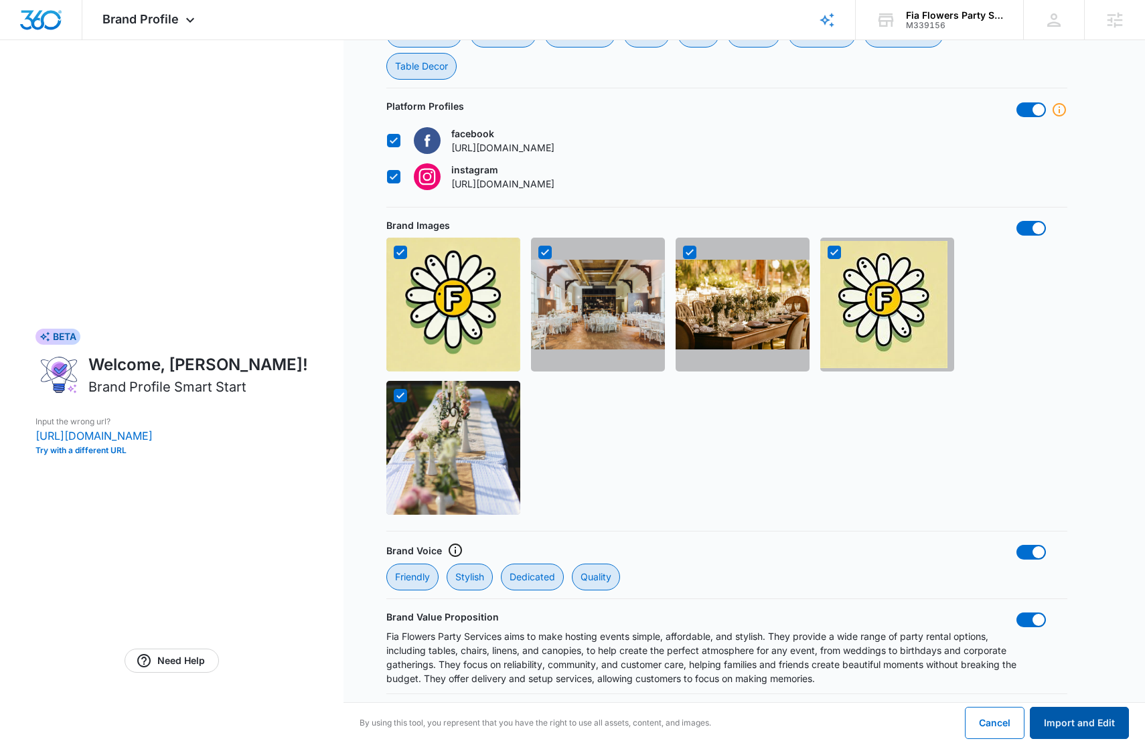
click at [1087, 721] on button "Import and Edit" at bounding box center [1079, 723] width 99 height 32
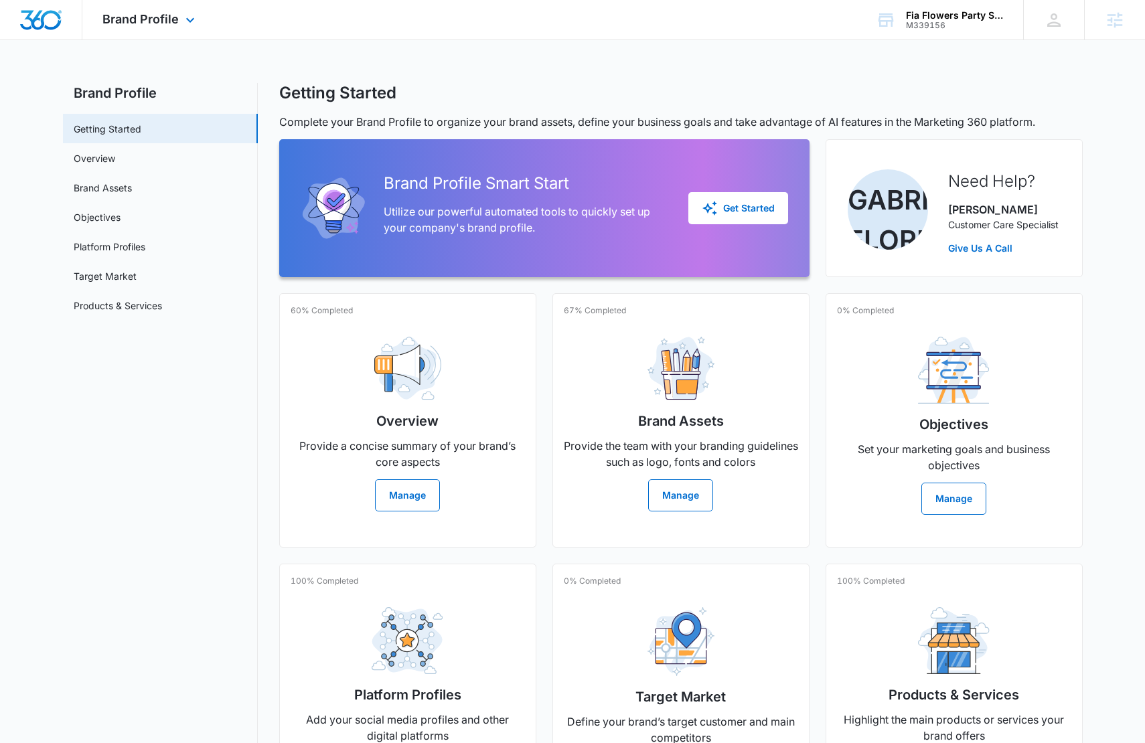
click at [36, 16] on img "Dashboard" at bounding box center [40, 20] width 43 height 20
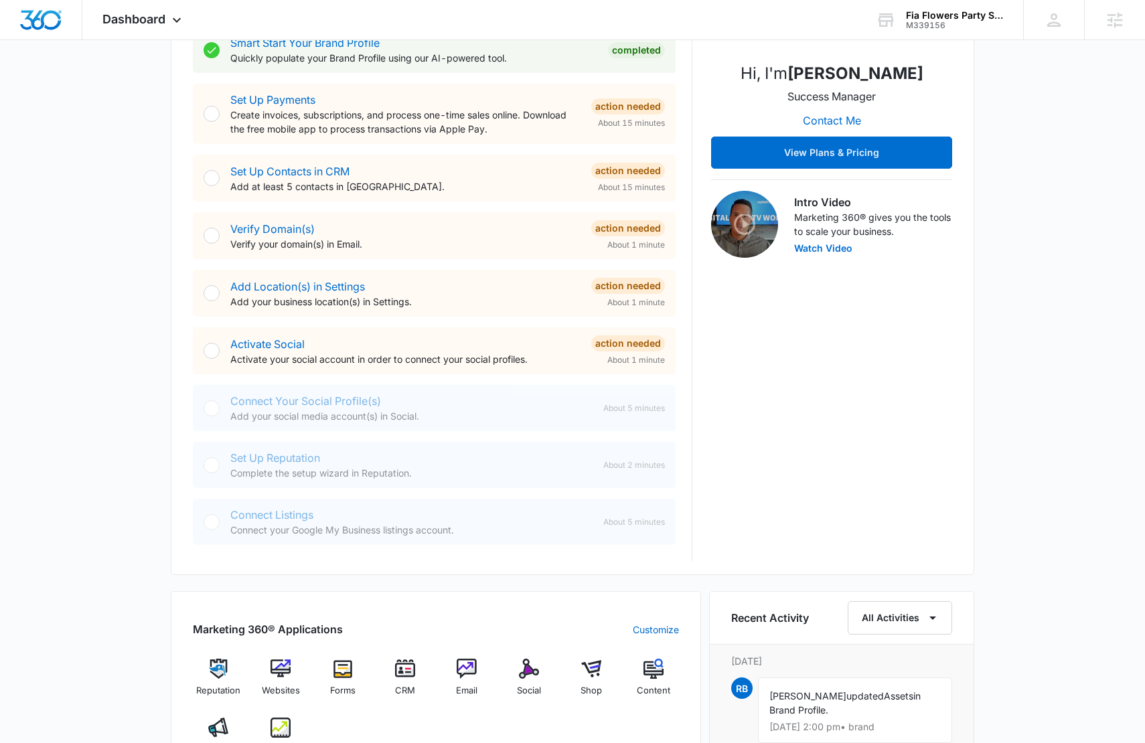
scroll to position [286, 0]
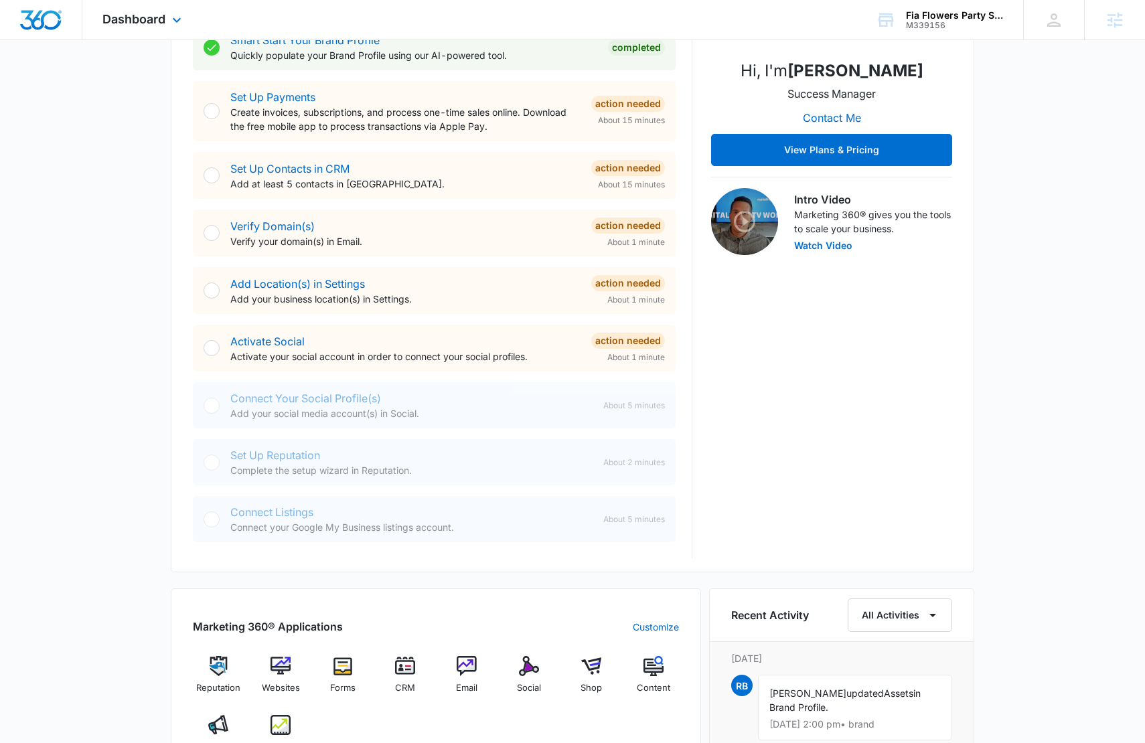
click at [148, 27] on div "Dashboard Apps Reputation Websites Forms CRM Email Social Shop Content Ads Inte…" at bounding box center [143, 19] width 123 height 39
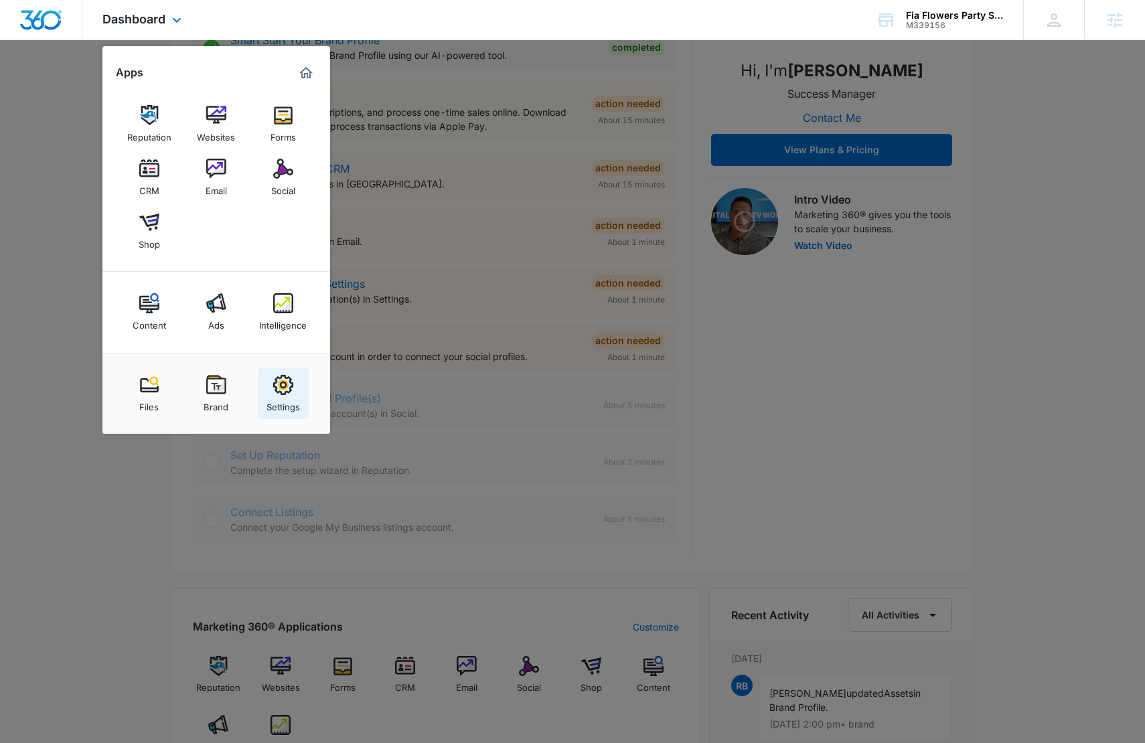
click at [292, 391] on img at bounding box center [283, 385] width 20 height 20
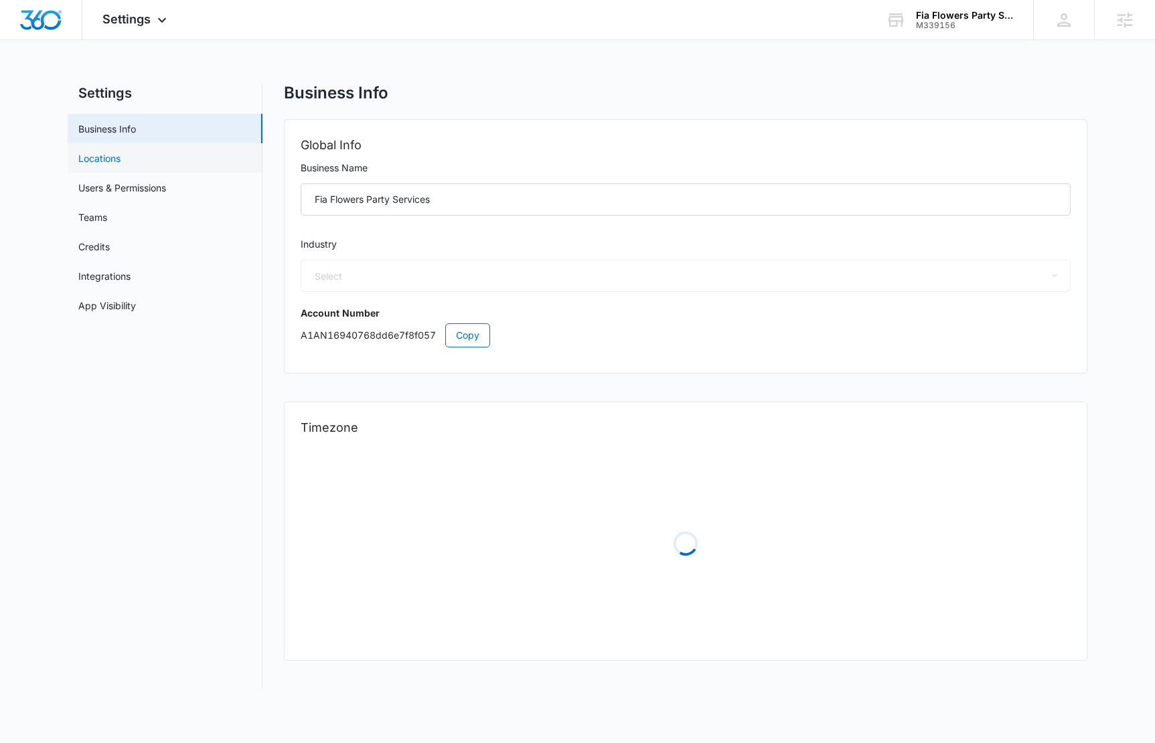
select select "24"
select select "US"
select select "America/Los_Angeles"
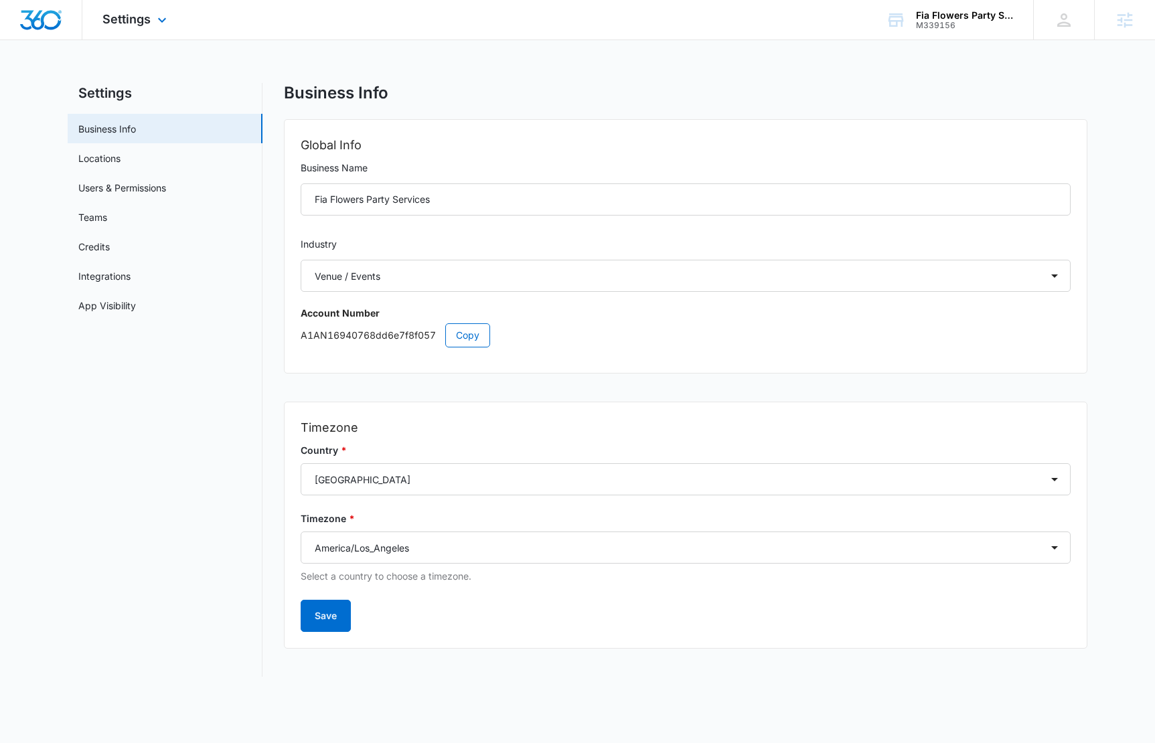
click at [140, 29] on div "Settings Apps Reputation Websites Forms CRM Email Social Shop Content Ads Intel…" at bounding box center [136, 19] width 108 height 39
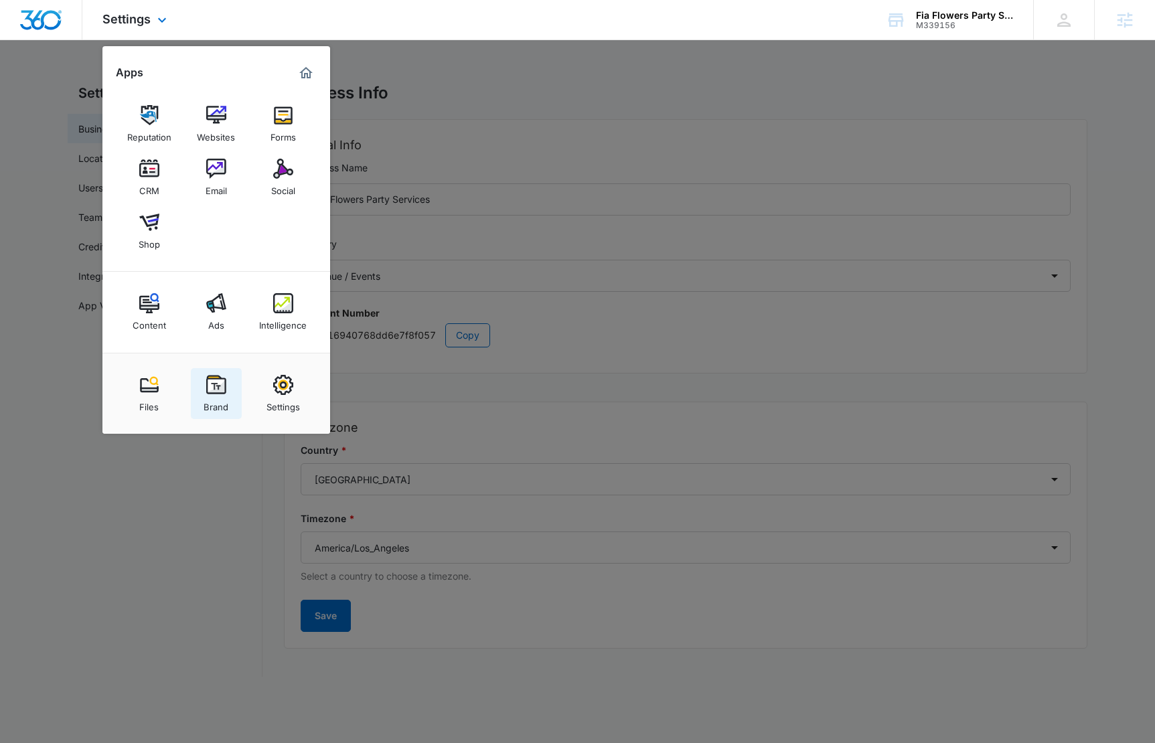
click at [219, 393] on img at bounding box center [216, 385] width 20 height 20
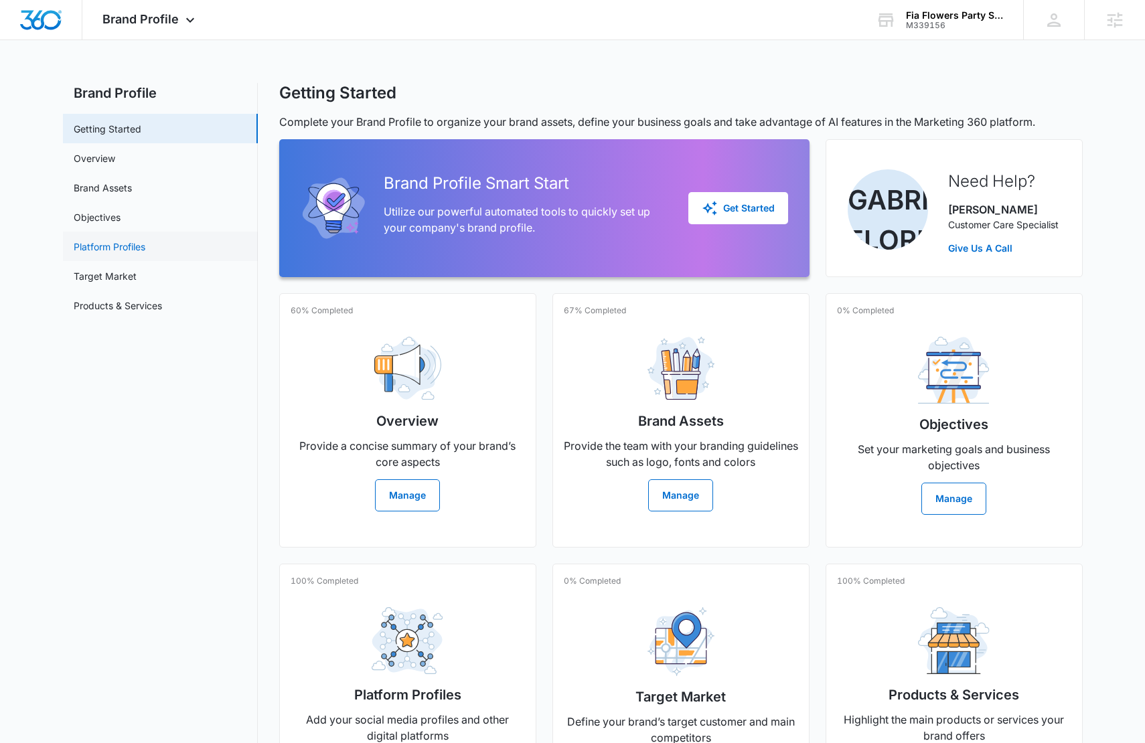
click at [141, 250] on link "Platform Profiles" at bounding box center [110, 247] width 72 height 14
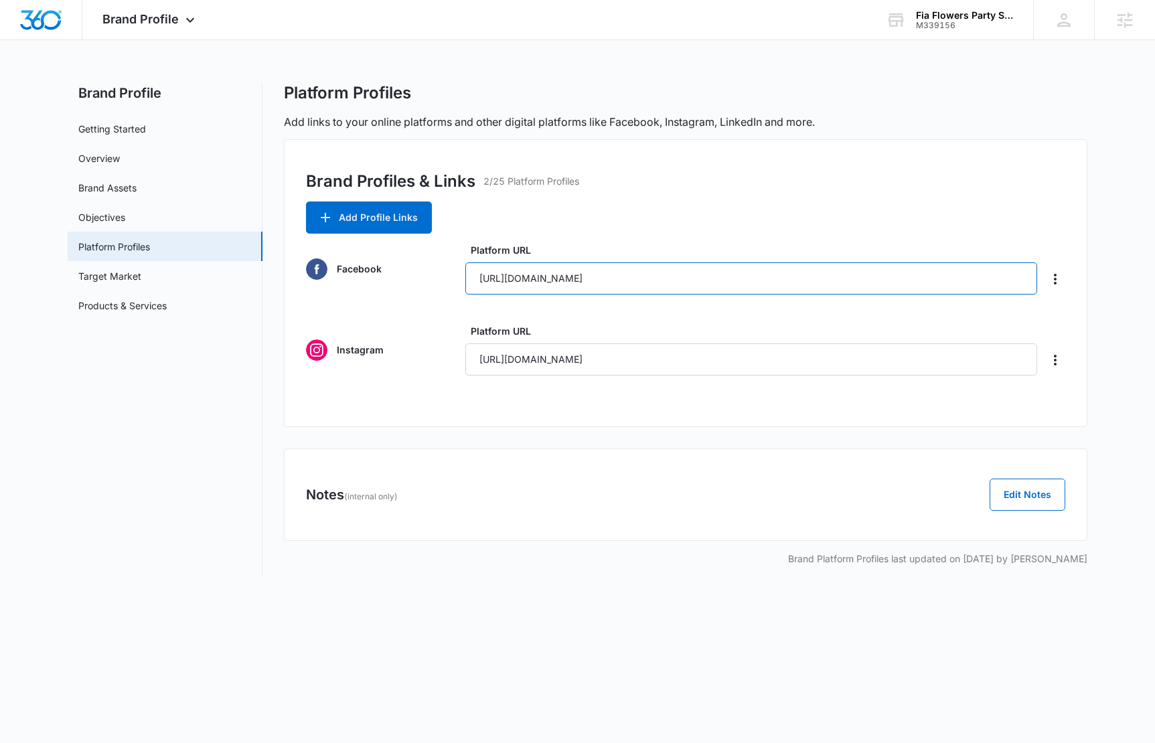
click at [664, 279] on input "https://facebook.com/fiaflowerspartyservices" at bounding box center [751, 278] width 572 height 32
click at [720, 274] on input "https://facebook.com/fiaflowerspartyservices" at bounding box center [751, 278] width 572 height 32
paste input "www.facebook.com/profile.php?id=61580823098543"
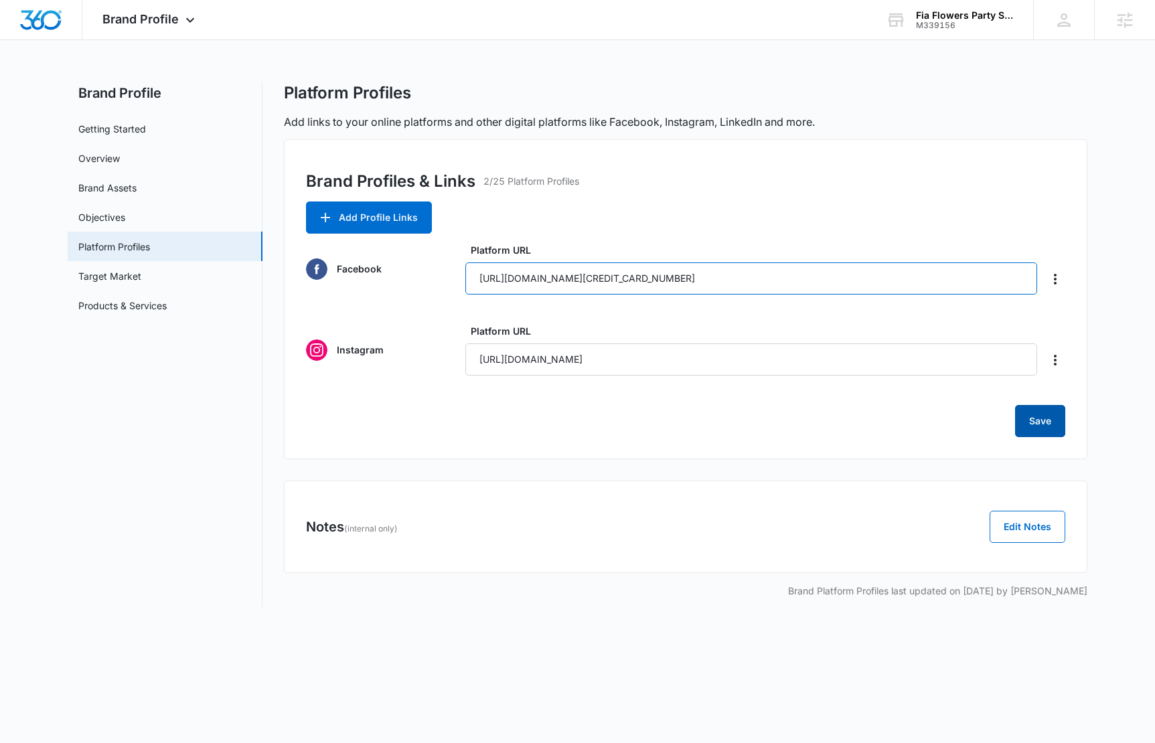
type input "https://www.facebook.com/profile.php?id=61580823098543"
click at [1050, 424] on button "Save" at bounding box center [1040, 421] width 50 height 32
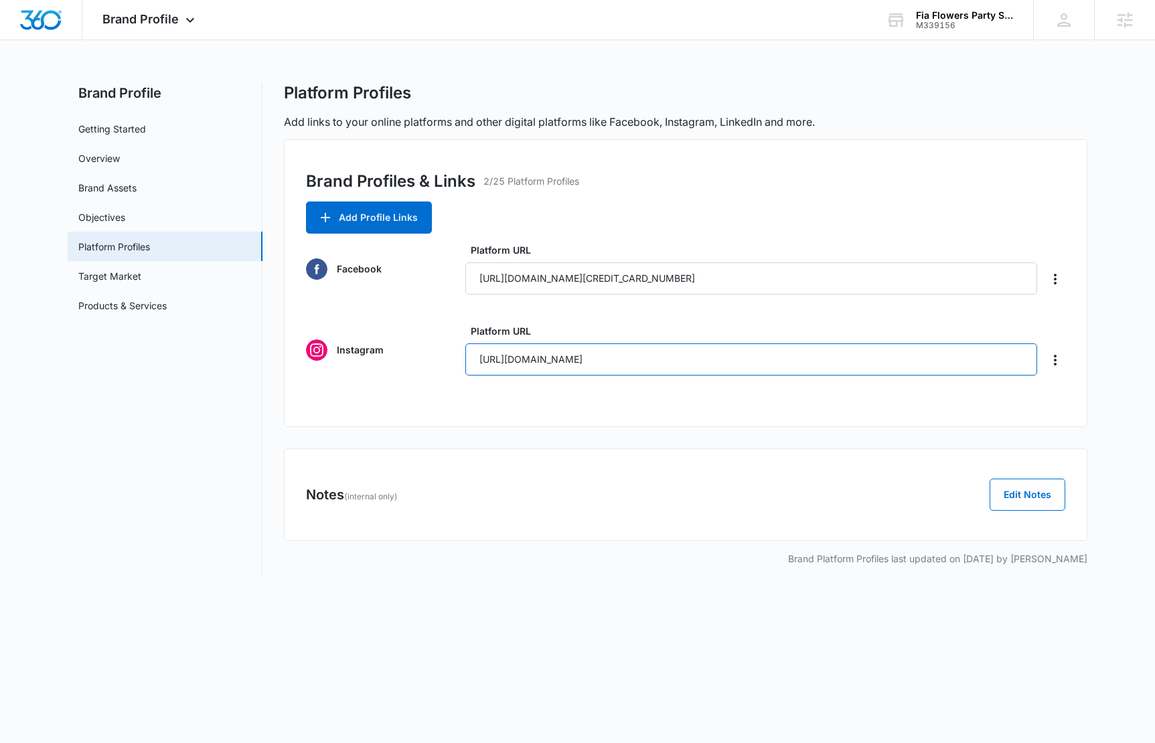
click at [571, 357] on input "https://instagram.com/fiaflowerspartyservices" at bounding box center [751, 359] width 572 height 32
click at [27, 21] on img "Dashboard" at bounding box center [40, 20] width 43 height 20
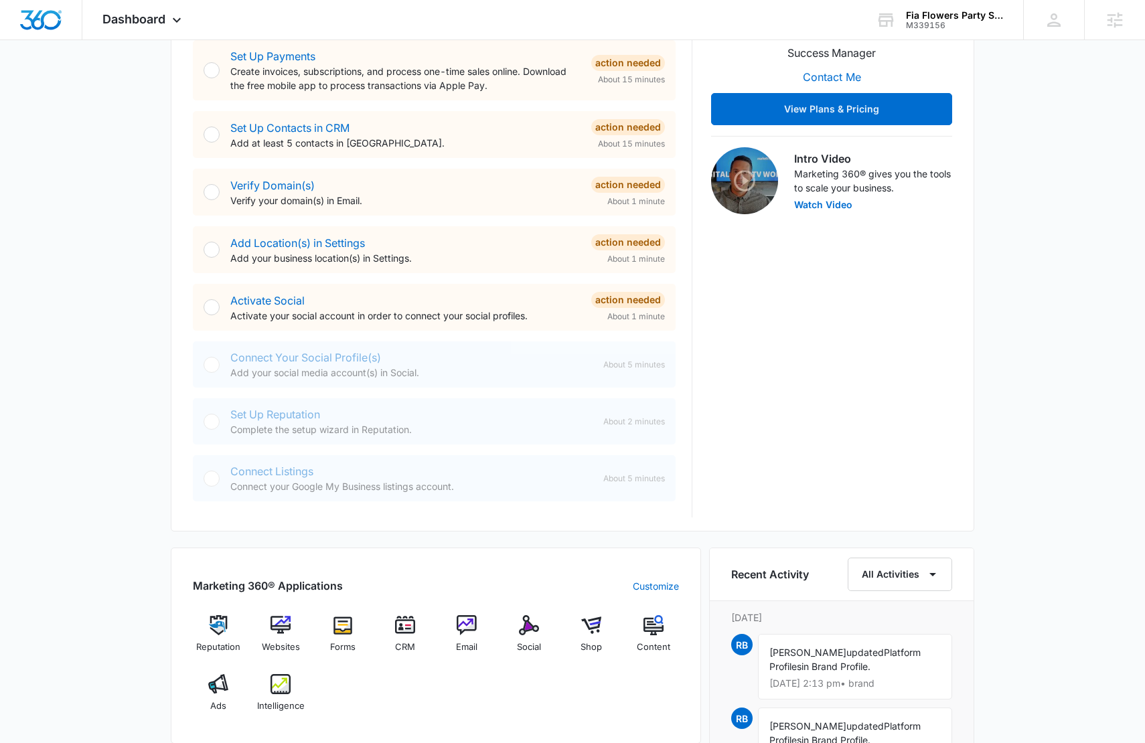
scroll to position [530, 0]
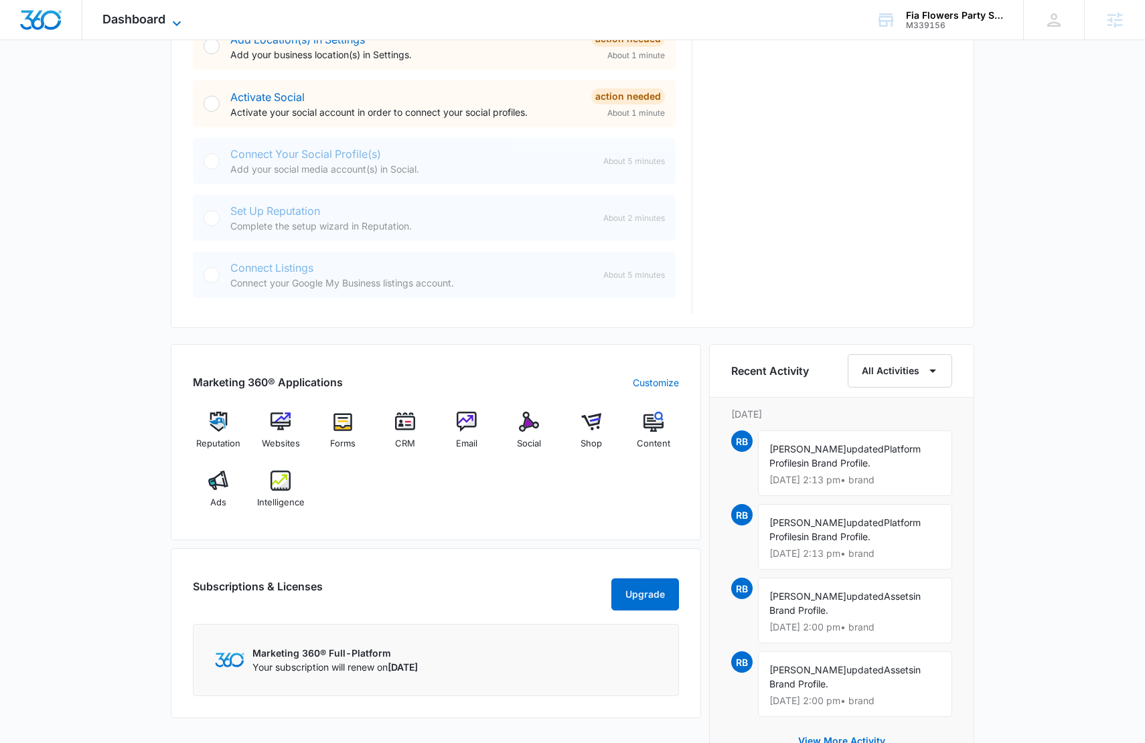
click at [161, 21] on span "Dashboard" at bounding box center [133, 19] width 63 height 14
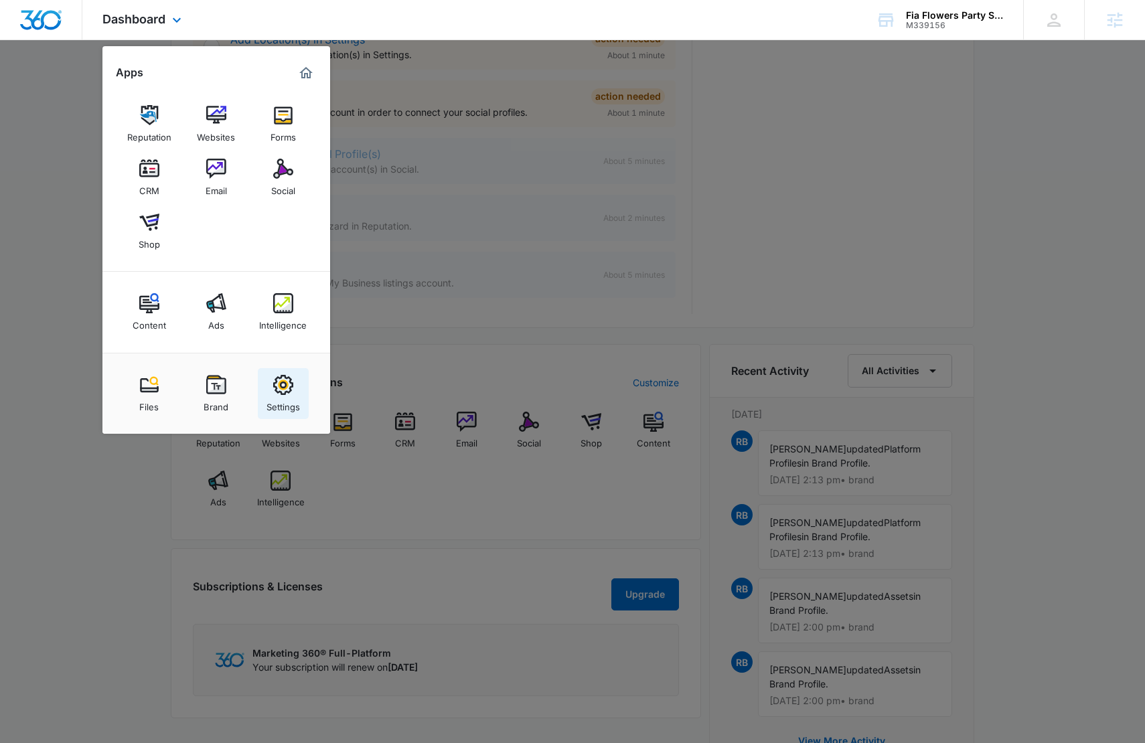
click at [285, 396] on div "Settings" at bounding box center [282, 403] width 33 height 17
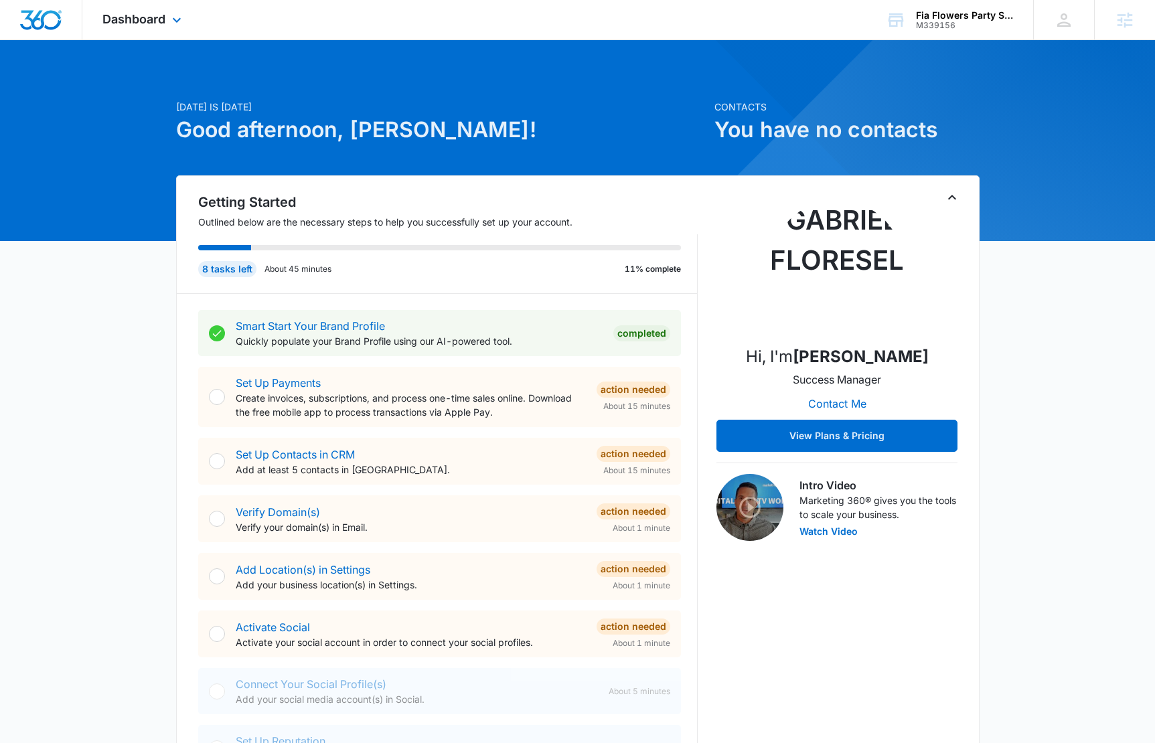
select select "24"
select select "US"
select select "America/Los_Angeles"
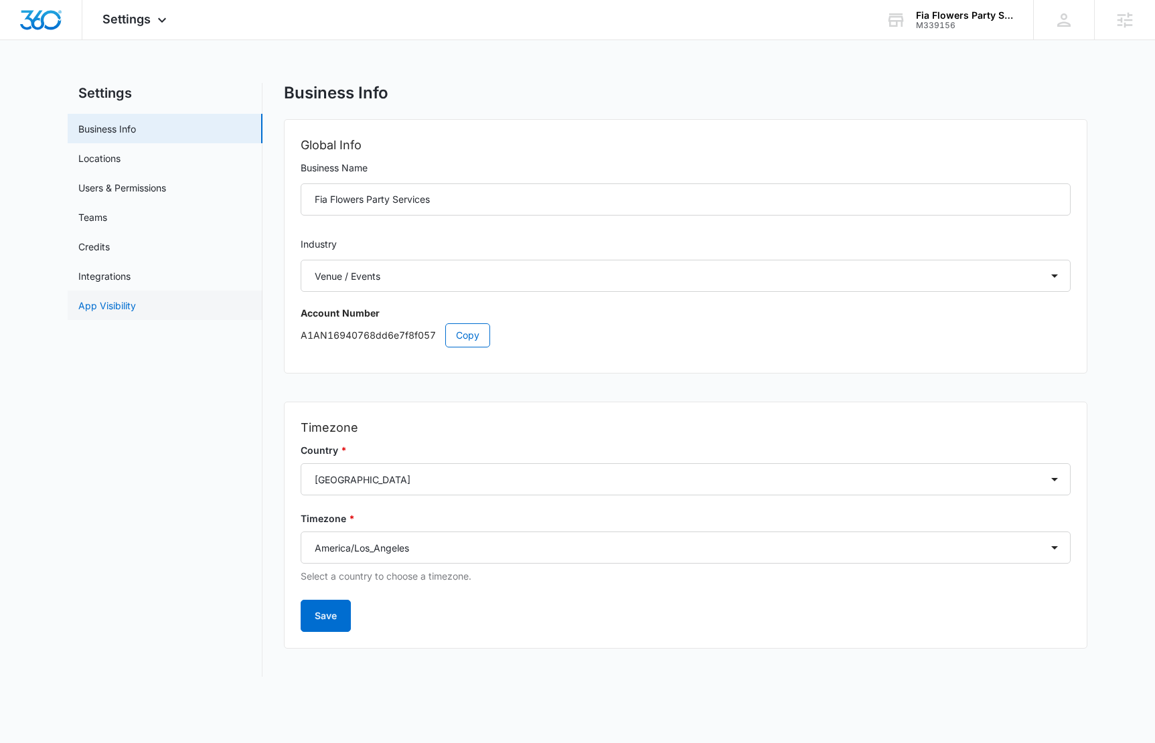
click at [136, 309] on link "App Visibility" at bounding box center [107, 306] width 58 height 14
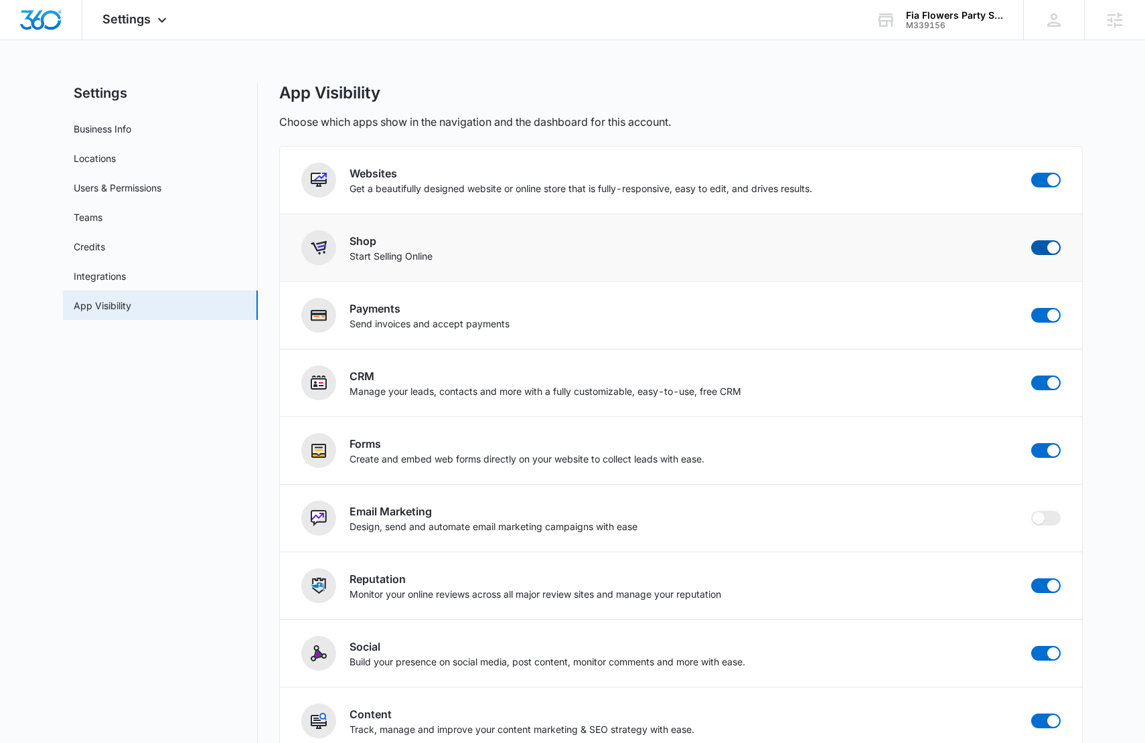
click at [1039, 248] on span at bounding box center [1045, 247] width 29 height 15
click at [1031, 240] on input "checkbox" at bounding box center [1030, 240] width 1 height 1
checkbox input "false"
click at [48, 11] on img "Dashboard" at bounding box center [40, 20] width 43 height 20
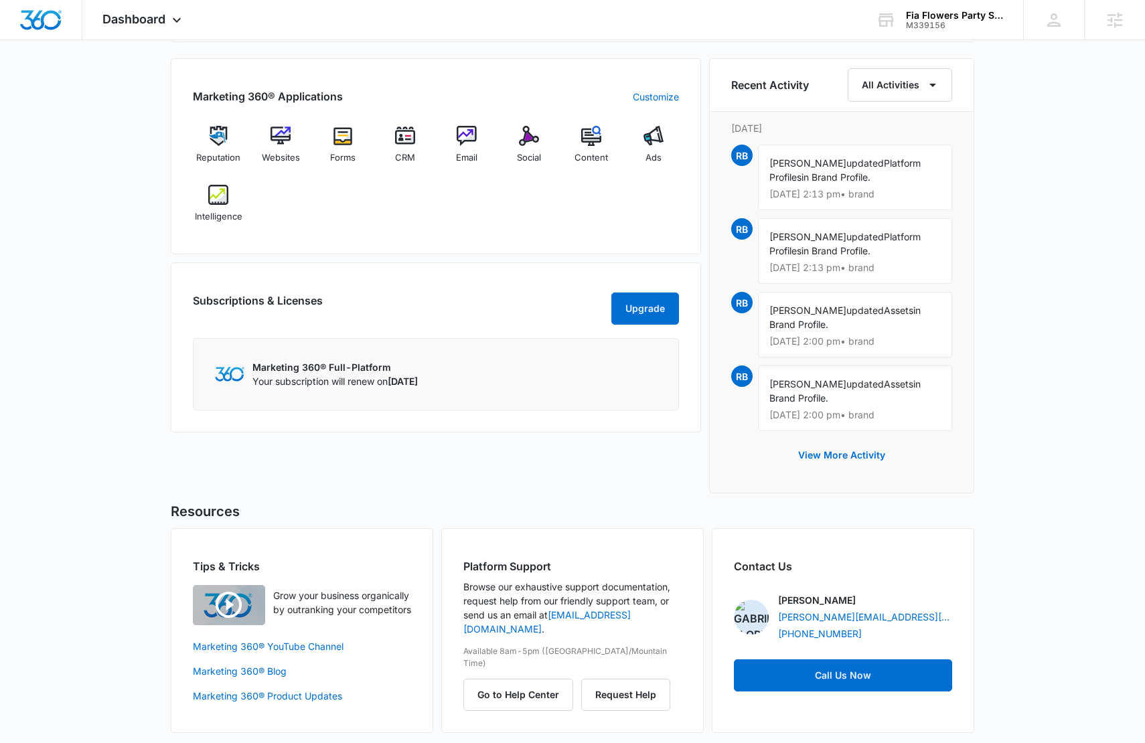
scroll to position [822, 0]
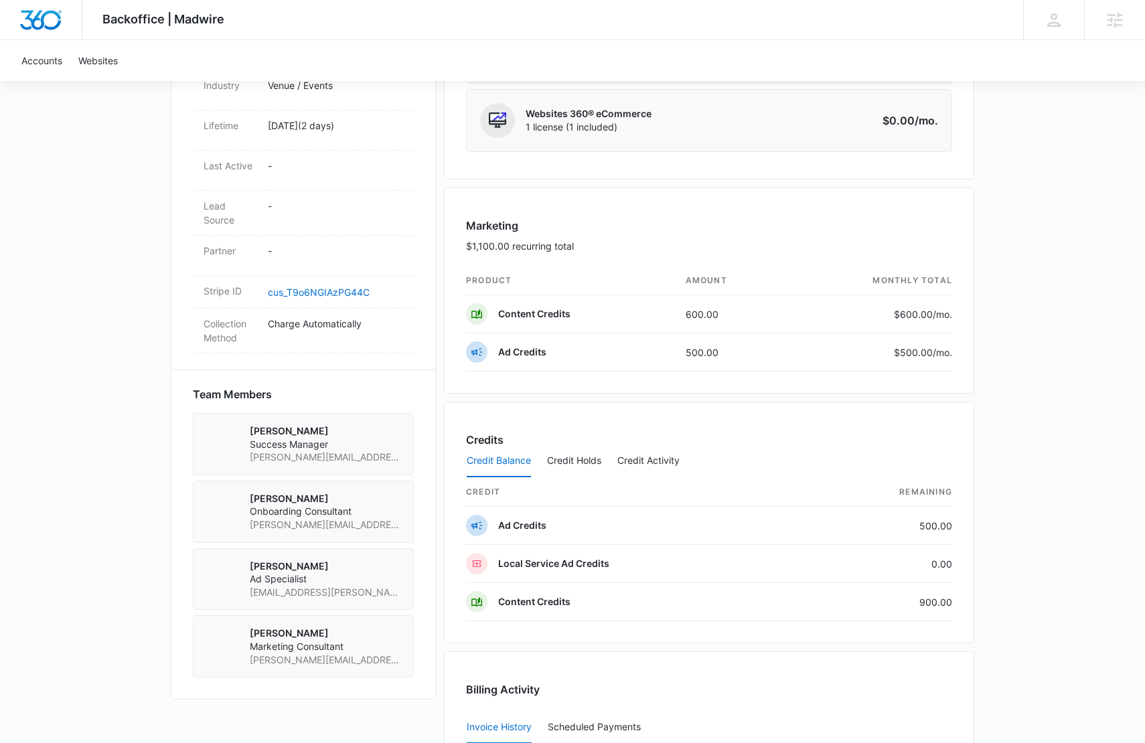
scroll to position [671, 0]
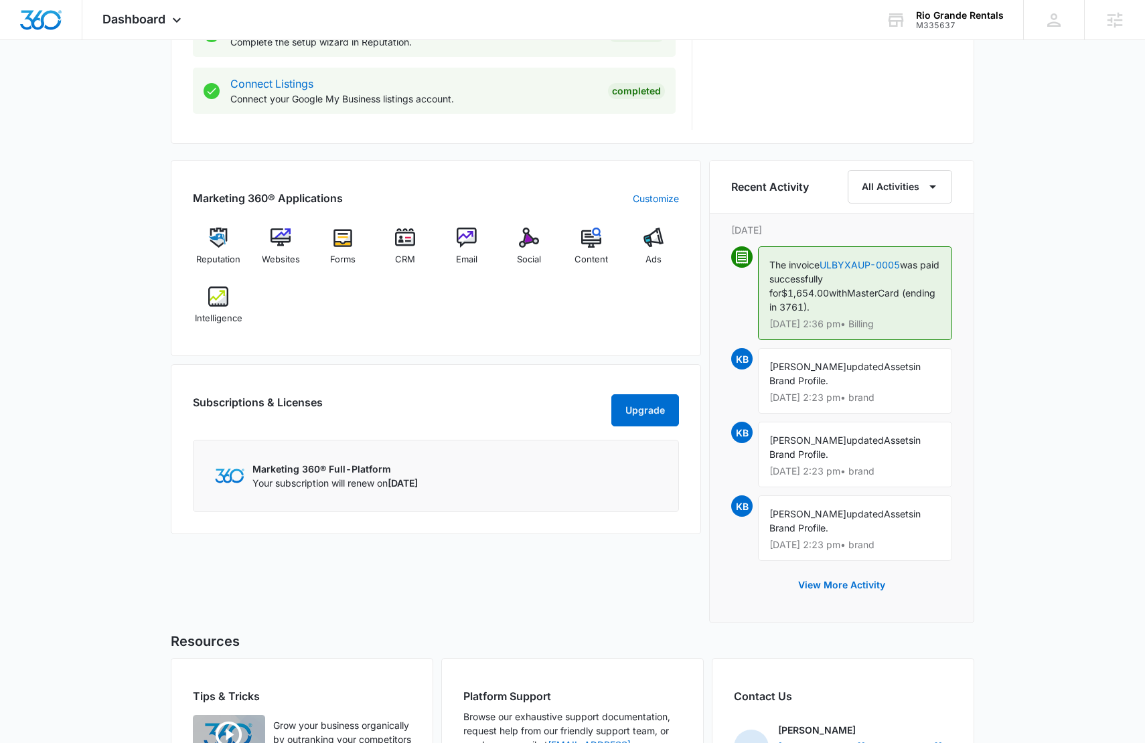
scroll to position [834, 0]
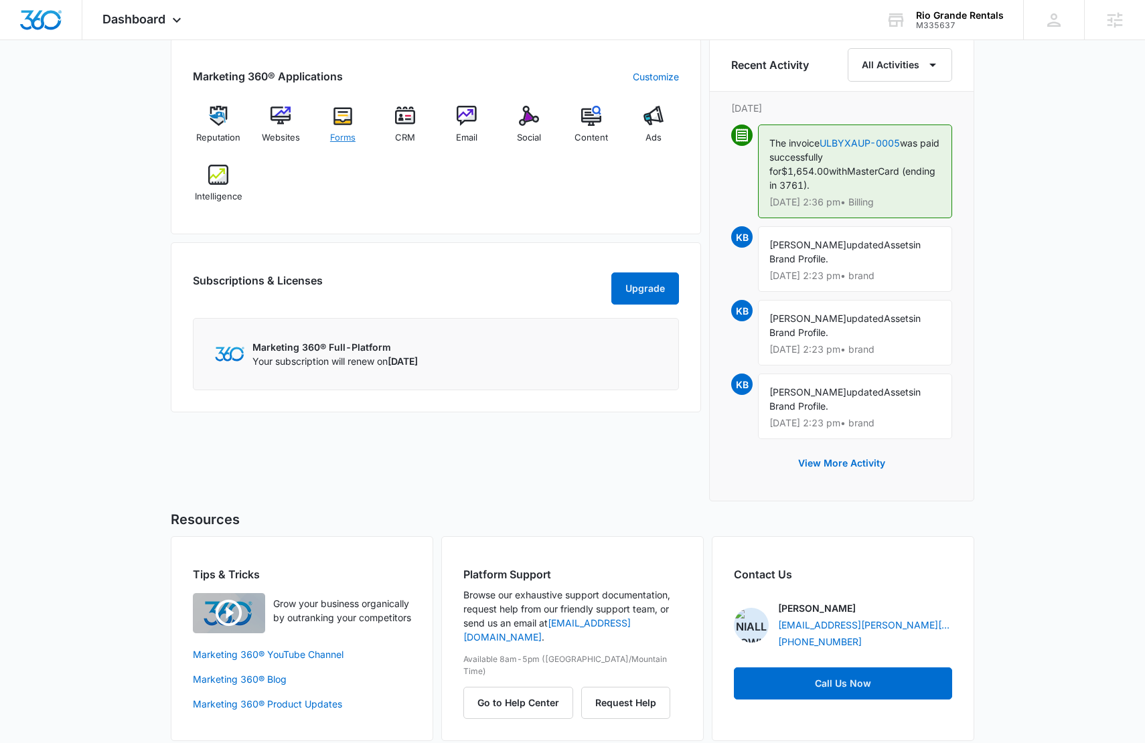
click at [347, 121] on img at bounding box center [343, 116] width 20 height 20
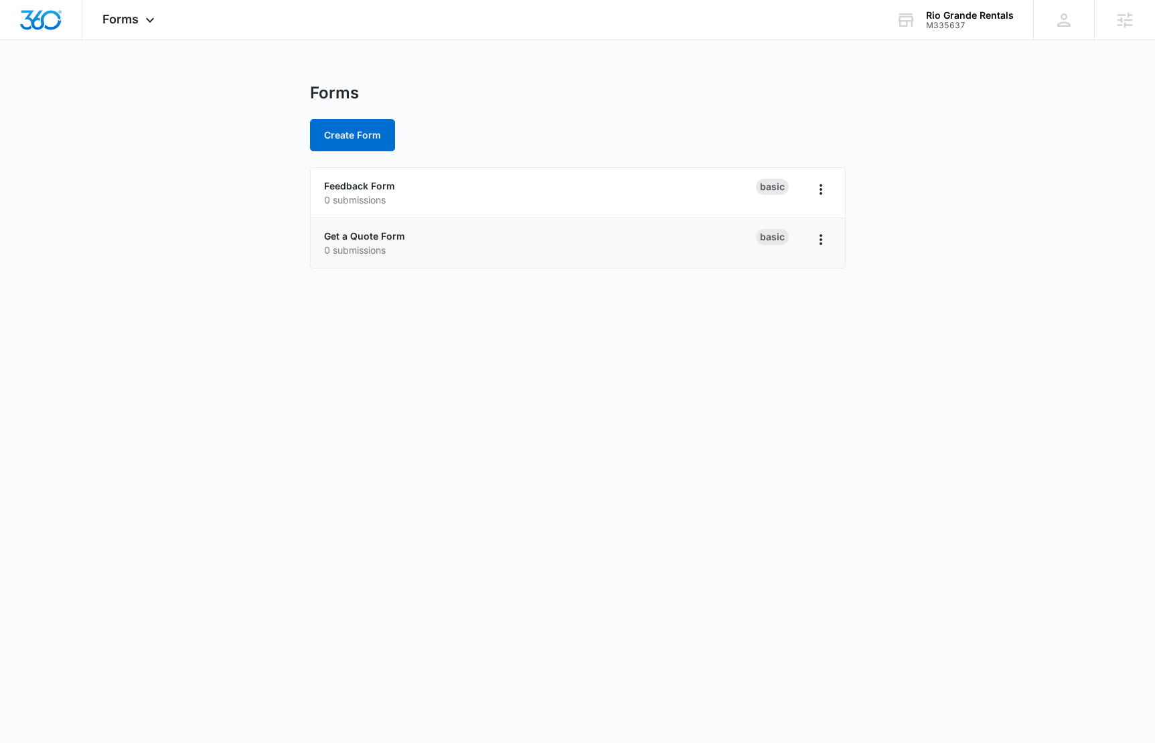
click at [370, 243] on p "0 submissions" at bounding box center [540, 250] width 432 height 14
click at [370, 236] on link "Get a Quote Form" at bounding box center [364, 235] width 81 height 11
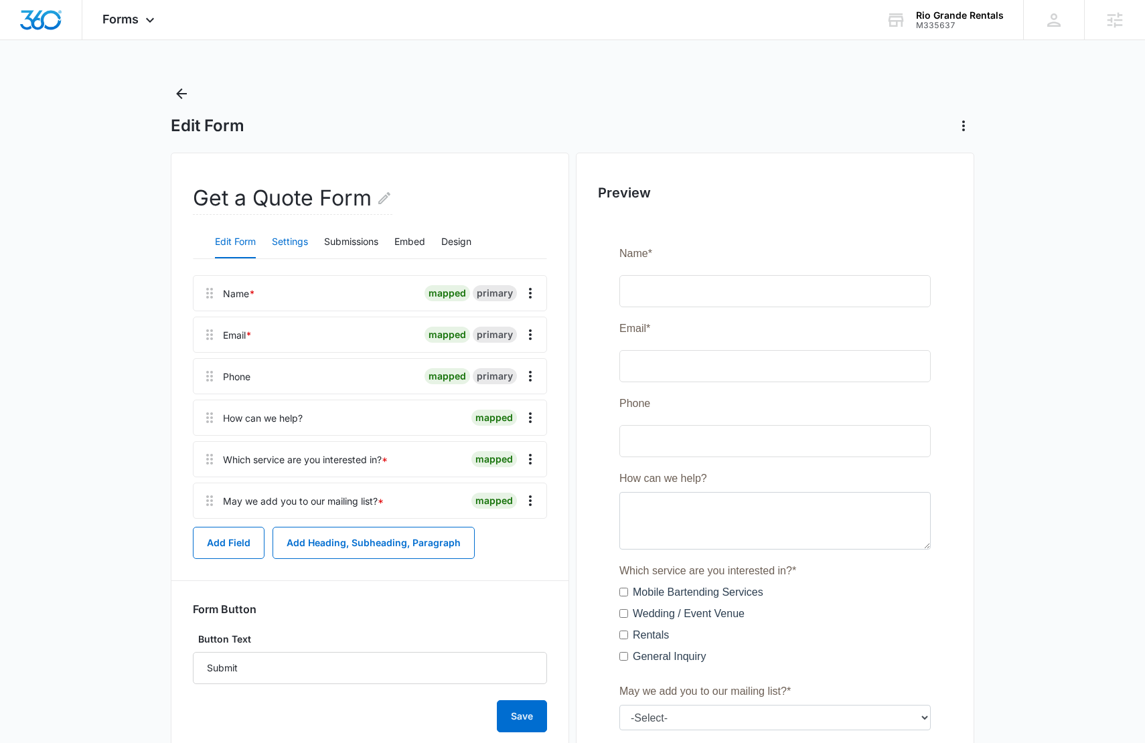
click at [285, 234] on button "Settings" at bounding box center [290, 242] width 36 height 32
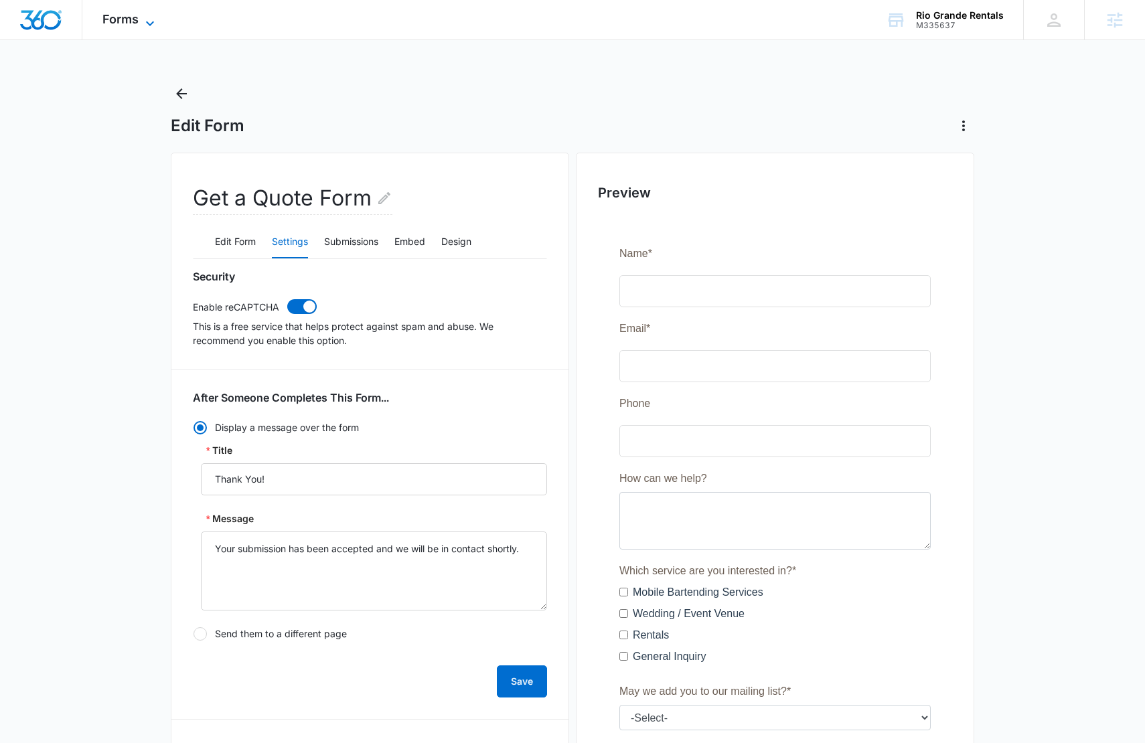
click at [120, 20] on span "Forms" at bounding box center [120, 19] width 36 height 14
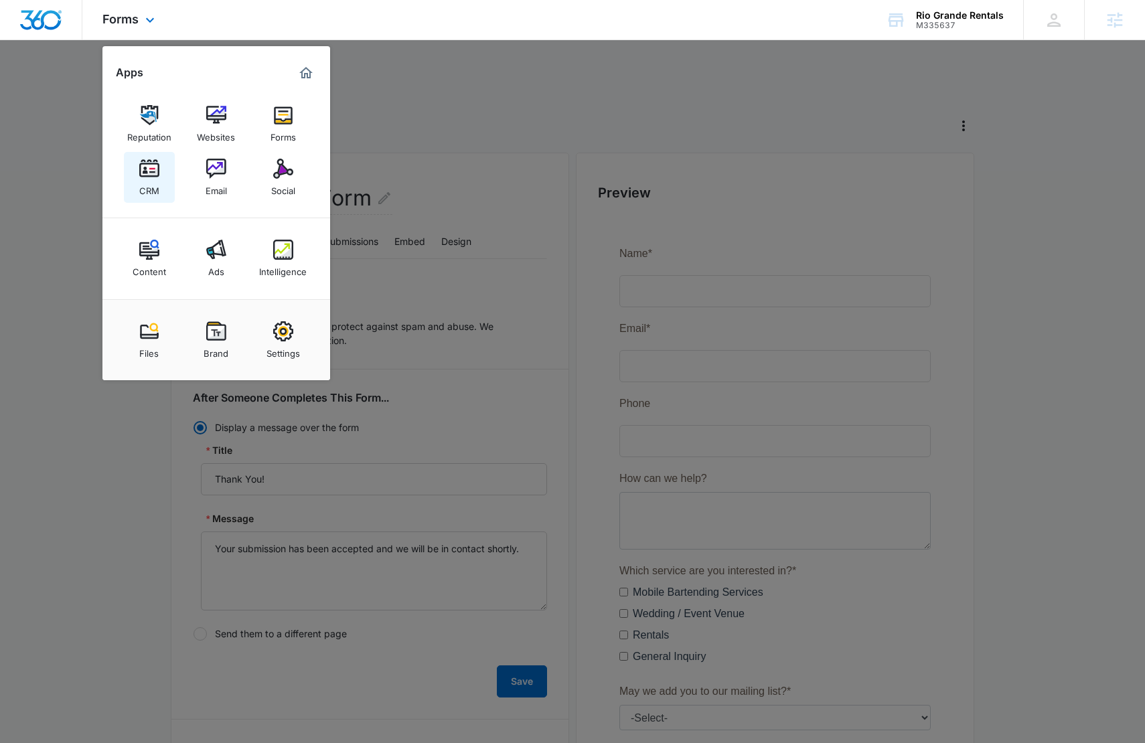
click at [153, 175] on img at bounding box center [149, 169] width 20 height 20
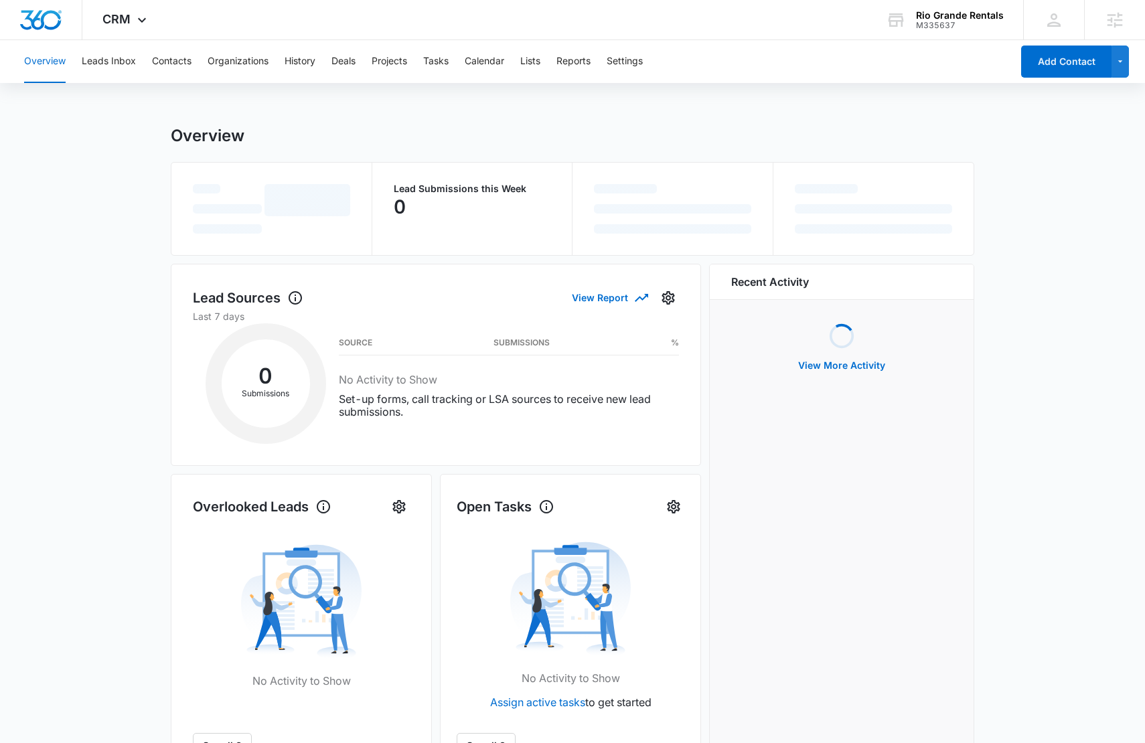
click at [195, 58] on div "Overview Leads Inbox Contacts Organizations History Deals Projects Tasks Calend…" at bounding box center [514, 61] width 996 height 43
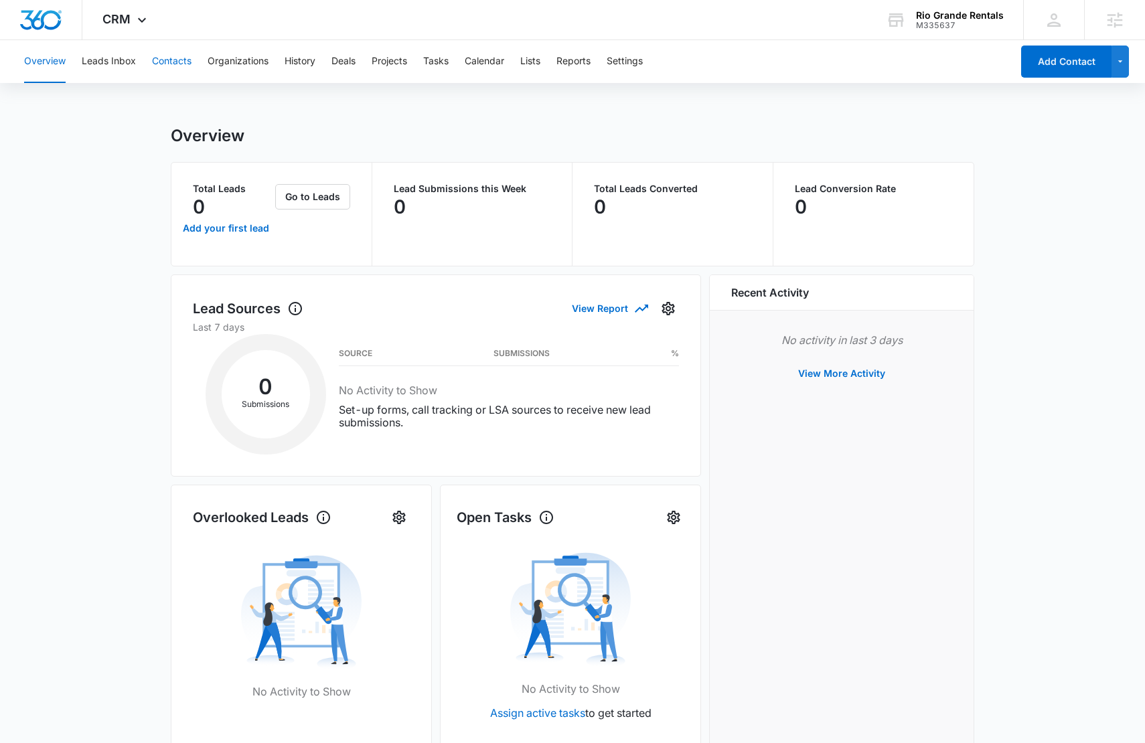
click at [173, 59] on button "Contacts" at bounding box center [171, 61] width 39 height 43
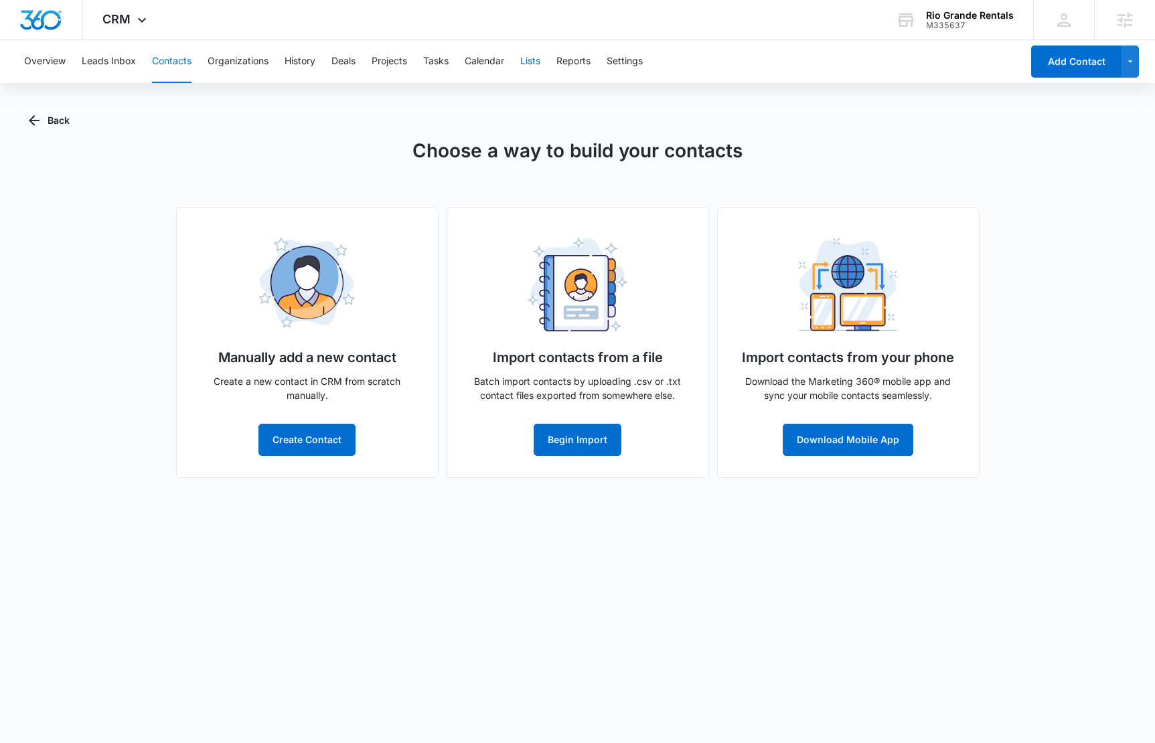
click at [534, 62] on button "Lists" at bounding box center [530, 61] width 20 height 43
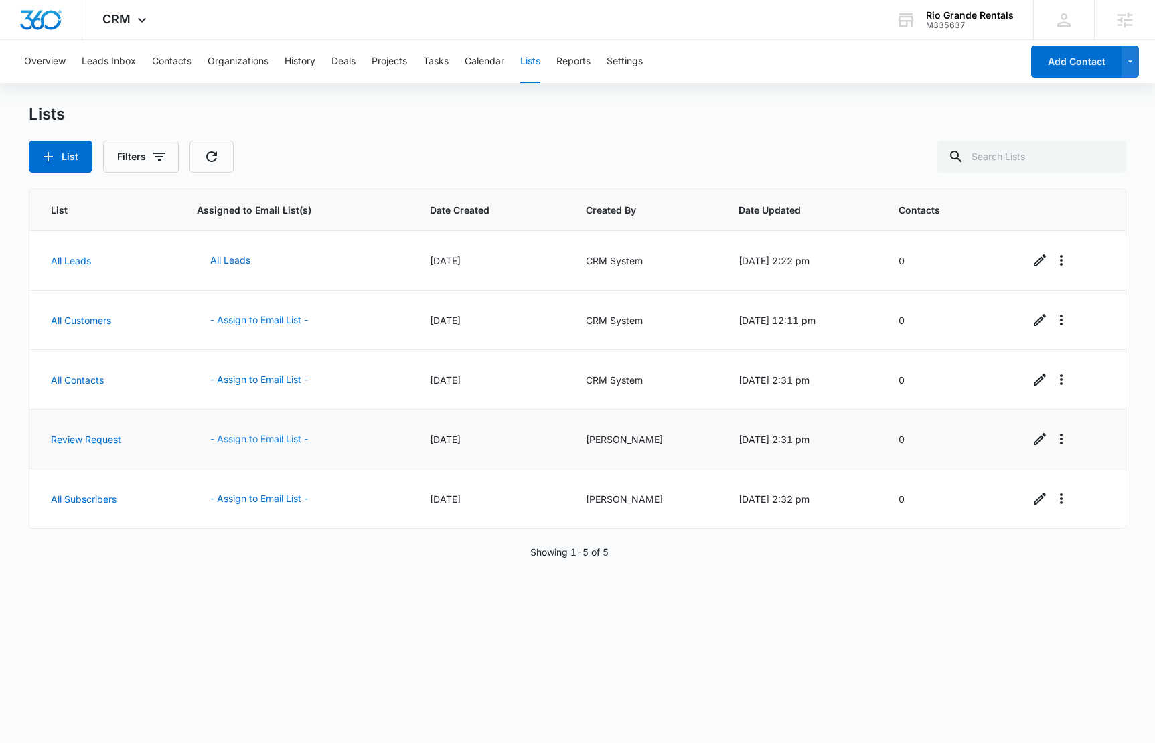
click at [270, 435] on button "- Assign to Email List -" at bounding box center [259, 439] width 125 height 32
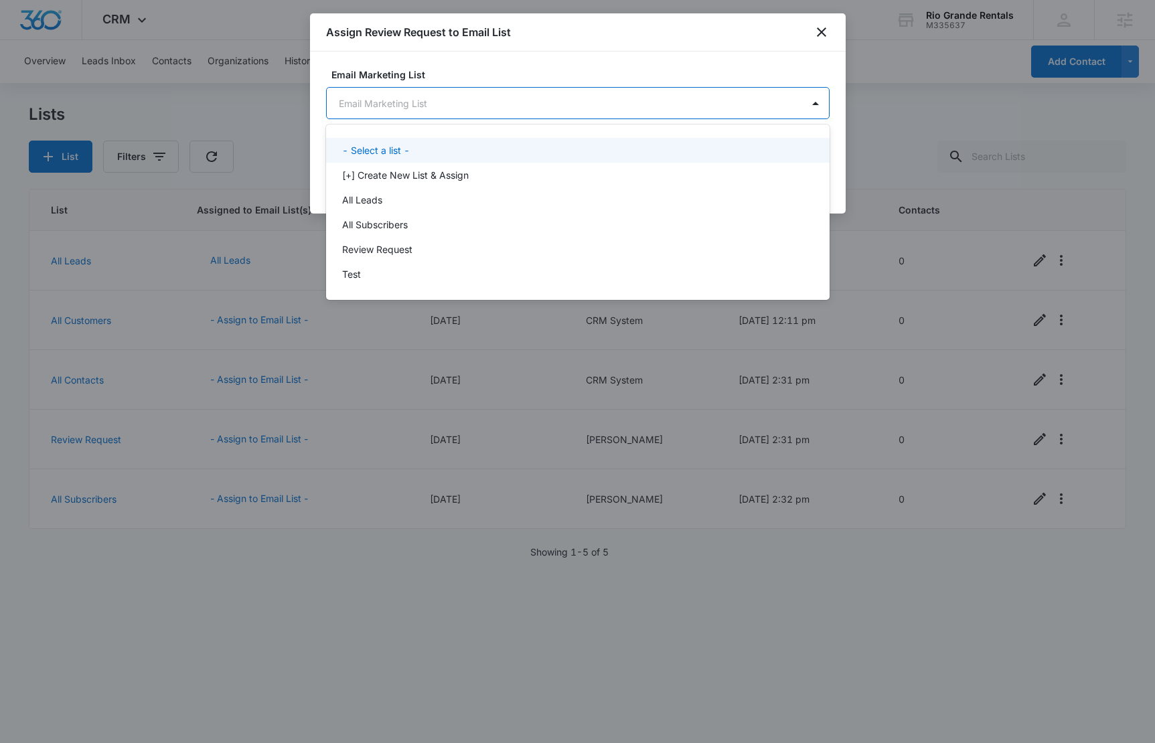
click at [488, 111] on body "CRM Apps Reputation Websites Forms CRM Email Social Content Ads Intelligence Fi…" at bounding box center [577, 371] width 1155 height 743
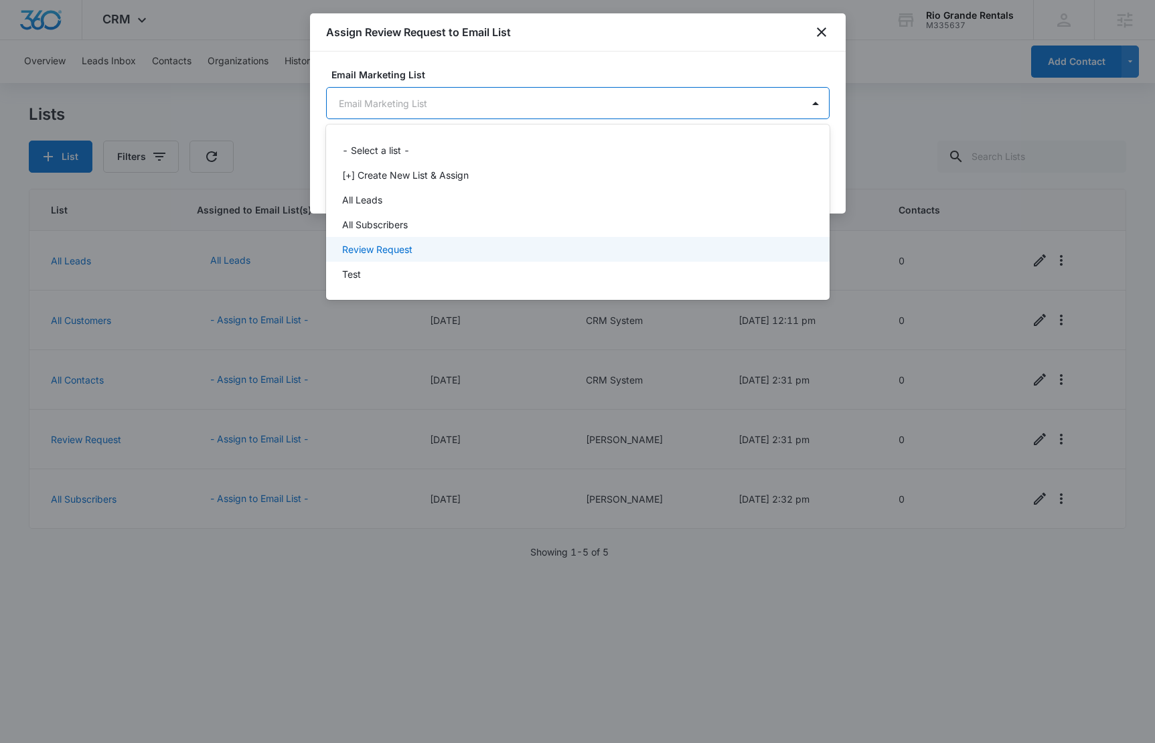
click at [430, 251] on div "Review Request" at bounding box center [576, 249] width 469 height 14
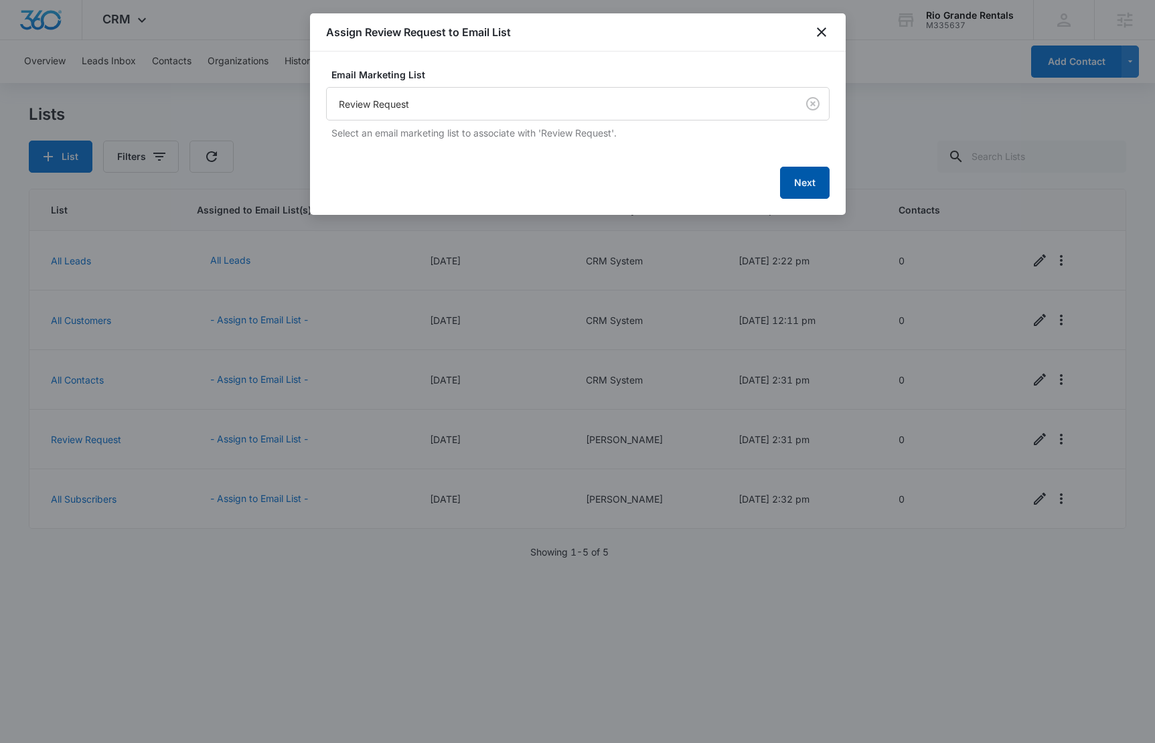
click at [791, 186] on button "Next" at bounding box center [805, 183] width 50 height 32
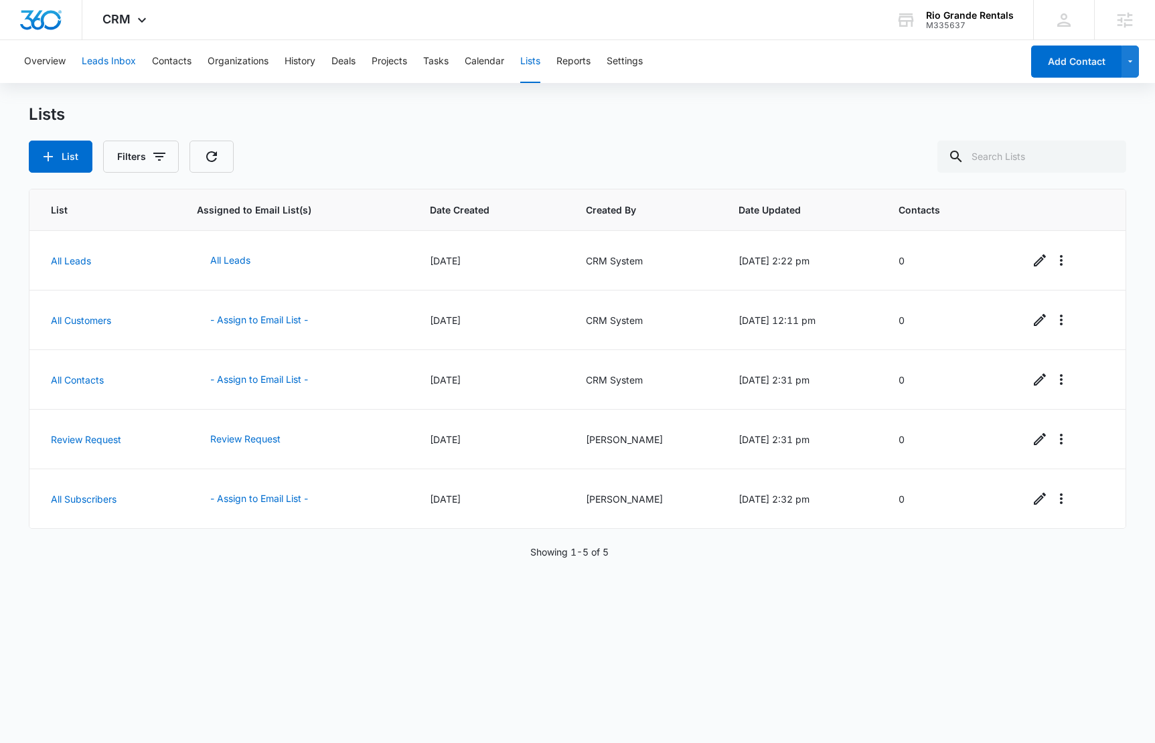
click at [112, 62] on button "Leads Inbox" at bounding box center [109, 61] width 54 height 43
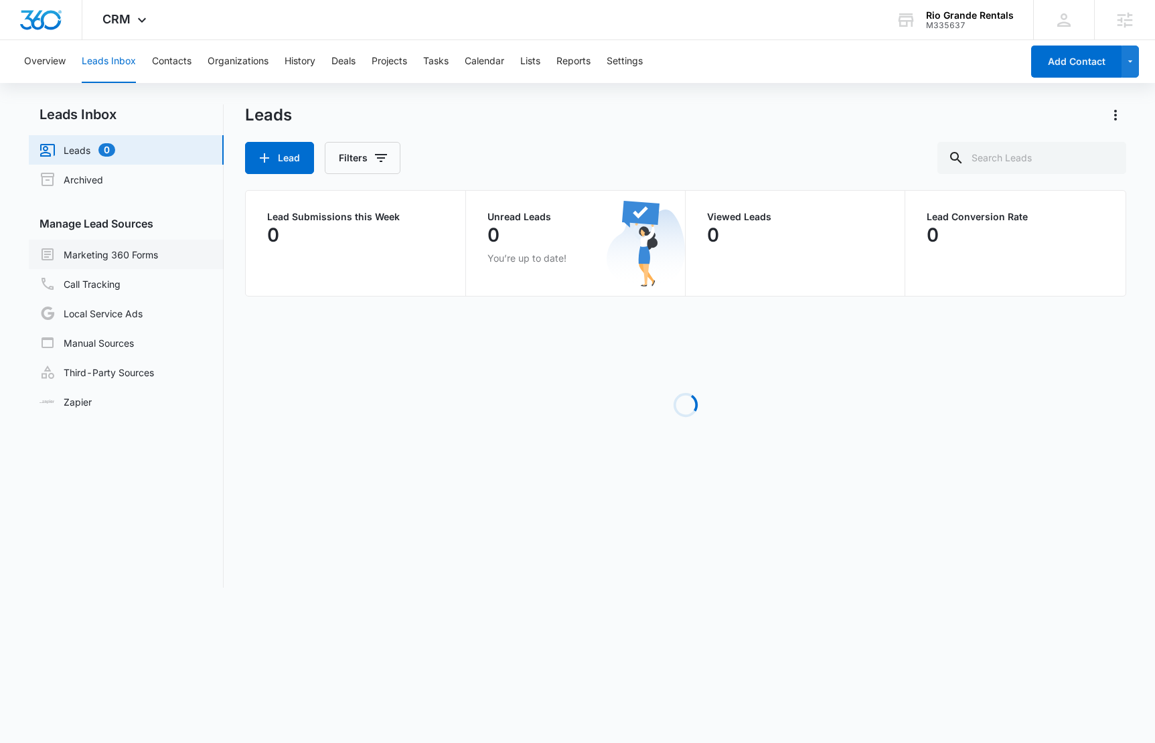
click at [127, 258] on link "Marketing 360 Forms" at bounding box center [98, 254] width 118 height 16
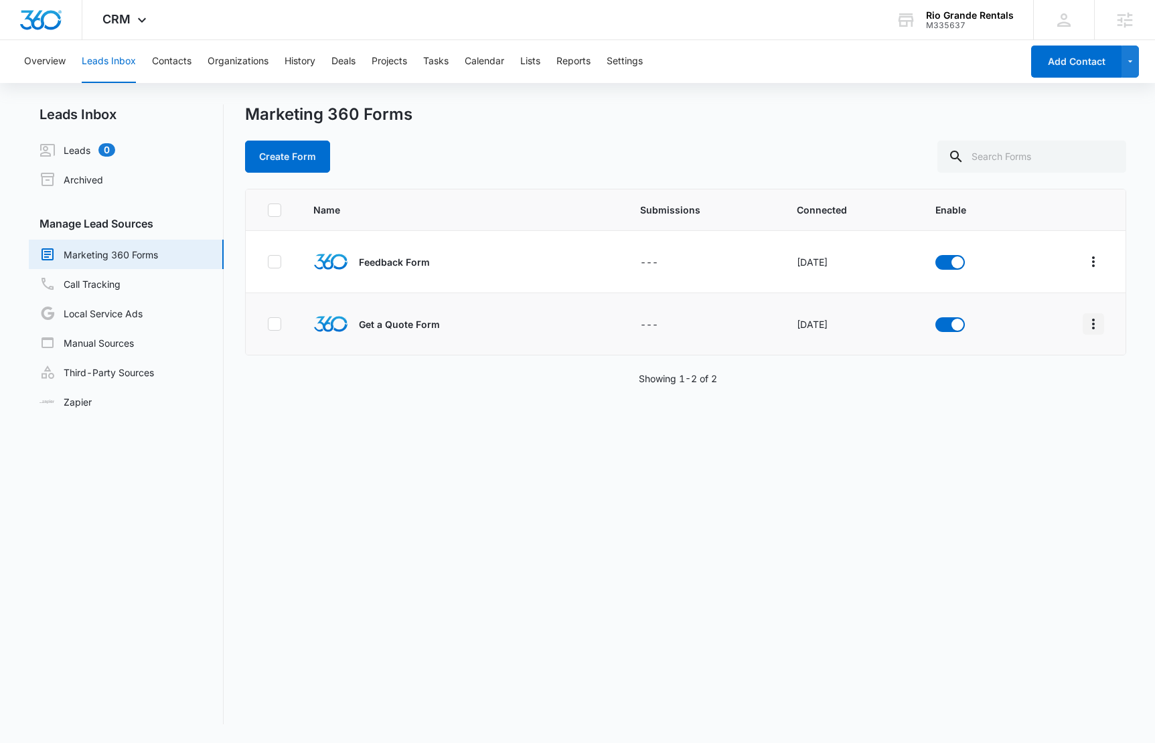
click at [1085, 325] on icon "Overflow Menu" at bounding box center [1093, 324] width 16 height 16
click at [1039, 405] on div "Field Mapping" at bounding box center [1023, 401] width 76 height 9
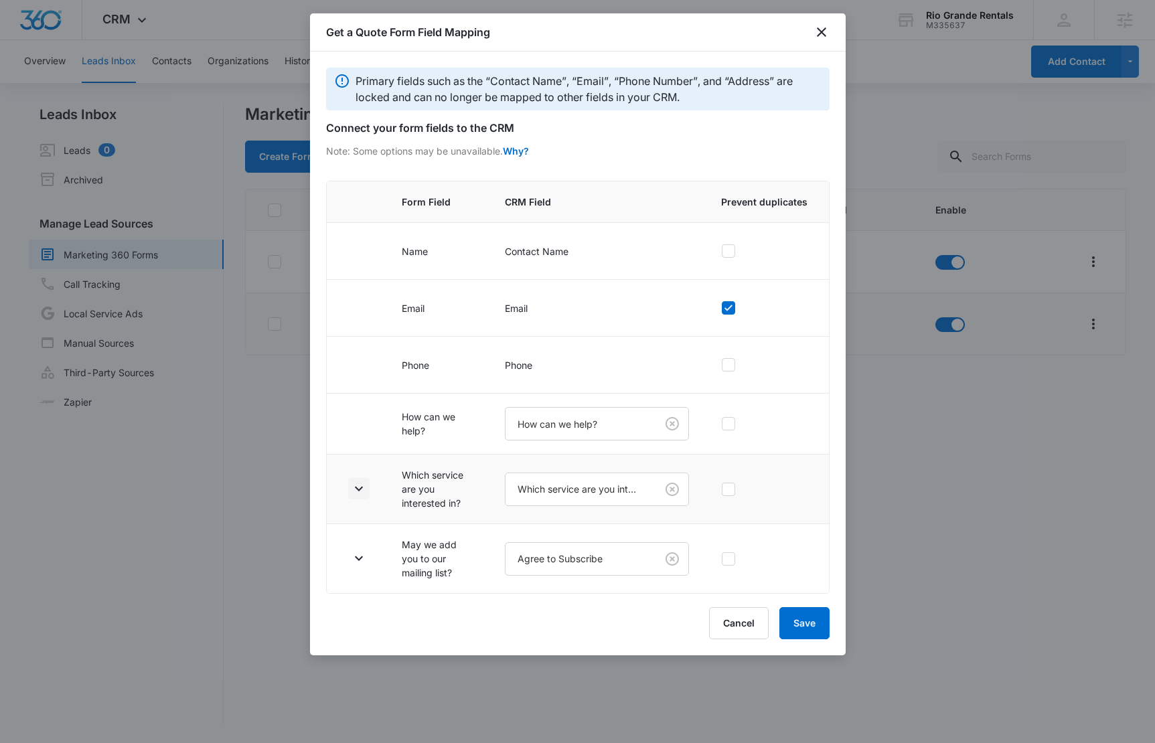
click at [360, 487] on icon "button" at bounding box center [359, 489] width 16 height 16
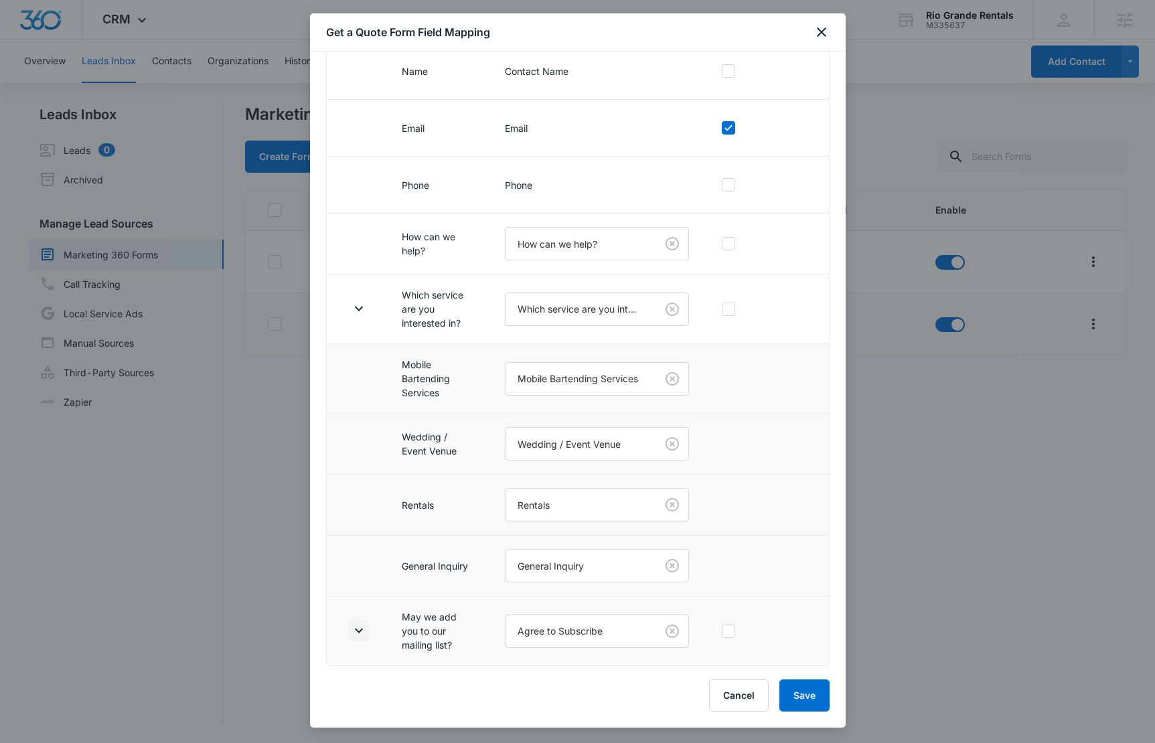
click at [355, 630] on icon "button" at bounding box center [359, 631] width 8 height 5
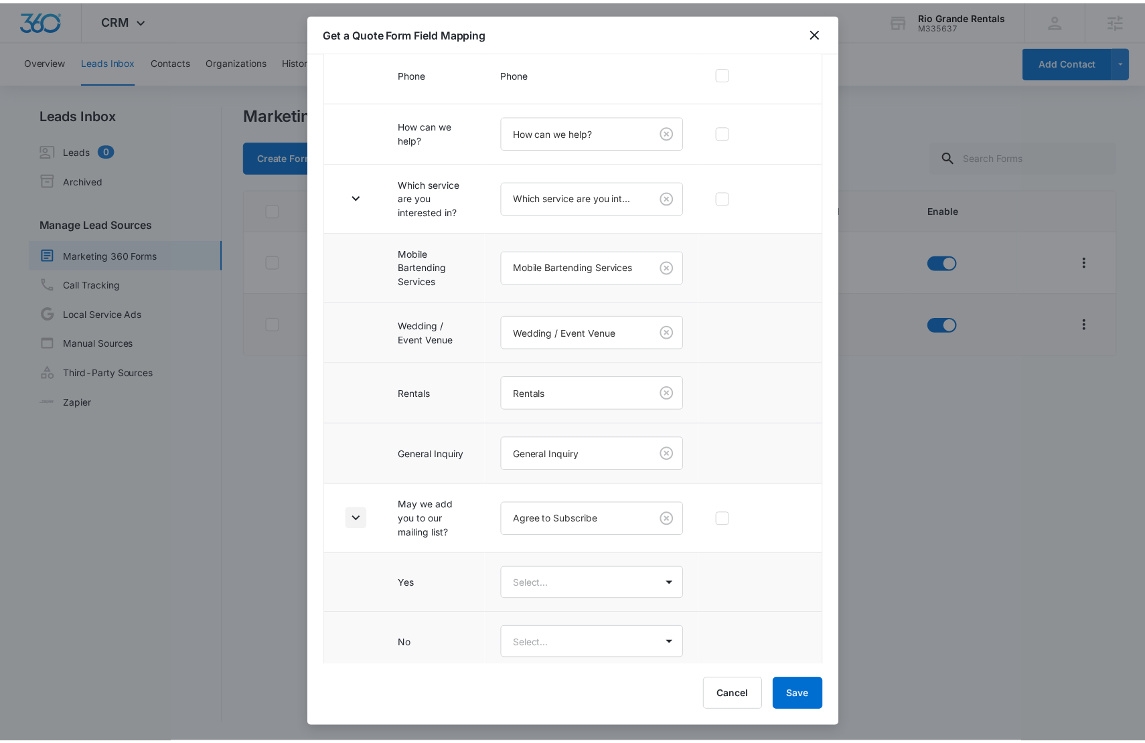
scroll to position [299, 0]
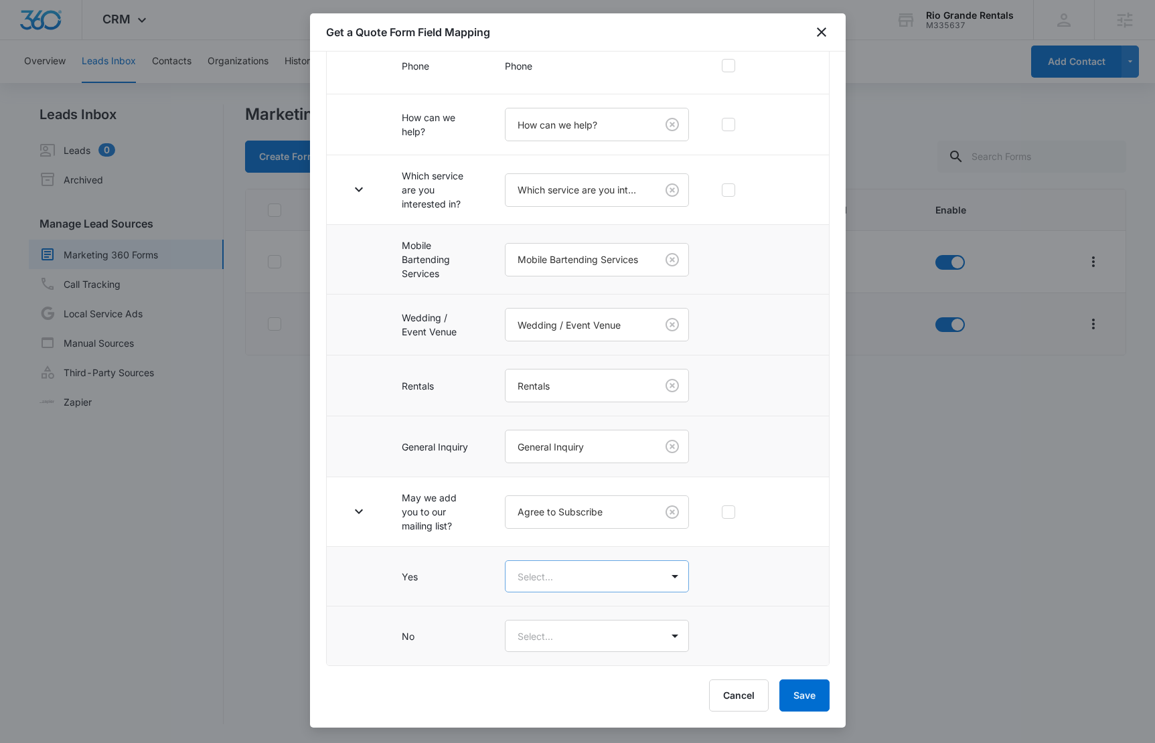
click at [546, 582] on body "CRM Apps Reputation Websites Forms CRM Email Social Content Ads Intelligence Fi…" at bounding box center [577, 371] width 1155 height 743
click at [552, 620] on div "Yes" at bounding box center [591, 624] width 141 height 14
click at [554, 641] on body "CRM Apps Reputation Websites Forms CRM Email Social Content Ads Intelligence Fi…" at bounding box center [577, 371] width 1155 height 743
click at [557, 708] on div "No" at bounding box center [591, 709] width 141 height 14
click at [799, 700] on button "Save" at bounding box center [804, 696] width 50 height 32
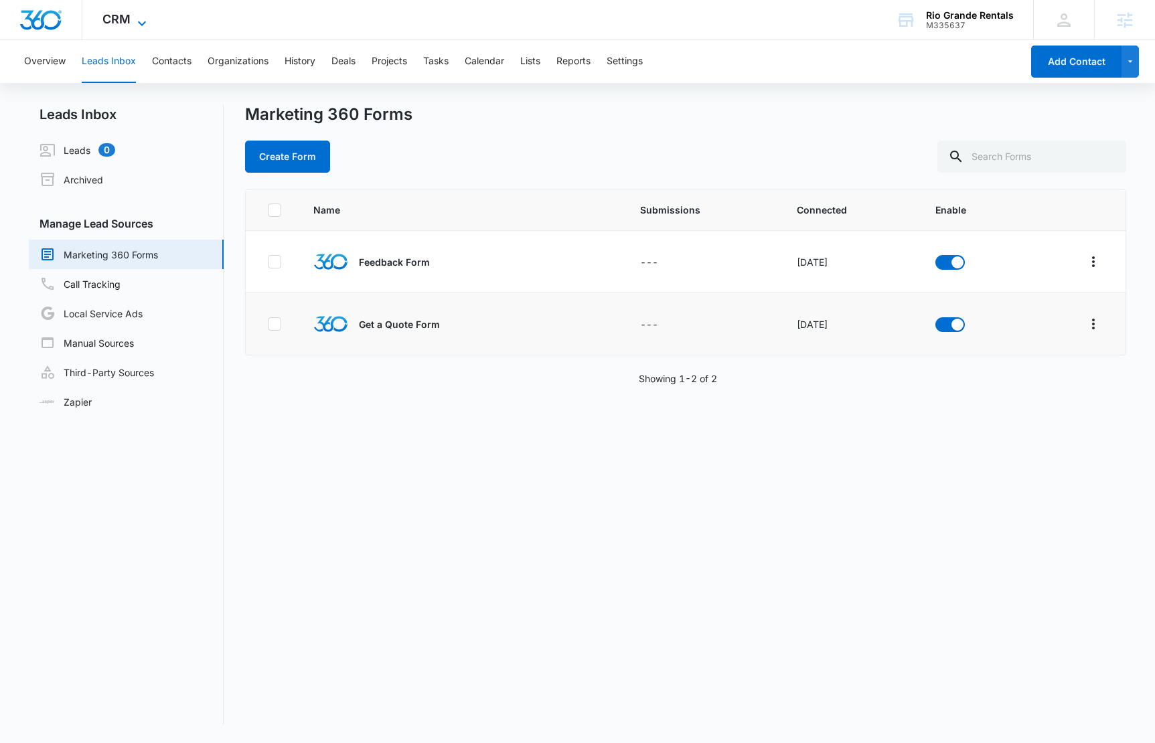
click at [128, 21] on span "CRM" at bounding box center [116, 19] width 28 height 14
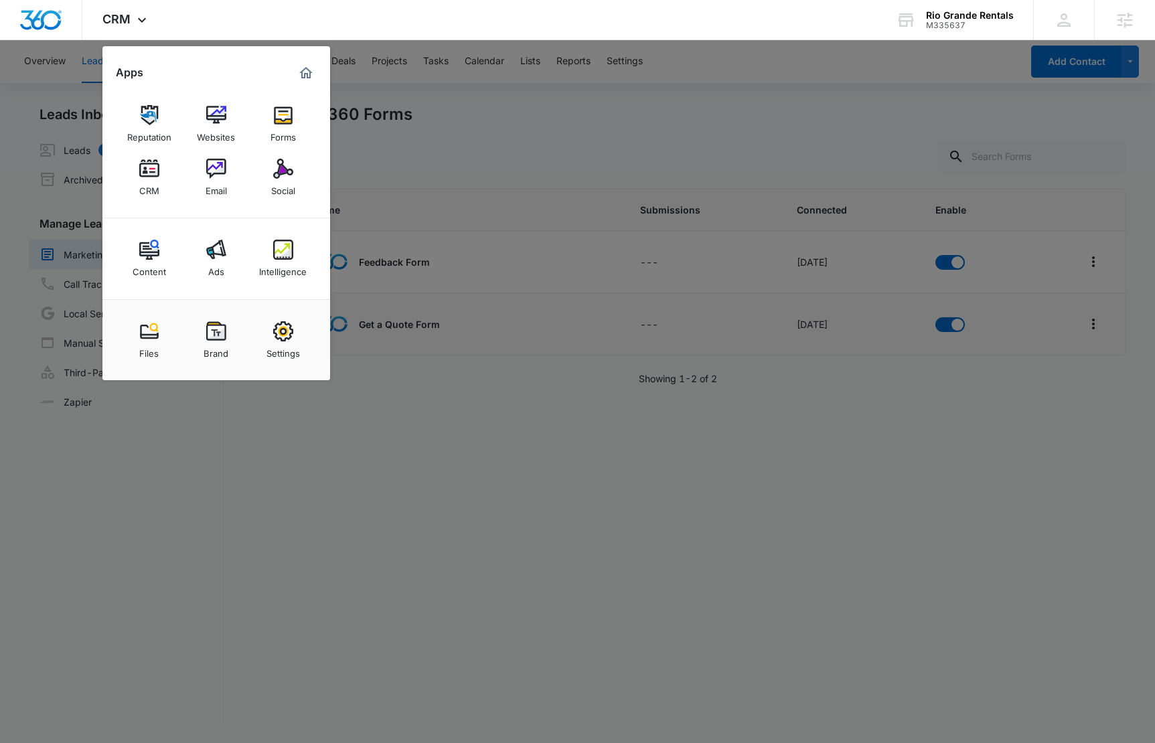
click at [700, 584] on div at bounding box center [577, 371] width 1155 height 743
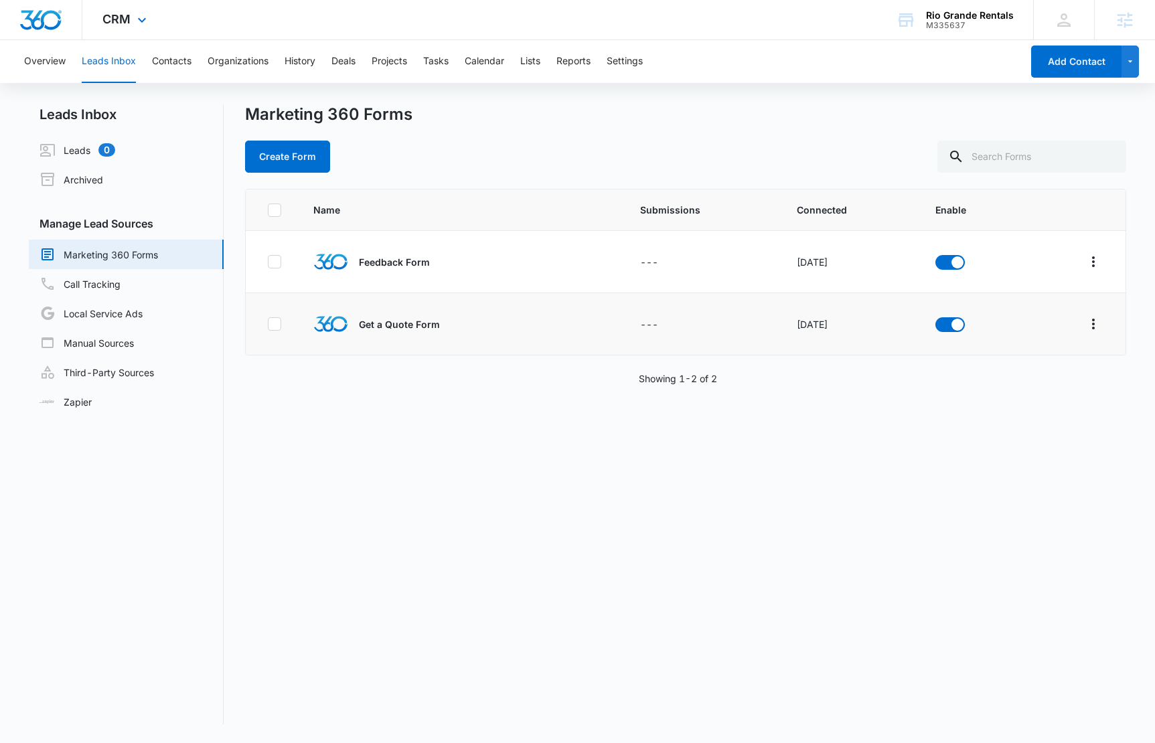
click at [47, 17] on img "Dashboard" at bounding box center [40, 20] width 43 height 20
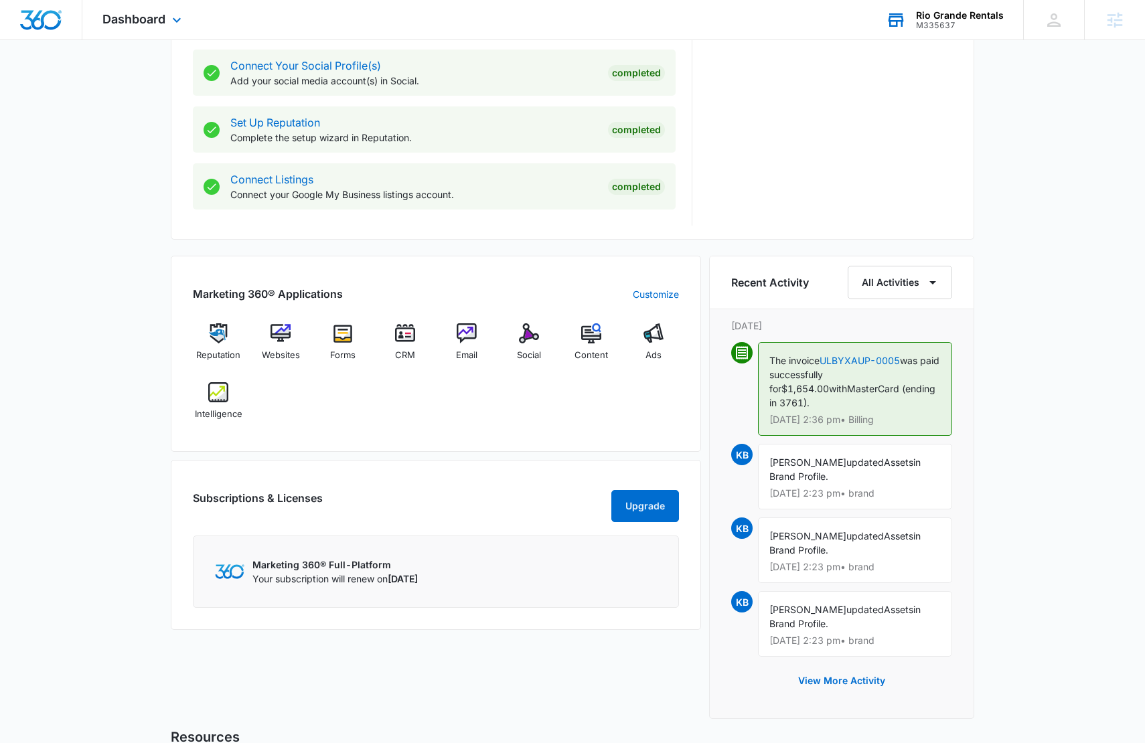
scroll to position [619, 0]
